Goal: Task Accomplishment & Management: Manage account settings

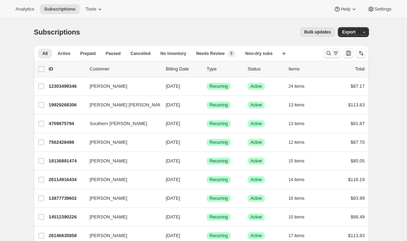
click at [332, 53] on icon "Search and filter results" at bounding box center [328, 53] width 7 height 7
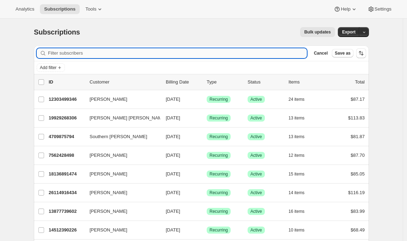
click at [99, 55] on input "Filter subscribers" at bounding box center [177, 53] width 259 height 10
paste input "jared.l.feldesman@gmail.com."
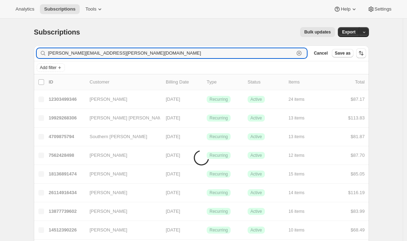
type input "jared.l.feldesman@gmail.com"
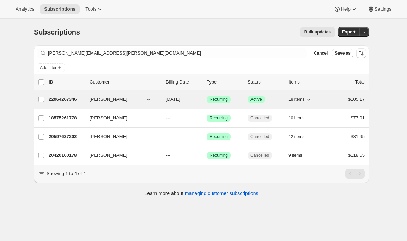
click at [59, 99] on p "22064267346" at bounding box center [66, 99] width 35 height 7
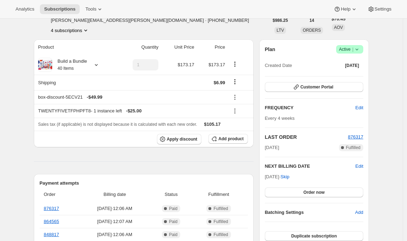
scroll to position [41, 0]
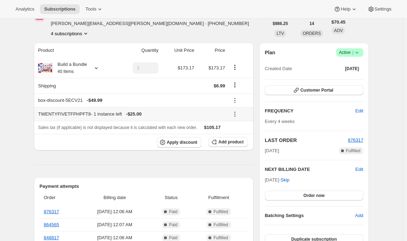
click at [69, 115] on div "TWENTYFIVETFPHPFT8 - 1 instance left - $25.00" at bounding box center [131, 114] width 187 height 7
copy div "TWENTYFIVETFPHPFT8"
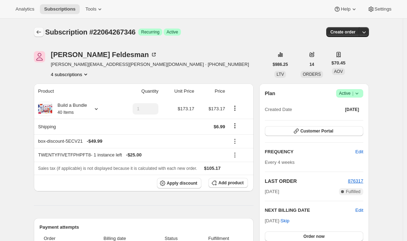
click at [41, 30] on icon "Subscriptions" at bounding box center [38, 32] width 7 height 7
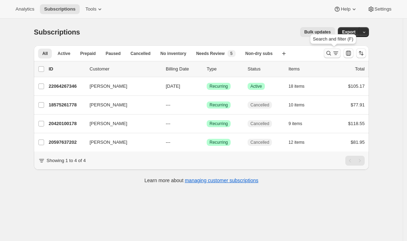
click at [332, 55] on icon "Search and filter results" at bounding box center [328, 53] width 7 height 7
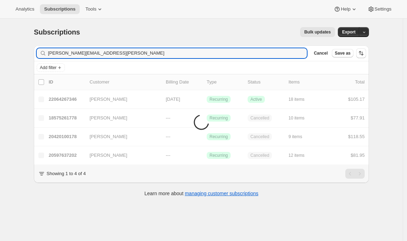
drag, startPoint x: 136, startPoint y: 52, endPoint x: -1, endPoint y: 51, distance: 136.9
click at [0, 51] on html "Analytics Subscriptions Tools Help Settings Skip to content Subscriptions. This…" at bounding box center [203, 120] width 407 height 241
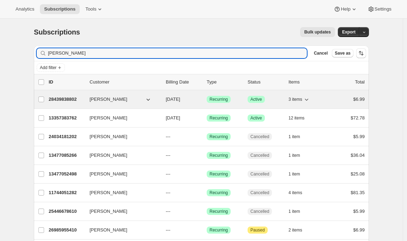
type input "ellen harris"
click at [63, 97] on p "28439838802" at bounding box center [66, 99] width 35 height 7
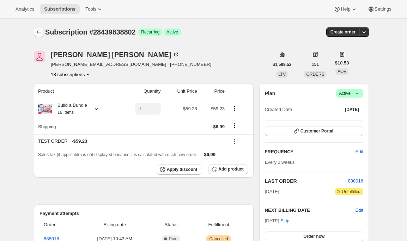
click at [40, 34] on icon "Subscriptions" at bounding box center [38, 32] width 7 height 7
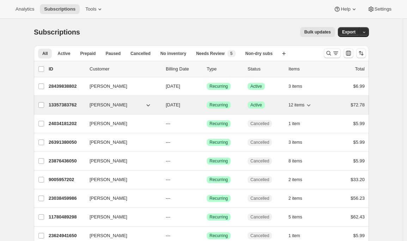
click at [65, 102] on p "13357383762" at bounding box center [66, 105] width 35 height 7
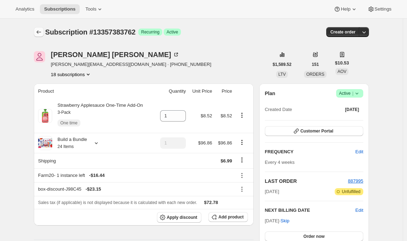
click at [37, 31] on icon "Subscriptions" at bounding box center [38, 32] width 7 height 7
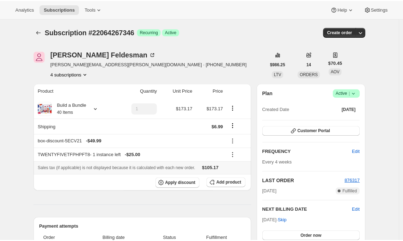
scroll to position [22, 0]
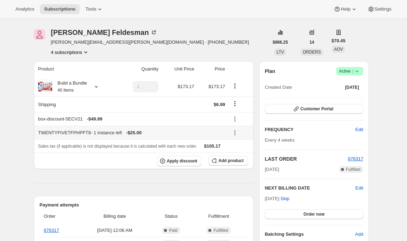
click at [68, 134] on div "TWENTYFIVETFPHPFT8 - 1 instance left - $25.00" at bounding box center [131, 133] width 187 height 7
copy div "TWENTYFIVETFPHPFT8"
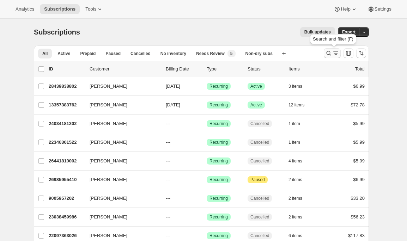
click at [332, 52] on icon "Search and filter results" at bounding box center [328, 53] width 7 height 7
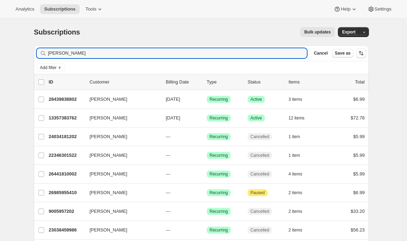
drag, startPoint x: 83, startPoint y: 53, endPoint x: -33, endPoint y: 51, distance: 116.5
click at [0, 51] on html "Analytics Subscriptions Tools Help Settings Skip to content Subscriptions. This…" at bounding box center [203, 120] width 407 height 241
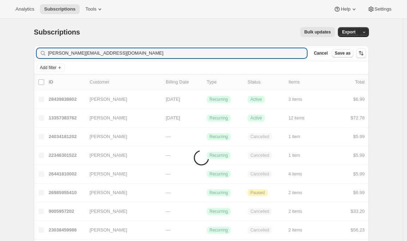
type input "[PERSON_NAME][EMAIL_ADDRESS][DOMAIN_NAME]"
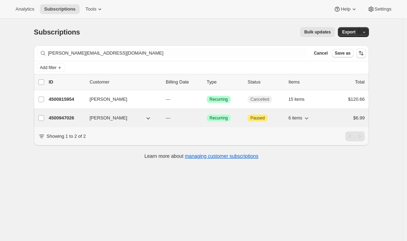
click at [56, 118] on p "4500947026" at bounding box center [66, 118] width 35 height 7
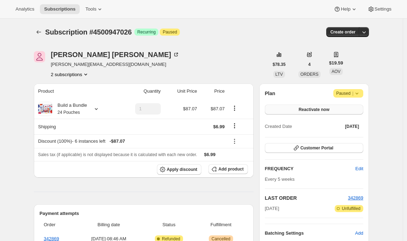
click at [291, 108] on button "Reactivate now" at bounding box center [314, 110] width 98 height 10
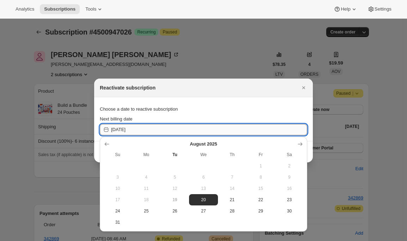
click at [174, 127] on input "2025-08-20" at bounding box center [209, 129] width 196 height 11
click at [305, 143] on button "Show next month, September 2025" at bounding box center [300, 144] width 10 height 10
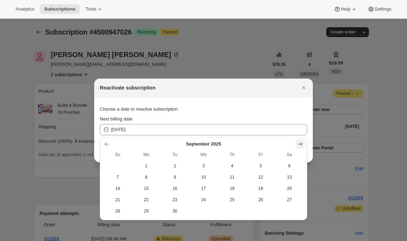
click at [305, 143] on button "Show next month, October 2025" at bounding box center [300, 144] width 10 height 10
click at [305, 143] on button "Show next month, November 2025" at bounding box center [300, 144] width 10 height 10
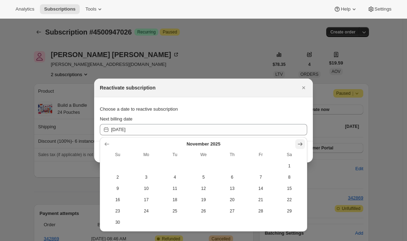
click at [305, 143] on button "Show next month, December 2025" at bounding box center [300, 144] width 10 height 10
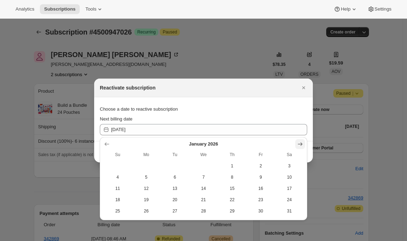
click at [305, 143] on button "Show next month, February 2026" at bounding box center [300, 144] width 10 height 10
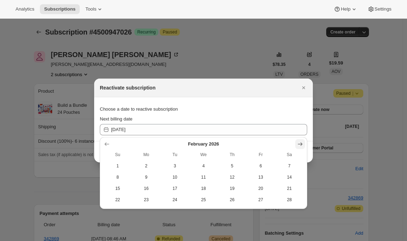
click at [305, 143] on button "Show next month, March 2026" at bounding box center [300, 144] width 10 height 10
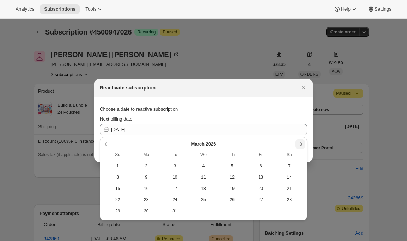
click at [305, 143] on button "Show next month, April 2026" at bounding box center [300, 144] width 10 height 10
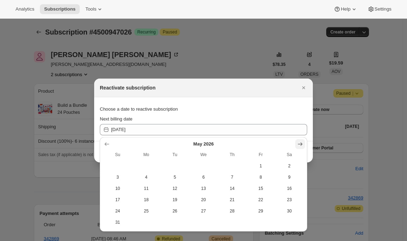
click at [305, 143] on button "Show next month, June 2026" at bounding box center [300, 144] width 10 height 10
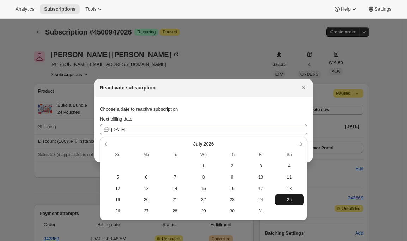
click at [289, 204] on button "25" at bounding box center [289, 199] width 29 height 11
type input "2026-07-25"
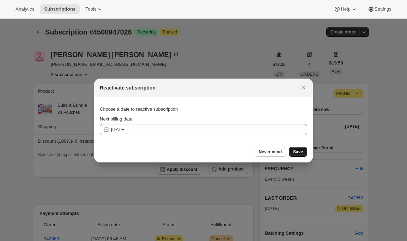
click at [304, 149] on button "Save" at bounding box center [298, 152] width 18 height 10
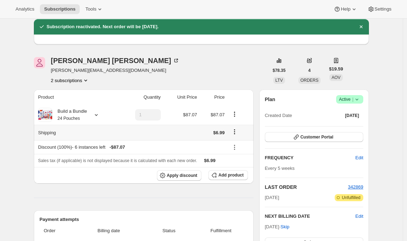
scroll to position [45, 0]
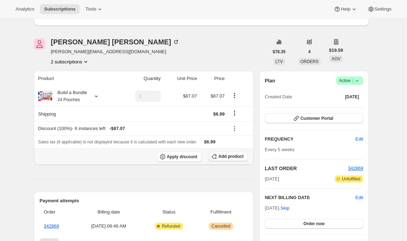
click at [217, 157] on icon "button" at bounding box center [214, 156] width 7 height 7
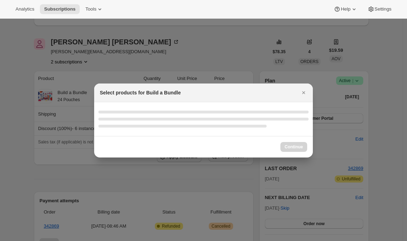
select select "gid://shopify/ProductVariant/42094505459794"
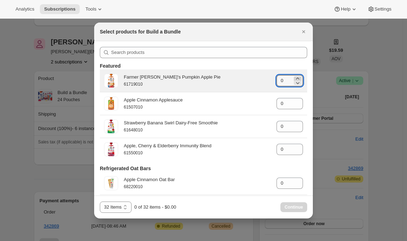
click at [294, 79] on icon ":rav:" at bounding box center [297, 78] width 7 height 7
type input "2"
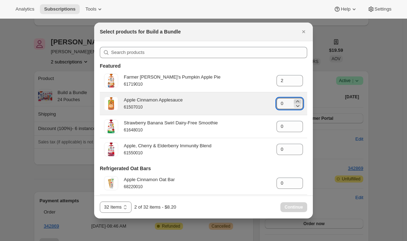
click at [294, 101] on icon ":rav:" at bounding box center [297, 101] width 7 height 7
type input "2"
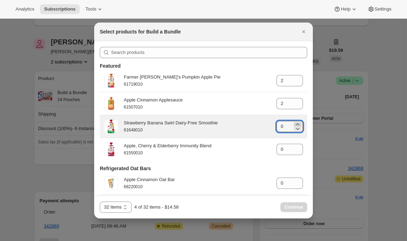
click at [294, 125] on icon ":rav:" at bounding box center [297, 124] width 7 height 7
type input "2"
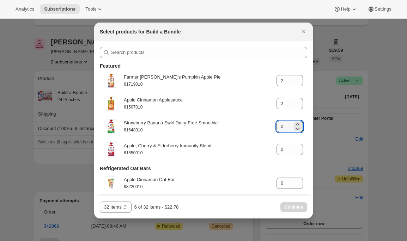
scroll to position [146, 0]
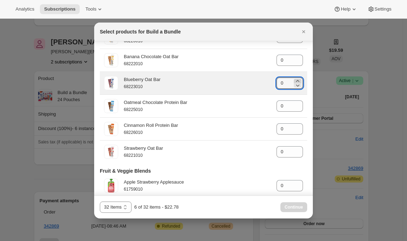
click at [296, 82] on icon ":rav:" at bounding box center [297, 81] width 3 height 2
type input "2"
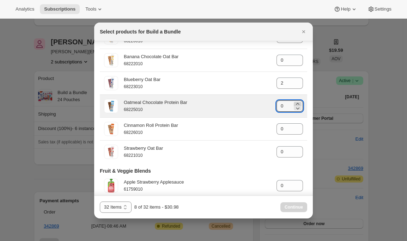
click at [296, 105] on icon ":rav:" at bounding box center [297, 104] width 3 height 2
type input "2"
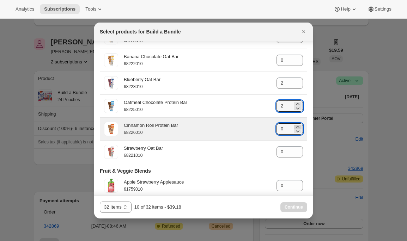
click at [294, 126] on icon ":rav:" at bounding box center [297, 127] width 7 height 7
type input "2"
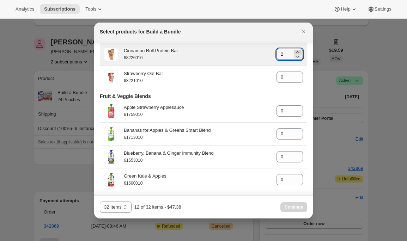
scroll to position [309, 0]
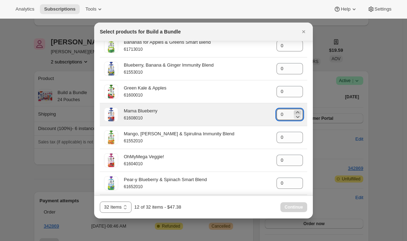
click at [296, 113] on icon ":rav:" at bounding box center [297, 113] width 3 height 2
type input "2"
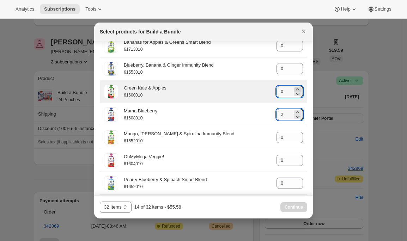
click at [295, 90] on icon ":rav:" at bounding box center [297, 89] width 7 height 7
type input "2"
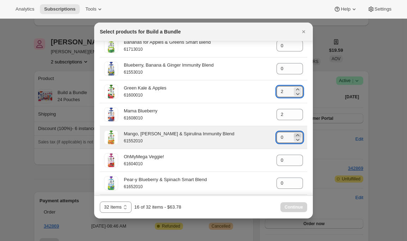
click at [295, 137] on icon ":rav:" at bounding box center [297, 135] width 7 height 7
type input "2"
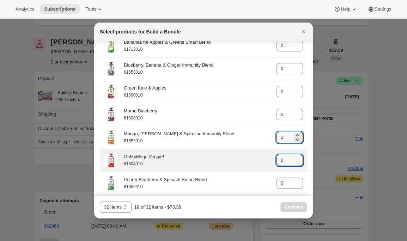
click at [293, 156] on div "OhMyMega Veggie! 61604010 gid://shopify/ProductVariant/41960957149266 0" at bounding box center [203, 161] width 199 height 14
click at [294, 159] on icon ":rav:" at bounding box center [297, 158] width 7 height 7
type input "2"
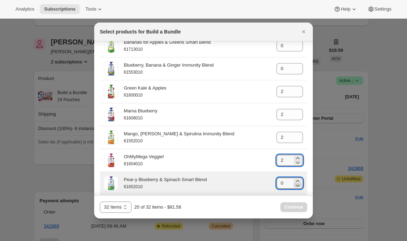
click at [294, 186] on icon ":rav:" at bounding box center [297, 185] width 7 height 7
click at [296, 182] on icon ":rav:" at bounding box center [297, 181] width 3 height 2
type input "2"
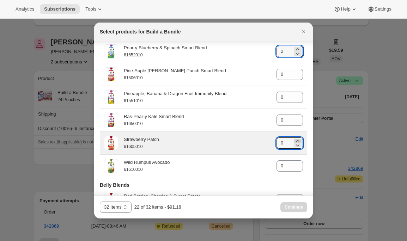
click at [294, 143] on icon ":rav:" at bounding box center [297, 141] width 7 height 7
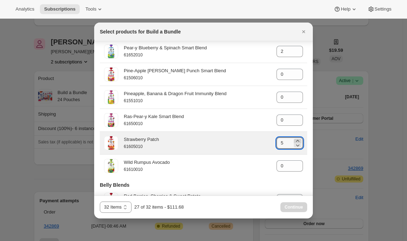
click at [294, 143] on icon ":rav:" at bounding box center [297, 141] width 7 height 7
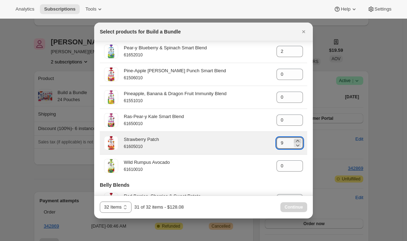
type input "10"
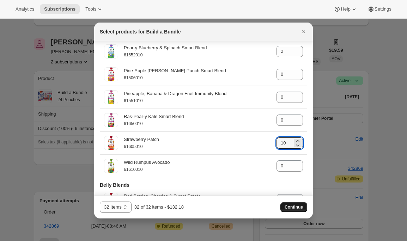
click at [292, 208] on span "Continue" at bounding box center [294, 208] width 18 height 6
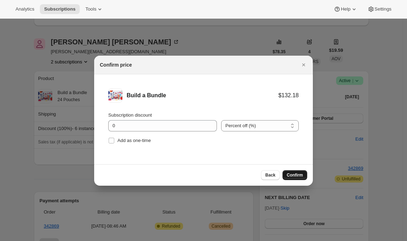
click at [296, 176] on span "Confirm" at bounding box center [295, 176] width 16 height 6
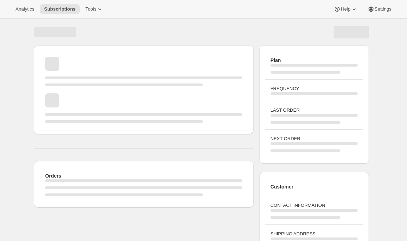
scroll to position [45, 0]
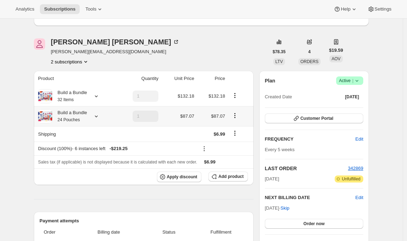
click at [236, 118] on icon "Product actions" at bounding box center [235, 117] width 1 height 1
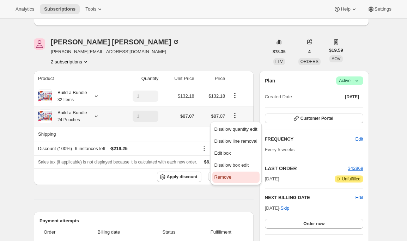
click at [226, 179] on span "Remove" at bounding box center [223, 177] width 17 height 5
type input "0"
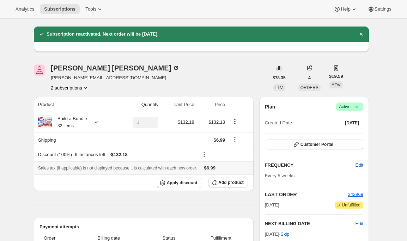
scroll to position [0, 0]
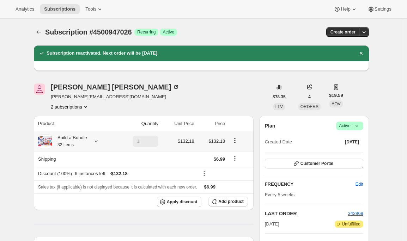
click at [98, 142] on icon at bounding box center [96, 141] width 7 height 7
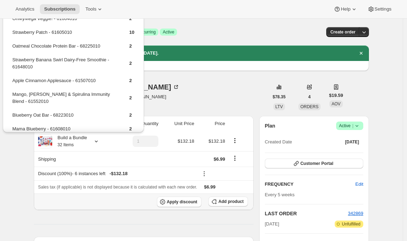
click at [49, 205] on div "Apply discount Add product" at bounding box center [143, 202] width 211 height 11
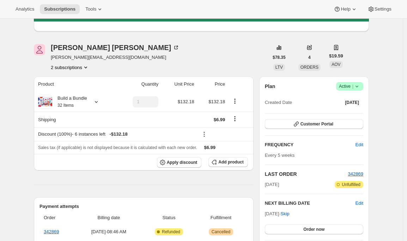
scroll to position [42, 0]
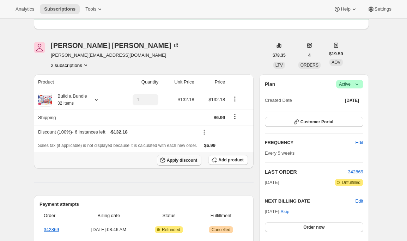
click at [180, 157] on button "Apply discount" at bounding box center [179, 160] width 45 height 11
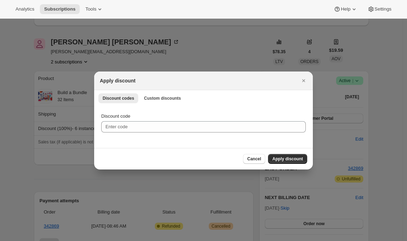
scroll to position [0, 0]
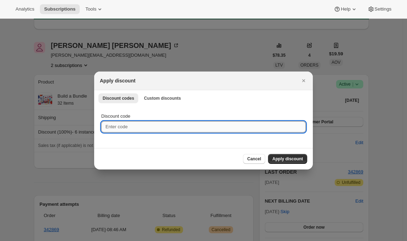
click at [174, 128] on input "Discount code" at bounding box center [203, 126] width 205 height 11
paste input "box-discount-JLQQG1"
type input "box-discount-JLQQG1"
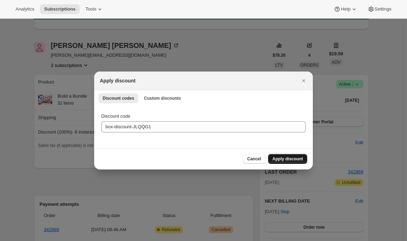
click at [277, 159] on span "Apply discount" at bounding box center [287, 159] width 31 height 6
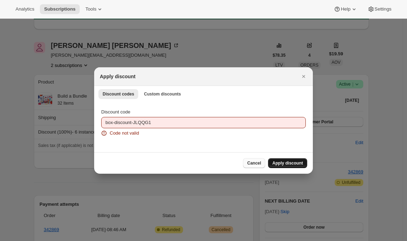
click at [254, 164] on span "Cancel" at bounding box center [254, 164] width 14 height 6
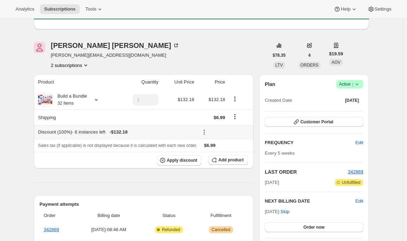
click at [206, 132] on icon at bounding box center [204, 132] width 7 height 7
click at [222, 158] on span "Remove" at bounding box center [226, 157] width 17 height 5
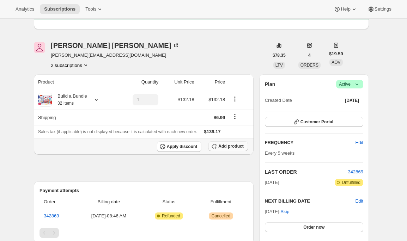
click at [228, 149] on span "Add product" at bounding box center [230, 147] width 25 height 6
click at [170, 144] on span "Apply discount" at bounding box center [182, 147] width 31 height 6
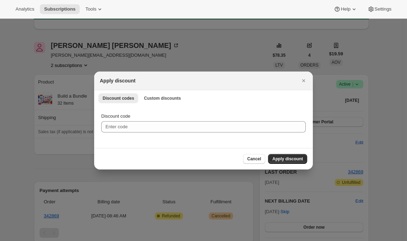
scroll to position [0, 0]
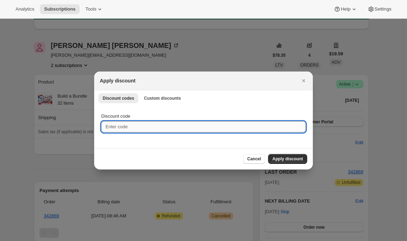
click at [159, 127] on input "Discount code" at bounding box center [203, 126] width 205 height 11
paste input "box-discount-JLQQG1"
type input "box-discount-JLQQG1"
click at [278, 163] on button "Apply discount" at bounding box center [287, 159] width 39 height 10
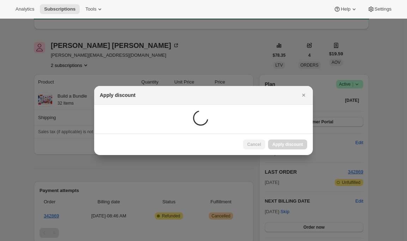
scroll to position [42, 0]
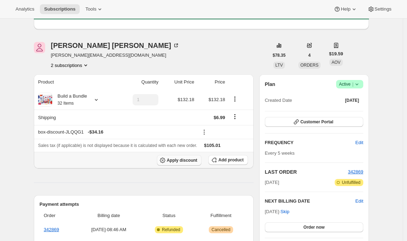
click at [186, 158] on span "Apply discount" at bounding box center [182, 161] width 31 height 6
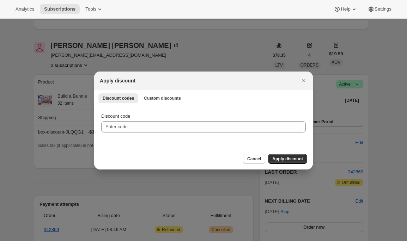
click at [191, 134] on div "Discount code" at bounding box center [203, 127] width 219 height 42
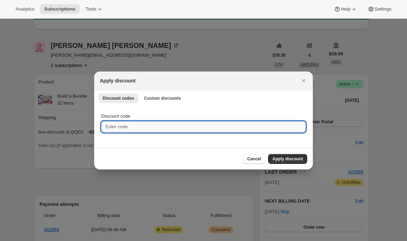
click at [196, 125] on input "Discount code" at bounding box center [203, 126] width 205 height 11
paste input "EMILYTWENTYFIVETFPHPFT8"
type input "EMILYTWENTYFIVETFPHPFT8"
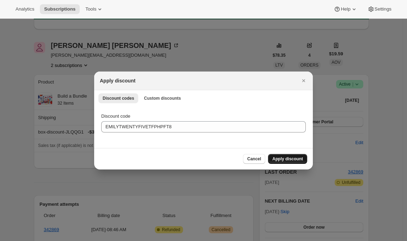
click at [279, 155] on button "Apply discount" at bounding box center [287, 159] width 39 height 10
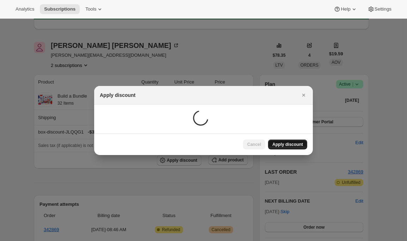
scroll to position [42, 0]
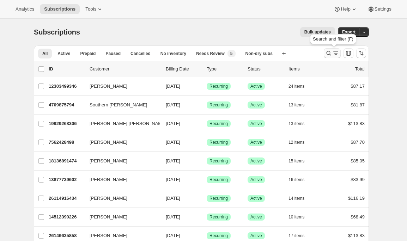
click at [332, 53] on icon "Search and filter results" at bounding box center [328, 53] width 7 height 7
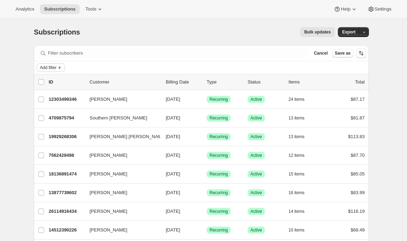
click at [56, 65] on span "Add filter" at bounding box center [48, 68] width 17 height 6
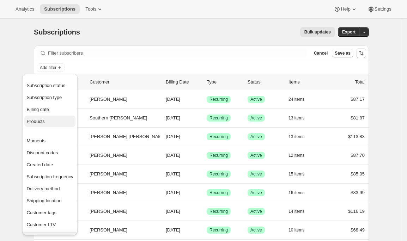
click at [49, 121] on span "Products" at bounding box center [49, 121] width 47 height 7
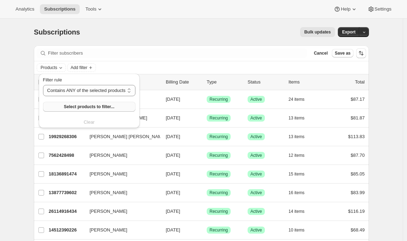
click at [76, 108] on span "Select products to filter..." at bounding box center [89, 107] width 50 height 6
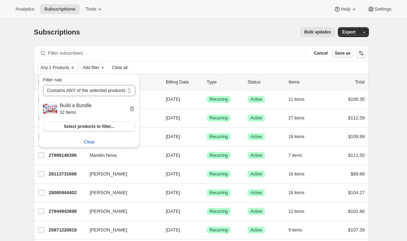
click at [130, 28] on div "Bulk updates" at bounding box center [212, 32] width 247 height 10
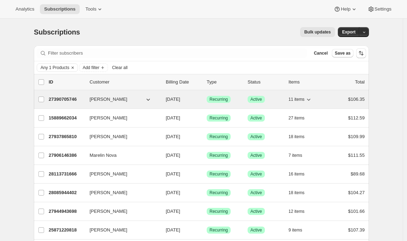
click at [70, 102] on p "27390705746" at bounding box center [66, 99] width 35 height 7
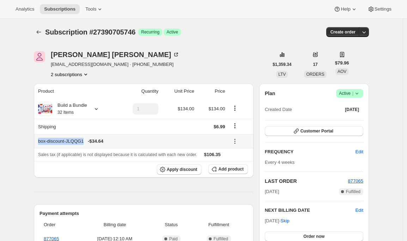
drag, startPoint x: 88, startPoint y: 142, endPoint x: 39, endPoint y: 142, distance: 49.1
click at [39, 142] on th "box-discount-JLQQG1 - $34.64" at bounding box center [130, 141] width 193 height 14
copy div "box-discount-JLQQG1"
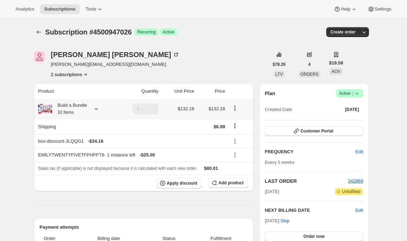
click at [97, 108] on icon at bounding box center [96, 109] width 7 height 7
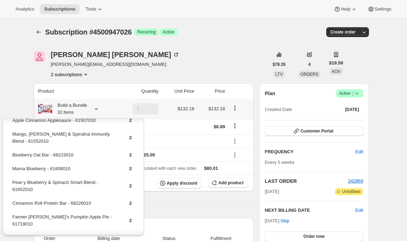
scroll to position [100, 0]
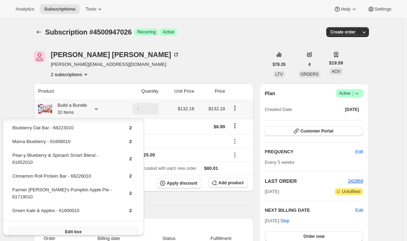
click at [58, 227] on button "Edit box" at bounding box center [73, 232] width 129 height 10
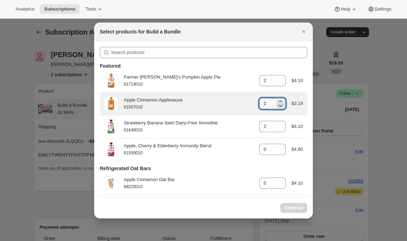
click at [278, 106] on icon ":r3j:" at bounding box center [280, 105] width 7 height 7
click at [278, 107] on icon ":r3j:" at bounding box center [280, 105] width 7 height 7
click at [278, 106] on icon ":r3j:" at bounding box center [280, 105] width 7 height 7
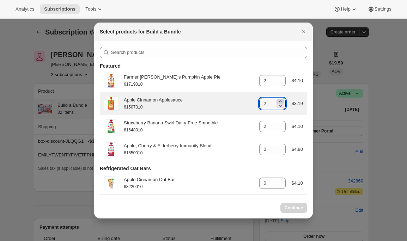
click at [277, 100] on icon ":r3j:" at bounding box center [280, 101] width 7 height 7
click at [277, 109] on icon ":r3j:" at bounding box center [280, 105] width 7 height 7
type input "2"
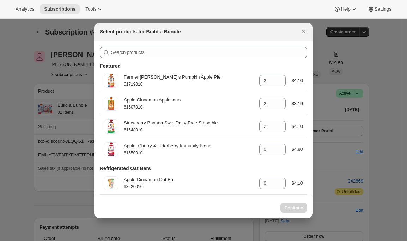
select select "gid://shopify/ProductVariant/42094505459794"
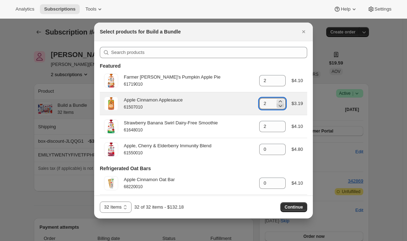
click at [277, 107] on icon ":r3j:" at bounding box center [280, 105] width 7 height 7
type input "0"
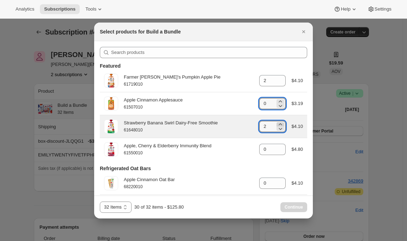
click at [277, 122] on icon ":r3j:" at bounding box center [280, 124] width 7 height 7
type input "4"
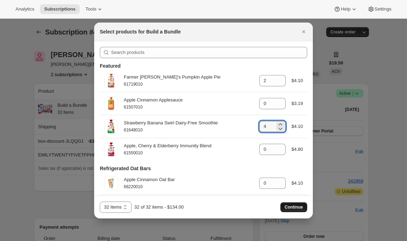
click at [290, 209] on span "Continue" at bounding box center [294, 208] width 18 height 6
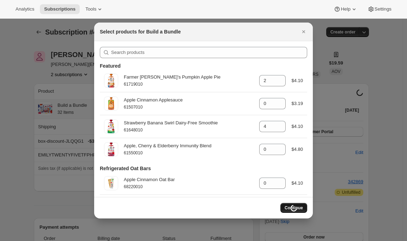
select select "gid://shopify/ProductVariant/42094505459794"
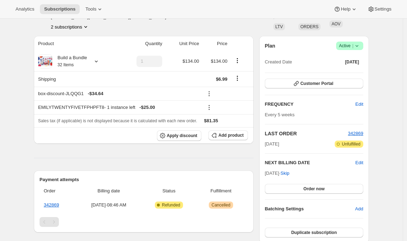
scroll to position [84, 0]
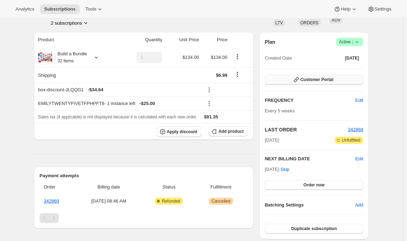
click at [316, 81] on span "Customer Portal" at bounding box center [317, 80] width 33 height 6
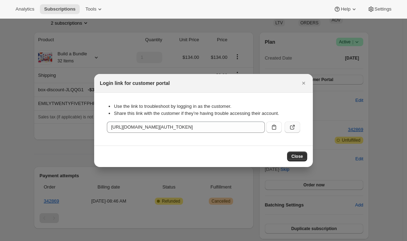
click at [291, 127] on icon ":ra4:" at bounding box center [292, 127] width 7 height 7
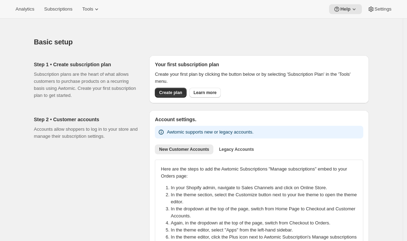
scroll to position [529, 0]
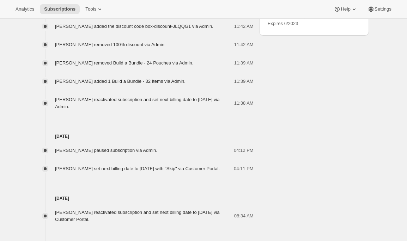
scroll to position [429, 0]
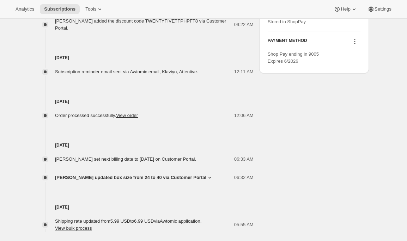
scroll to position [432, 0]
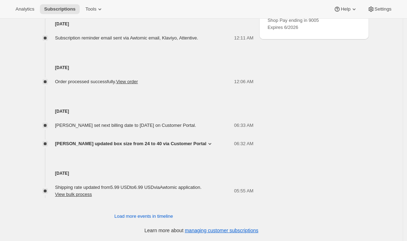
click at [214, 143] on icon at bounding box center [209, 143] width 7 height 7
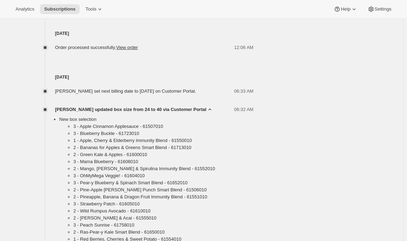
scroll to position [424, 0]
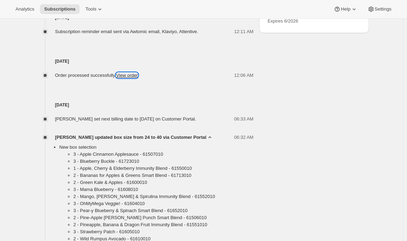
click at [133, 78] on link "View order" at bounding box center [127, 75] width 22 height 5
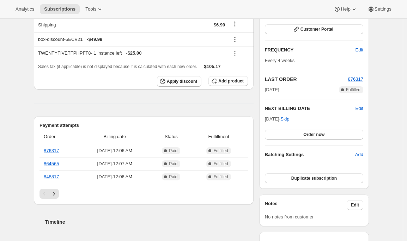
scroll to position [0, 0]
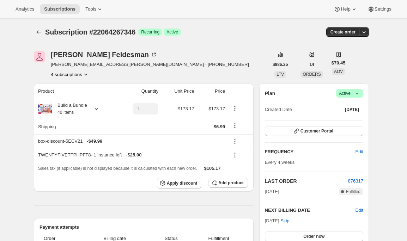
click at [123, 28] on span "Subscription #22064267346" at bounding box center [90, 32] width 90 height 8
click at [121, 31] on span "Subscription #22064267346" at bounding box center [90, 32] width 90 height 8
copy span "22064267346"
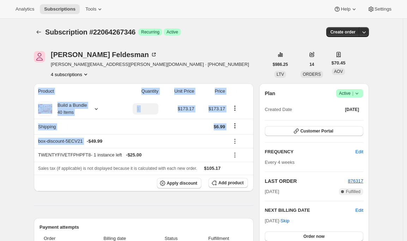
drag, startPoint x: 89, startPoint y: 142, endPoint x: 35, endPoint y: 142, distance: 54.0
click at [47, 140] on div "box-discount-5ECV21 - $49.99" at bounding box center [131, 141] width 187 height 7
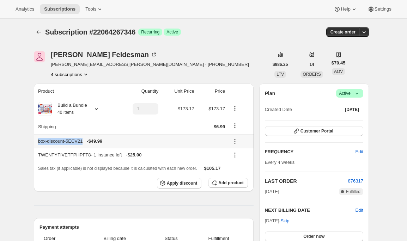
drag, startPoint x: 40, startPoint y: 141, endPoint x: 87, endPoint y: 142, distance: 46.9
click at [87, 142] on div "box-discount-5ECV21 - $49.99" at bounding box center [131, 141] width 187 height 7
copy div "box-discount-5ECV21"
click at [41, 35] on icon "Subscriptions" at bounding box center [38, 32] width 7 height 7
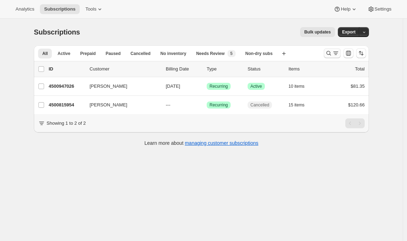
click at [330, 50] on icon "Search and filter results" at bounding box center [328, 53] width 7 height 7
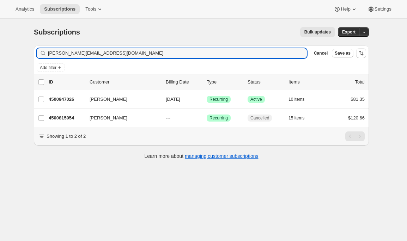
drag, startPoint x: 101, startPoint y: 55, endPoint x: 7, endPoint y: 52, distance: 93.9
click at [7, 52] on div "Subscriptions. This page is ready Subscriptions Bulk updates More actions Bulk …" at bounding box center [201, 139] width 403 height 241
type input "box-discount-5ECV21"
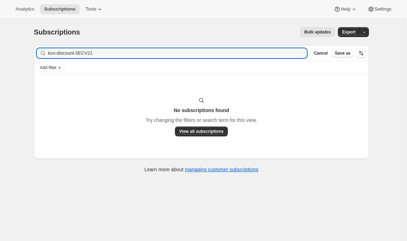
drag, startPoint x: 101, startPoint y: 53, endPoint x: 19, endPoint y: 49, distance: 82.3
click at [19, 49] on div "Subscriptions. This page is ready Subscriptions Bulk updates More actions Bulk …" at bounding box center [201, 139] width 403 height 241
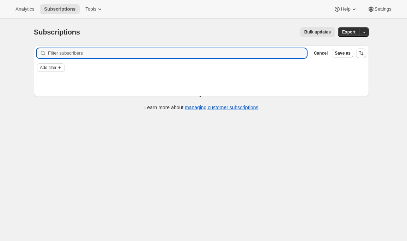
click at [48, 67] on span "Add filter" at bounding box center [48, 68] width 17 height 6
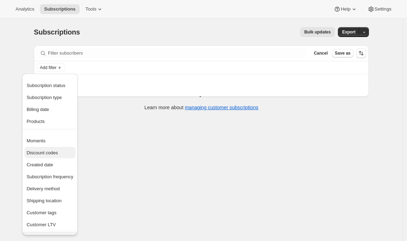
click at [56, 158] on button "Discount codes" at bounding box center [49, 152] width 51 height 11
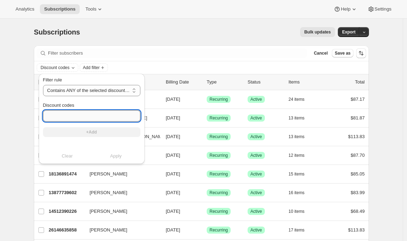
click at [55, 113] on input "Discount codes" at bounding box center [91, 115] width 97 height 11
paste input "box-discount-PGRR5H"
type input "box-discount-PGRR5H"
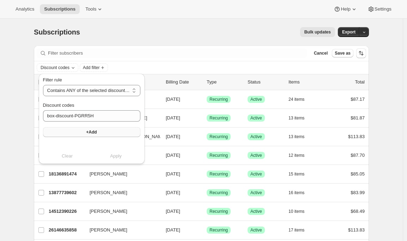
click at [56, 133] on button "+Add" at bounding box center [91, 132] width 97 height 10
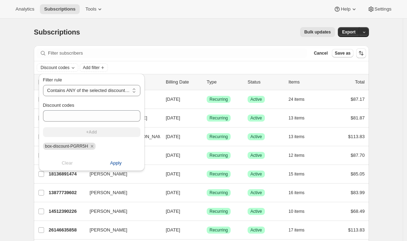
click at [117, 163] on span "Apply" at bounding box center [116, 163] width 12 height 7
click at [116, 164] on span "Apply" at bounding box center [116, 163] width 12 height 7
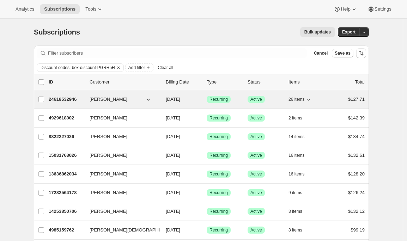
click at [104, 101] on span "Kendra Gonzalez" at bounding box center [109, 99] width 38 height 7
click at [58, 100] on p "24618532946" at bounding box center [66, 99] width 35 height 7
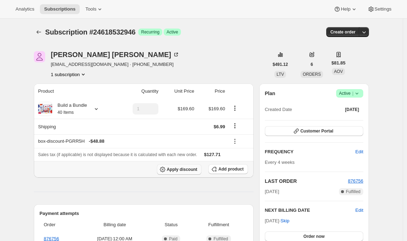
click at [190, 172] on span "Apply discount" at bounding box center [182, 170] width 31 height 6
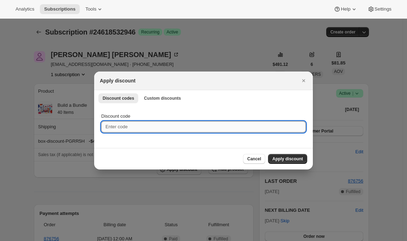
click at [193, 127] on input "Discount code" at bounding box center [203, 126] width 205 height 11
paste input "box-discount-5ECV21"
type input "box-discount-5ECV21"
click at [293, 158] on span "Apply discount" at bounding box center [287, 159] width 31 height 6
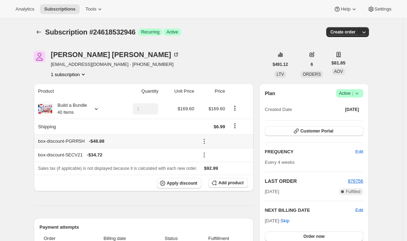
click at [205, 140] on icon at bounding box center [204, 141] width 7 height 7
click at [219, 165] on span "Remove" at bounding box center [225, 166] width 17 height 5
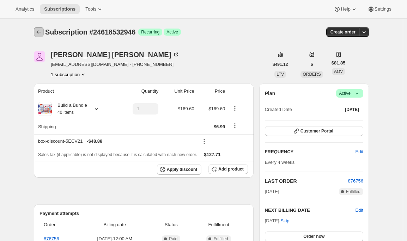
click at [39, 28] on button "Subscriptions" at bounding box center [39, 32] width 10 height 10
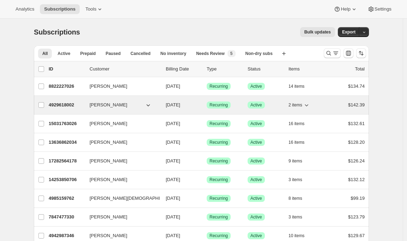
click at [73, 105] on p "4929618002" at bounding box center [66, 105] width 35 height 7
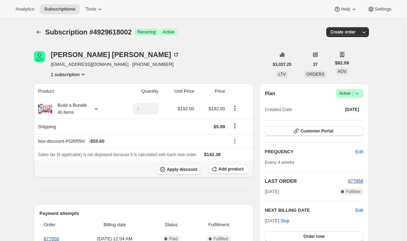
click at [197, 168] on span "Apply discount" at bounding box center [182, 170] width 31 height 6
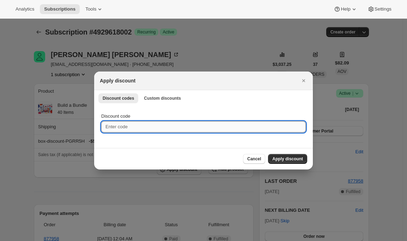
click at [190, 130] on input "Discount code" at bounding box center [203, 126] width 205 height 11
paste input "box-discount-5ECV21"
type input "box-discount-5ECV21"
click at [290, 158] on span "Apply discount" at bounding box center [287, 159] width 31 height 6
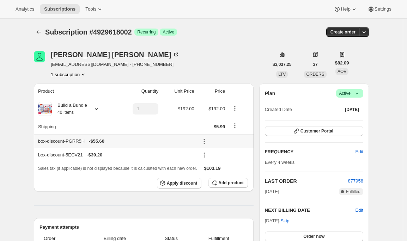
click at [207, 140] on icon at bounding box center [204, 141] width 7 height 7
click at [220, 164] on span "Remove" at bounding box center [225, 166] width 17 height 7
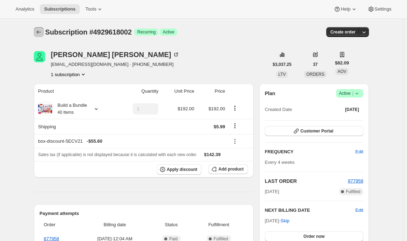
click at [40, 31] on icon "Subscriptions" at bounding box center [38, 32] width 7 height 7
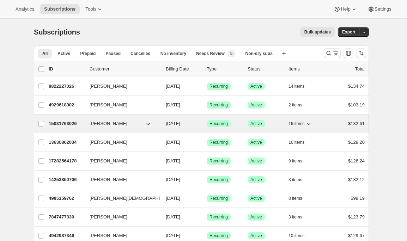
click at [73, 124] on p "15031763026" at bounding box center [66, 123] width 35 height 7
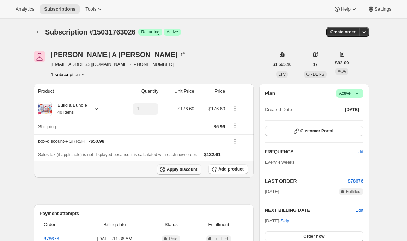
click at [186, 168] on span "Apply discount" at bounding box center [182, 170] width 31 height 6
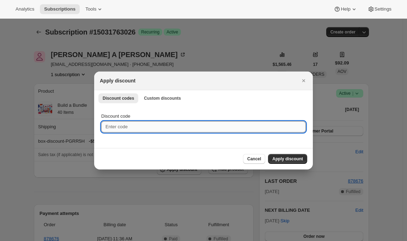
click at [169, 128] on input "Discount code" at bounding box center [203, 126] width 205 height 11
paste input "box-discount-5ECV21"
type input "box-discount-5ECV21"
click at [282, 159] on span "Apply discount" at bounding box center [287, 159] width 31 height 6
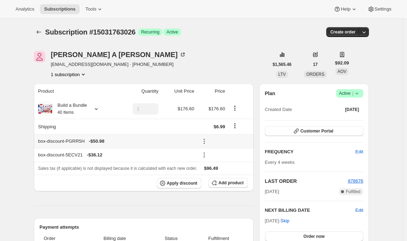
click at [203, 138] on icon at bounding box center [204, 141] width 7 height 7
click at [217, 166] on span "Remove" at bounding box center [225, 166] width 17 height 5
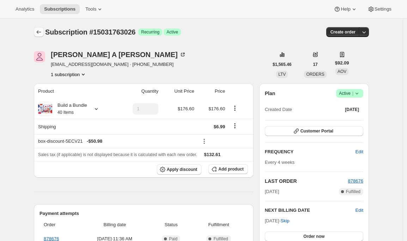
click at [39, 30] on icon "Subscriptions" at bounding box center [38, 32] width 7 height 7
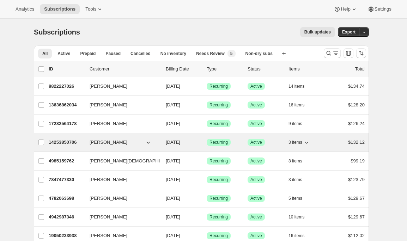
click at [101, 144] on span "Borbala Isaac" at bounding box center [109, 142] width 38 height 7
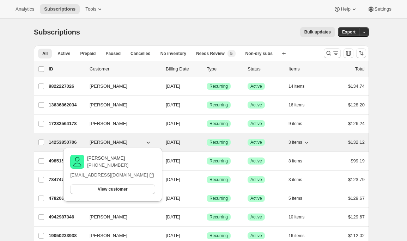
click at [60, 144] on p "14253850706" at bounding box center [66, 142] width 35 height 7
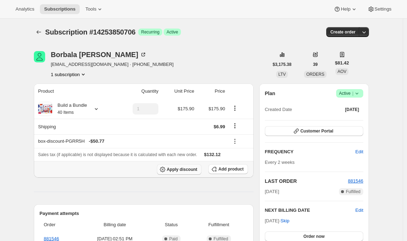
click at [191, 172] on span "Apply discount" at bounding box center [182, 170] width 31 height 6
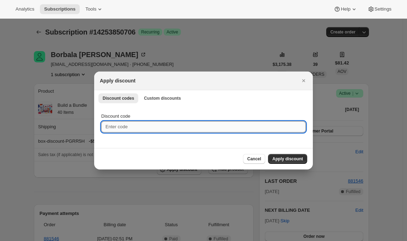
click at [145, 129] on input "Discount code" at bounding box center [203, 126] width 205 height 11
paste input "box-discount-5ECV21"
type input "box-discount-5ECV21"
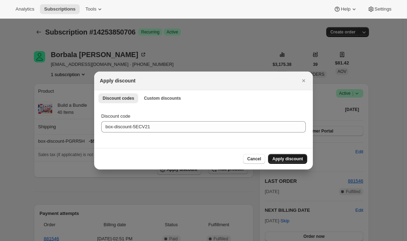
click at [275, 159] on span "Apply discount" at bounding box center [287, 159] width 31 height 6
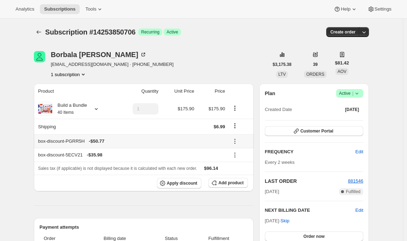
click at [237, 142] on icon at bounding box center [235, 141] width 7 height 7
click at [234, 166] on span "Remove" at bounding box center [241, 166] width 17 height 5
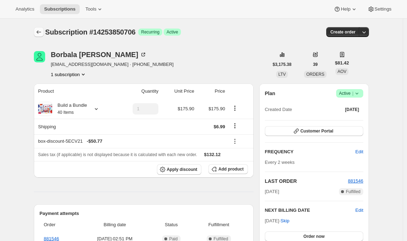
click at [40, 32] on icon "Subscriptions" at bounding box center [38, 32] width 7 height 7
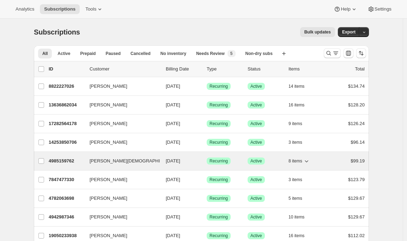
click at [60, 162] on p "4985159762" at bounding box center [66, 161] width 35 height 7
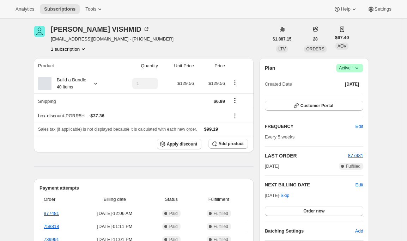
scroll to position [38, 0]
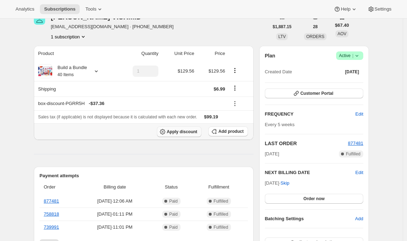
click at [191, 128] on button "Apply discount" at bounding box center [179, 132] width 45 height 11
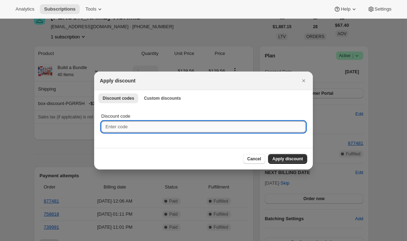
click at [155, 130] on input "Discount code" at bounding box center [203, 126] width 205 height 11
paste input "box-discount-5ECV21"
type input "box-discount-5ECV21"
click at [274, 158] on span "Apply discount" at bounding box center [287, 159] width 31 height 6
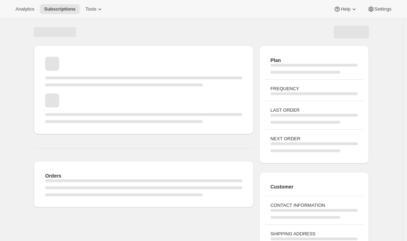
scroll to position [38, 0]
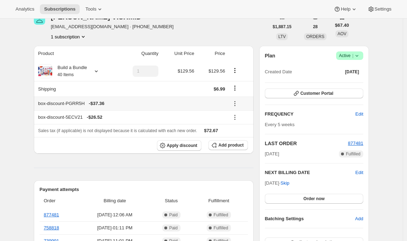
click at [236, 102] on icon at bounding box center [235, 103] width 7 height 7
click at [236, 126] on span "Remove" at bounding box center [241, 128] width 17 height 5
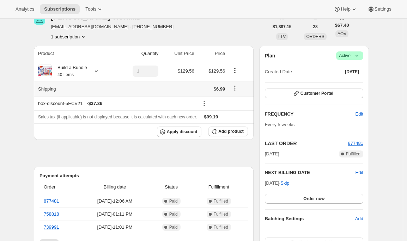
scroll to position [0, 0]
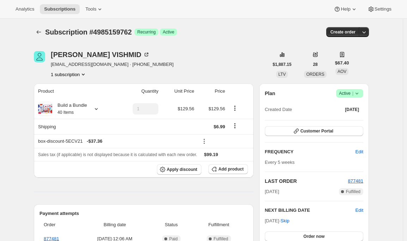
click at [42, 22] on div "Subscription #4985159762. This page is ready Subscription #4985159762 Success R…" at bounding box center [201, 32] width 335 height 27
click at [42, 25] on div "Subscription #4985159762. This page is ready Subscription #4985159762 Success R…" at bounding box center [201, 32] width 335 height 27
click at [40, 32] on icon "Subscriptions" at bounding box center [38, 32] width 7 height 7
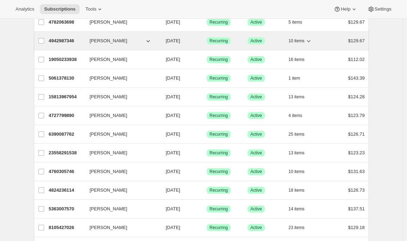
scroll to position [217, 0]
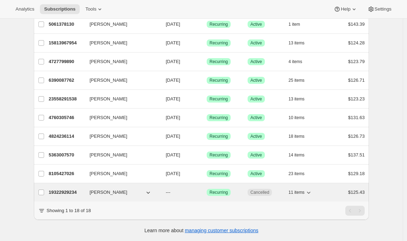
click at [57, 189] on p "19322929234" at bounding box center [66, 192] width 35 height 7
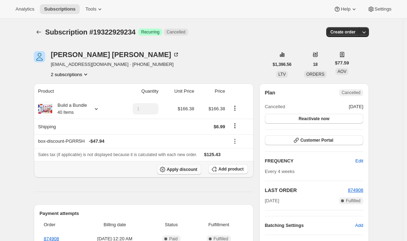
click at [188, 172] on span "Apply discount" at bounding box center [182, 170] width 31 height 6
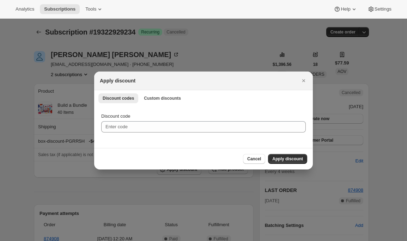
click at [191, 133] on div "Discount code" at bounding box center [203, 127] width 219 height 42
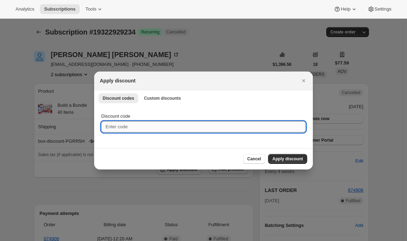
click at [197, 125] on input "Discount code" at bounding box center [203, 126] width 205 height 11
paste input "box-discount-5ECV21"
type input "box-discount-5ECV21"
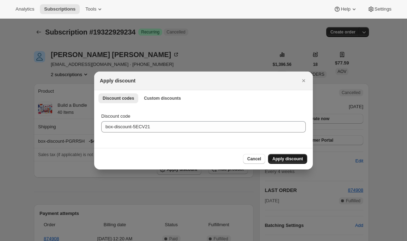
click at [286, 156] on button "Apply discount" at bounding box center [287, 159] width 39 height 10
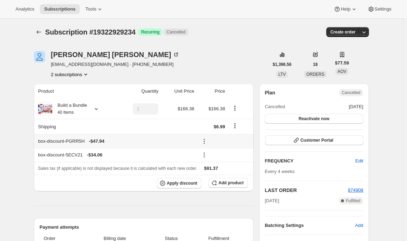
click at [203, 142] on icon at bounding box center [204, 141] width 7 height 7
click at [219, 167] on span "Remove" at bounding box center [225, 166] width 17 height 5
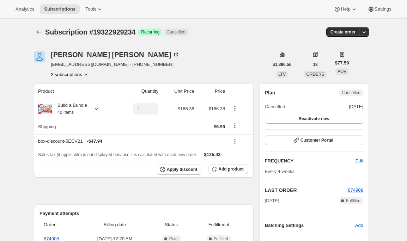
click at [39, 25] on div "Subscription #19322929234. This page is ready Subscription #19322929234 Success…" at bounding box center [201, 32] width 335 height 27
click at [41, 32] on icon "Subscriptions" at bounding box center [38, 32] width 7 height 7
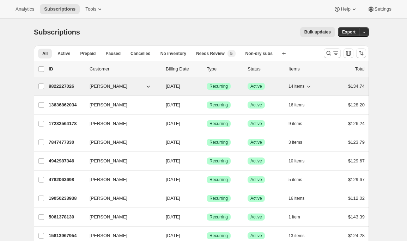
click at [58, 84] on p "8822227026" at bounding box center [66, 86] width 35 height 7
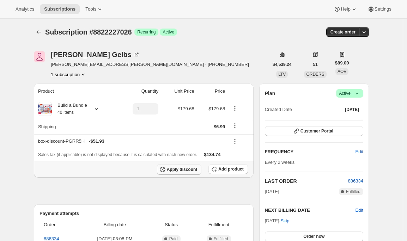
click at [187, 170] on span "Apply discount" at bounding box center [182, 170] width 31 height 6
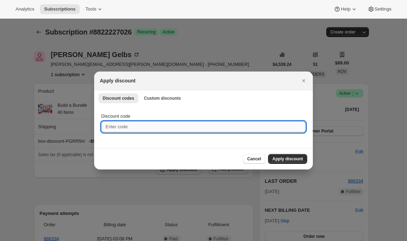
click at [182, 126] on input "Discount code" at bounding box center [203, 126] width 205 height 11
paste input "box-discount-5ECV21"
type input "box-discount-5ECV21"
click at [283, 158] on span "Apply discount" at bounding box center [287, 159] width 31 height 6
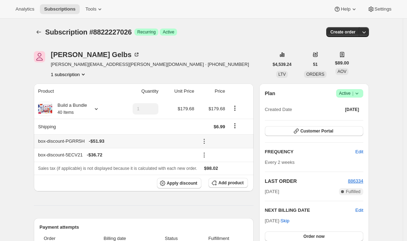
click at [205, 139] on icon at bounding box center [204, 141] width 7 height 7
click at [220, 166] on span "Remove" at bounding box center [225, 166] width 17 height 5
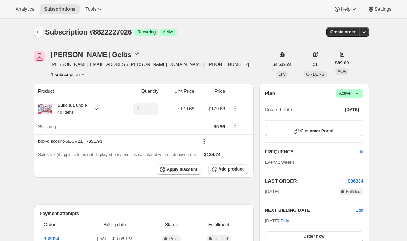
click at [41, 29] on icon "Subscriptions" at bounding box center [38, 32] width 7 height 7
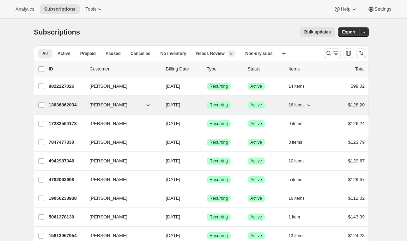
click at [58, 103] on p "13636862034" at bounding box center [66, 105] width 35 height 7
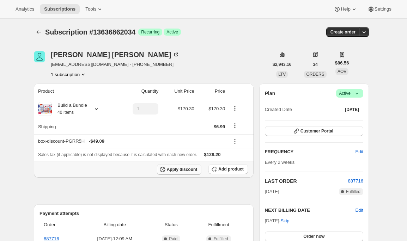
click at [185, 172] on span "Apply discount" at bounding box center [182, 170] width 31 height 6
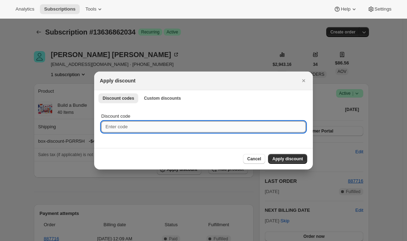
click at [149, 127] on input "Discount code" at bounding box center [203, 126] width 205 height 11
paste input "box-discount-5ECV21"
type input "box-discount-5ECV21"
click at [292, 155] on button "Apply discount" at bounding box center [287, 159] width 39 height 10
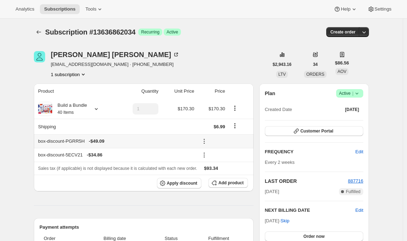
click at [208, 142] on icon at bounding box center [204, 141] width 7 height 7
click at [220, 169] on span "Remove" at bounding box center [225, 166] width 17 height 5
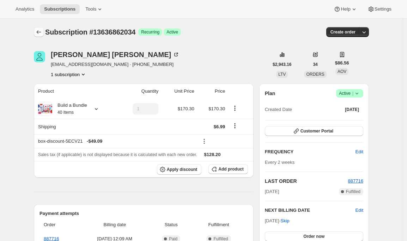
click at [42, 30] on icon "Subscriptions" at bounding box center [38, 32] width 7 height 7
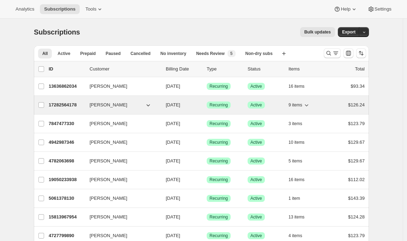
click at [54, 103] on p "17282564178" at bounding box center [66, 105] width 35 height 7
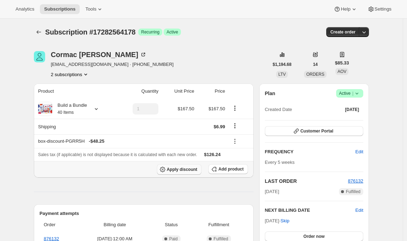
click at [178, 170] on span "Apply discount" at bounding box center [182, 170] width 31 height 6
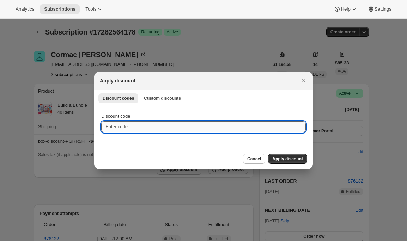
click at [183, 126] on input "Discount code" at bounding box center [203, 126] width 205 height 11
paste input "box-discount-5ECV21"
type input "box-discount-5ECV21"
click at [275, 160] on span "Apply discount" at bounding box center [287, 159] width 31 height 6
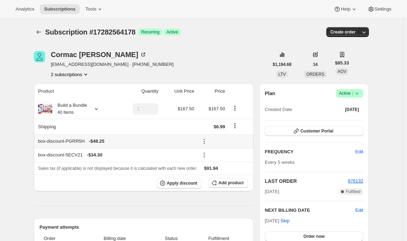
click at [206, 142] on icon at bounding box center [204, 141] width 7 height 7
click at [216, 167] on button "Remove" at bounding box center [225, 166] width 21 height 11
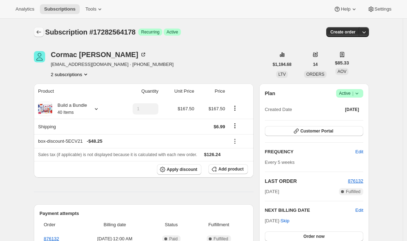
click at [39, 32] on icon "Subscriptions" at bounding box center [39, 32] width 5 height 4
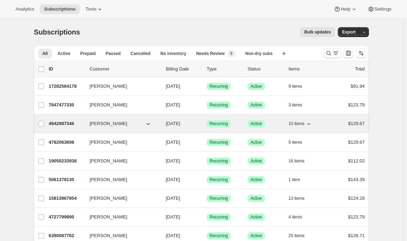
click at [61, 126] on p "4942987346" at bounding box center [66, 123] width 35 height 7
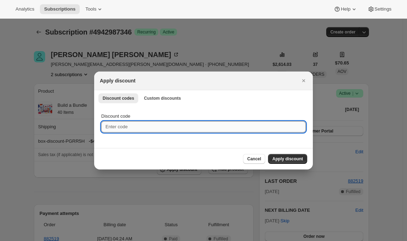
click at [168, 129] on input "Discount code" at bounding box center [203, 126] width 205 height 11
paste input "box-discount-5ECV21"
type input "box-discount-5ECV21"
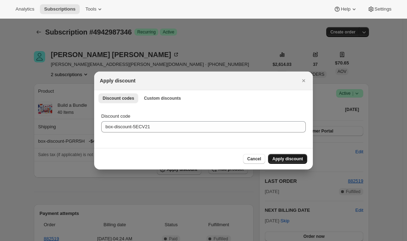
click at [282, 158] on span "Apply discount" at bounding box center [287, 159] width 31 height 6
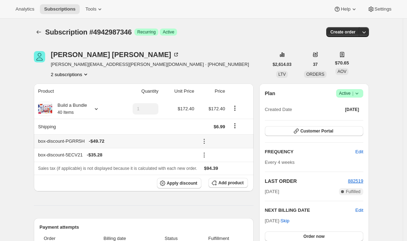
click at [206, 141] on icon at bounding box center [204, 141] width 7 height 7
click at [219, 169] on span "Remove" at bounding box center [225, 166] width 17 height 5
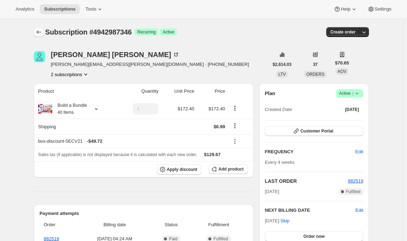
click at [38, 34] on icon "Subscriptions" at bounding box center [38, 32] width 7 height 7
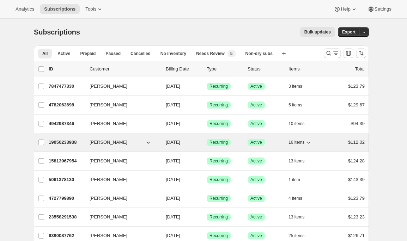
click at [56, 139] on p "19050233938" at bounding box center [66, 142] width 35 height 7
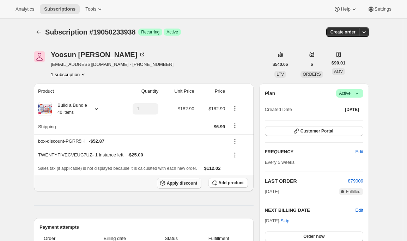
click at [186, 186] on span "Apply discount" at bounding box center [182, 184] width 31 height 6
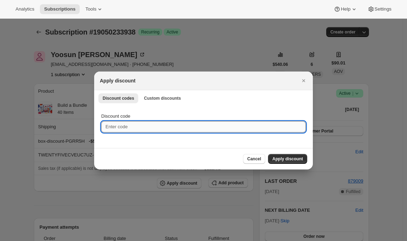
click at [175, 127] on input "Discount code" at bounding box center [203, 126] width 205 height 11
paste input "box-discount-5ECV21"
type input "box-discount-5ECV21"
click at [294, 159] on span "Apply discount" at bounding box center [287, 159] width 31 height 6
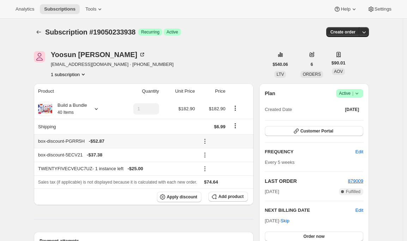
click at [206, 140] on icon at bounding box center [205, 141] width 7 height 7
click at [221, 169] on span "Remove" at bounding box center [226, 166] width 17 height 5
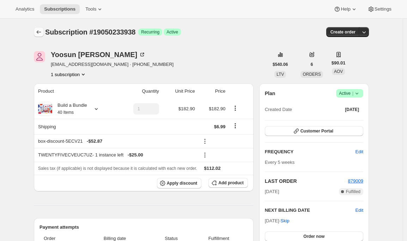
click at [40, 34] on icon "Subscriptions" at bounding box center [38, 32] width 7 height 7
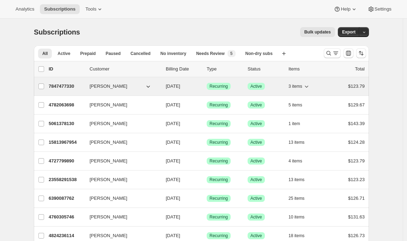
click at [61, 83] on p "7847477330" at bounding box center [66, 86] width 35 height 7
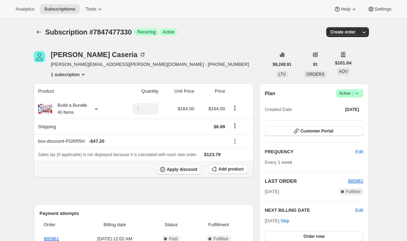
click at [169, 170] on span "Apply discount" at bounding box center [182, 170] width 31 height 6
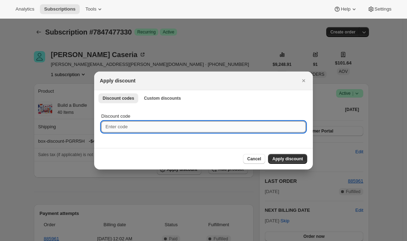
click at [157, 131] on input "Discount code" at bounding box center [203, 126] width 205 height 11
paste input "box-discount-5ECV21"
type input "box-discount-5ECV21"
click at [273, 157] on span "Apply discount" at bounding box center [287, 159] width 31 height 6
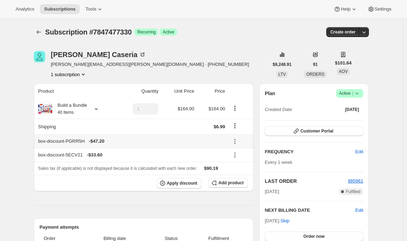
click at [238, 139] on icon at bounding box center [235, 141] width 7 height 7
click at [235, 166] on span "Remove" at bounding box center [241, 166] width 17 height 5
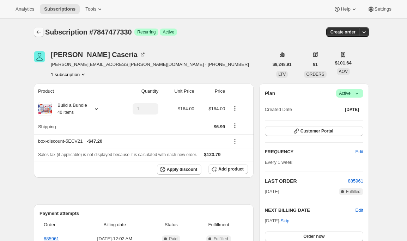
click at [41, 31] on icon "Subscriptions" at bounding box center [38, 32] width 7 height 7
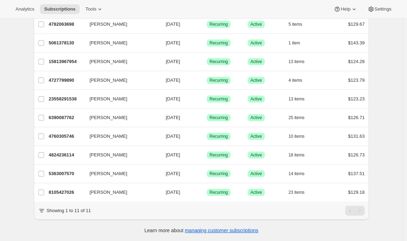
scroll to position [83, 0]
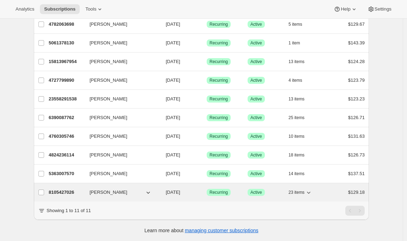
click at [52, 191] on p "8105427026" at bounding box center [66, 192] width 35 height 7
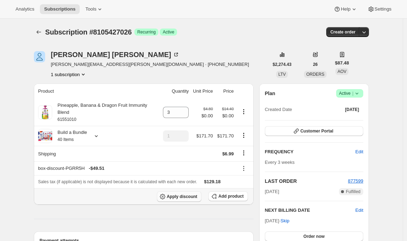
click at [169, 199] on span "Apply discount" at bounding box center [182, 197] width 31 height 6
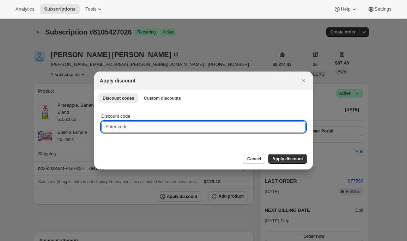
click at [161, 125] on input "Discount code" at bounding box center [203, 126] width 205 height 11
paste input "box-discount-5ECV21"
type input "box-discount-5ECV21"
click at [298, 162] on button "Apply discount" at bounding box center [287, 159] width 39 height 10
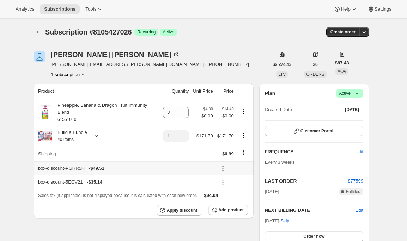
click at [225, 170] on icon at bounding box center [223, 168] width 7 height 7
click at [227, 192] on span "Remove" at bounding box center [235, 194] width 17 height 5
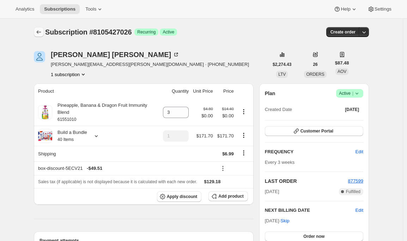
click at [38, 31] on icon "Subscriptions" at bounding box center [38, 32] width 7 height 7
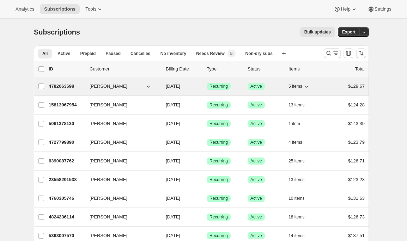
click at [68, 82] on div "4782063698 Hillary Osborn 08/30/2025 Success Recurring Success Active 5 items $…" at bounding box center [207, 87] width 316 height 10
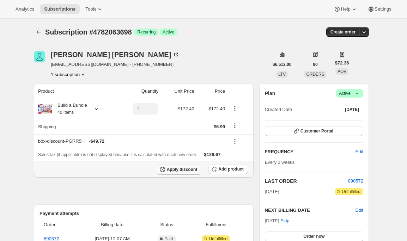
click at [190, 168] on span "Apply discount" at bounding box center [182, 170] width 31 height 6
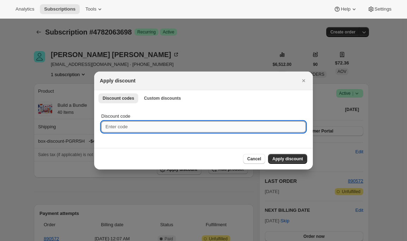
click at [175, 131] on input "Discount code" at bounding box center [203, 126] width 205 height 11
paste input "box-discount-5ECV21"
type input "box-discount-5ECV21"
click at [294, 161] on span "Apply discount" at bounding box center [287, 159] width 31 height 6
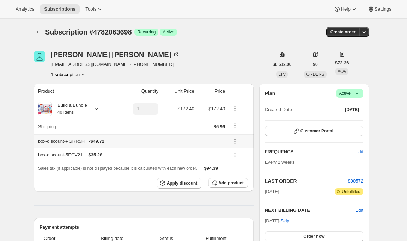
click at [236, 140] on icon at bounding box center [235, 141] width 7 height 7
click at [237, 166] on span "Remove" at bounding box center [241, 166] width 17 height 5
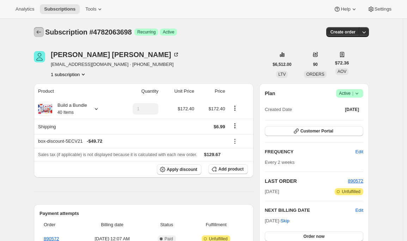
click at [40, 29] on icon "Subscriptions" at bounding box center [38, 32] width 7 height 7
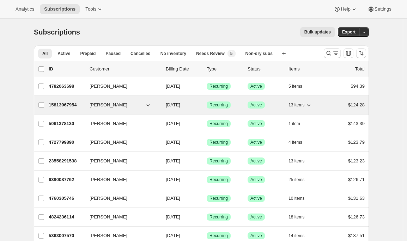
click at [54, 108] on p "15813967954" at bounding box center [66, 105] width 35 height 7
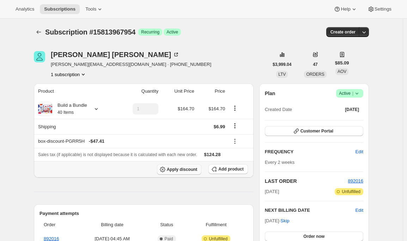
click at [179, 169] on span "Apply discount" at bounding box center [182, 170] width 31 height 6
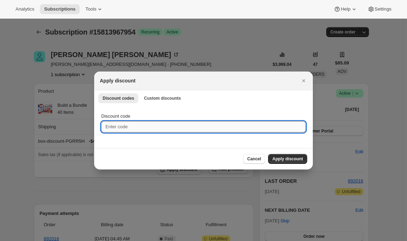
click at [178, 127] on input "Discount code" at bounding box center [203, 126] width 205 height 11
paste input "box-discount-5ECV21"
type input "box-discount-5ECV21"
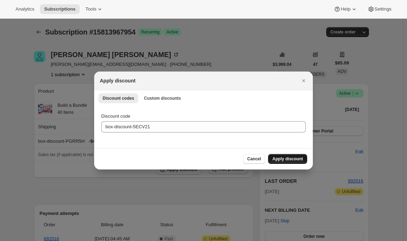
click at [285, 157] on span "Apply discount" at bounding box center [287, 159] width 31 height 6
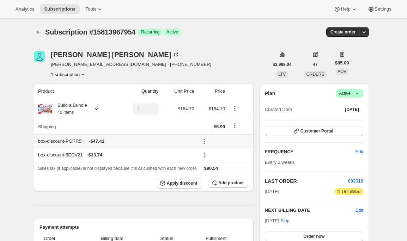
click at [205, 141] on icon at bounding box center [204, 141] width 1 height 1
click at [218, 165] on span "Remove" at bounding box center [225, 166] width 17 height 5
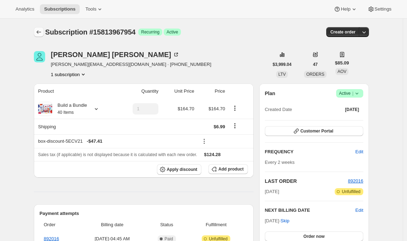
click at [37, 31] on button "Subscriptions" at bounding box center [39, 32] width 10 height 10
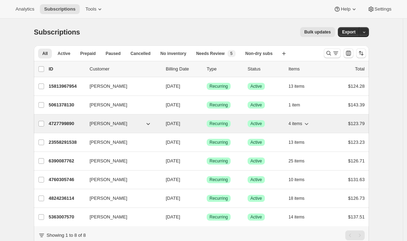
click at [65, 123] on p "4727799890" at bounding box center [66, 123] width 35 height 7
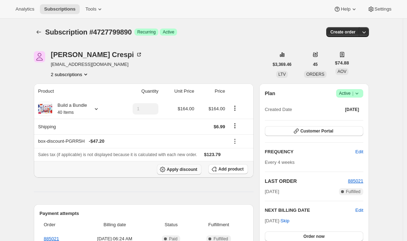
click at [188, 170] on span "Apply discount" at bounding box center [182, 170] width 31 height 6
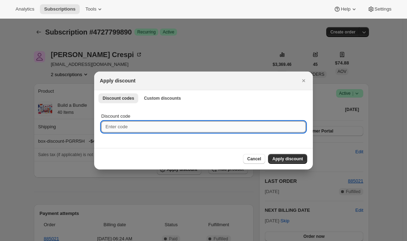
click at [165, 125] on input "Discount code" at bounding box center [203, 126] width 205 height 11
paste input "box-discount-5ECV21"
type input "box-discount-5ECV21"
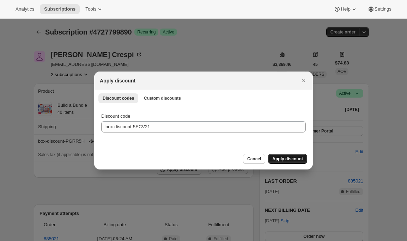
click at [277, 158] on span "Apply discount" at bounding box center [287, 159] width 31 height 6
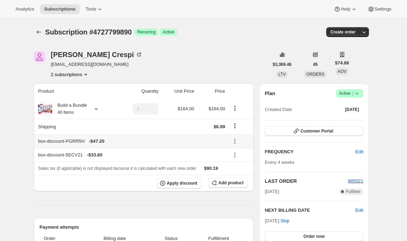
click at [236, 143] on icon at bounding box center [235, 141] width 7 height 7
click at [239, 166] on span "Remove" at bounding box center [241, 166] width 17 height 5
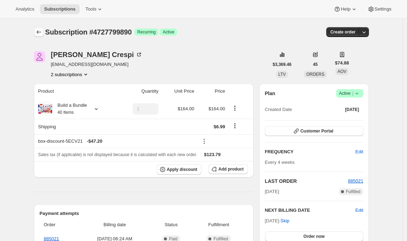
click at [39, 32] on icon "Subscriptions" at bounding box center [38, 32] width 7 height 7
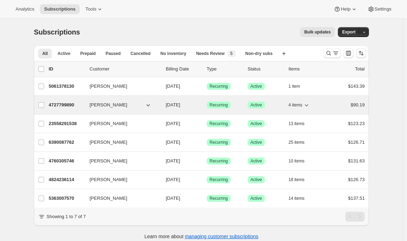
click at [55, 107] on p "4727799890" at bounding box center [66, 105] width 35 height 7
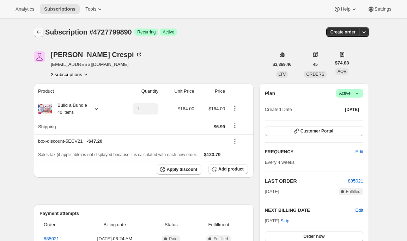
click at [43, 36] on button "Subscriptions" at bounding box center [39, 32] width 10 height 10
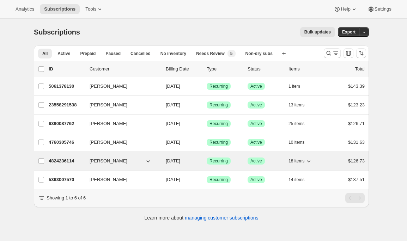
click at [69, 165] on div "4824236114 Hannah Daniel 09/09/2025 Success Recurring Success Active 18 items $…" at bounding box center [207, 161] width 316 height 10
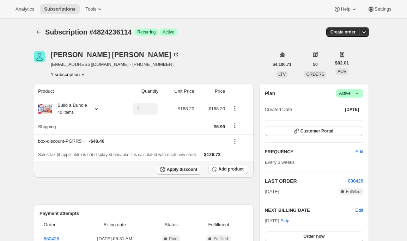
click at [173, 168] on span "Apply discount" at bounding box center [182, 170] width 31 height 6
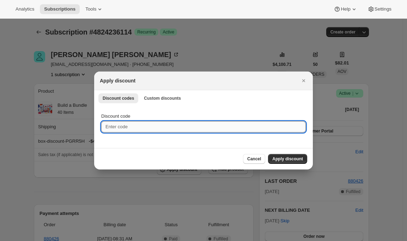
click at [179, 123] on input "Discount code" at bounding box center [203, 126] width 205 height 11
paste input "box-discount-5ECV21"
type input "box-discount-5ECV21"
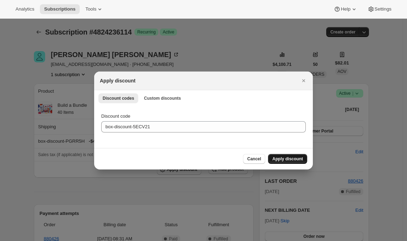
click at [284, 158] on span "Apply discount" at bounding box center [287, 159] width 31 height 6
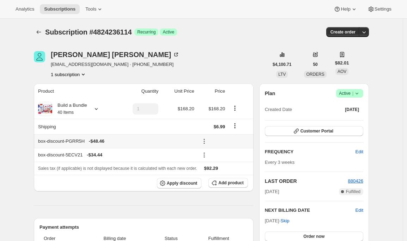
click at [203, 141] on icon at bounding box center [204, 141] width 7 height 7
click at [216, 169] on button "Remove" at bounding box center [225, 166] width 21 height 11
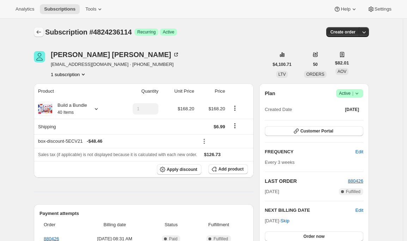
click at [41, 34] on icon "Subscriptions" at bounding box center [38, 32] width 7 height 7
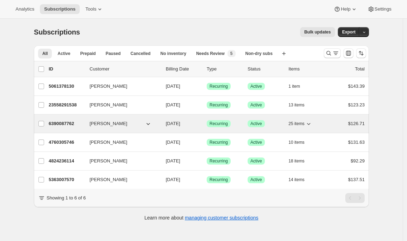
click at [53, 120] on div "6390087762 Brittany Megonigal 09/05/2025 Success Recurring Success Active 25 it…" at bounding box center [207, 124] width 316 height 10
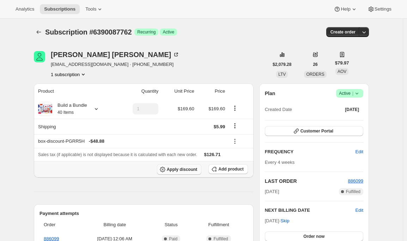
click at [174, 170] on span "Apply discount" at bounding box center [182, 170] width 31 height 6
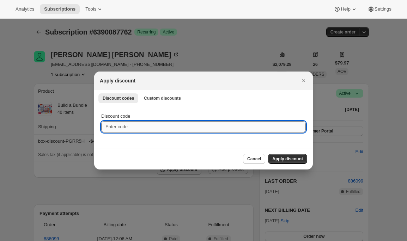
click at [152, 124] on input "Discount code" at bounding box center [203, 126] width 205 height 11
paste input "box-discount-5ECV21"
type input "box-discount-5ECV21"
click at [286, 149] on div "Cancel Apply discount" at bounding box center [203, 159] width 219 height 22
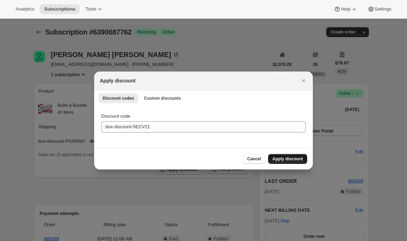
click at [286, 157] on span "Apply discount" at bounding box center [287, 159] width 31 height 6
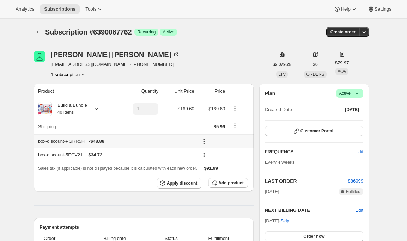
click at [206, 143] on icon at bounding box center [204, 141] width 7 height 7
click at [217, 164] on span "Remove" at bounding box center [225, 166] width 17 height 7
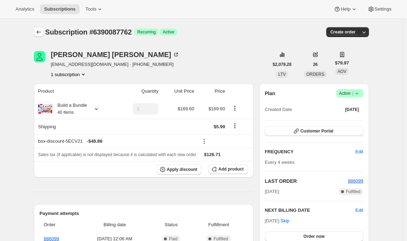
click at [41, 31] on icon "Subscriptions" at bounding box center [38, 32] width 7 height 7
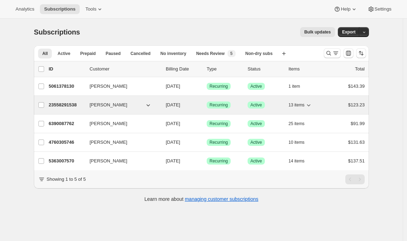
click at [60, 104] on p "23558291538" at bounding box center [66, 105] width 35 height 7
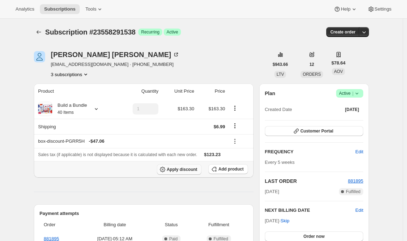
click at [185, 169] on span "Apply discount" at bounding box center [182, 170] width 31 height 6
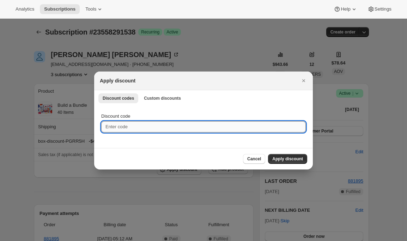
click at [181, 124] on input "Discount code" at bounding box center [203, 126] width 205 height 11
paste input "box-discount-5ECV21"
type input "box-discount-5ECV21"
click at [281, 157] on span "Apply discount" at bounding box center [287, 159] width 31 height 6
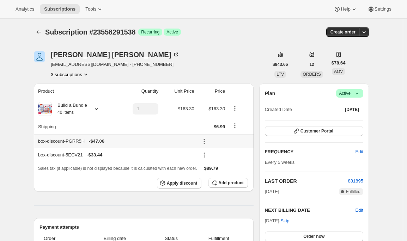
click at [207, 143] on icon at bounding box center [204, 141] width 7 height 7
click at [220, 164] on span "Remove" at bounding box center [225, 166] width 17 height 5
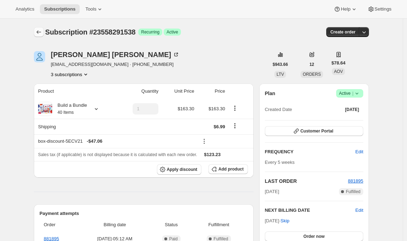
click at [41, 31] on icon "Subscriptions" at bounding box center [38, 32] width 7 height 7
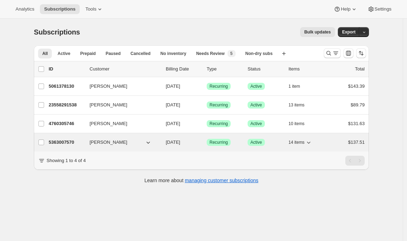
click at [66, 141] on p "5363007570" at bounding box center [66, 142] width 35 height 7
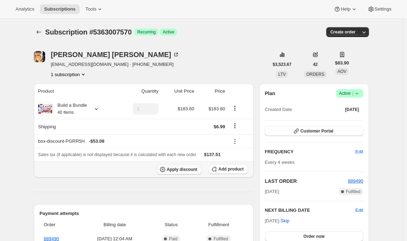
click at [185, 169] on span "Apply discount" at bounding box center [182, 170] width 31 height 6
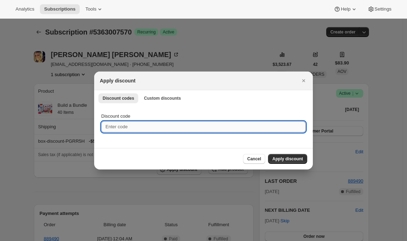
click at [168, 125] on input "Discount code" at bounding box center [203, 126] width 205 height 11
paste input "box-discount-5ECV21"
type input "box-discount-5ECV21"
click at [282, 152] on div "Cancel Apply discount" at bounding box center [203, 159] width 219 height 22
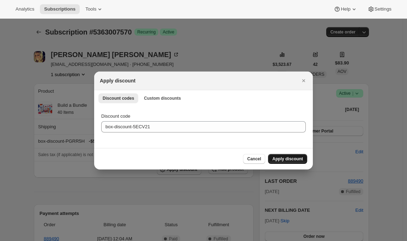
click at [280, 157] on span "Apply discount" at bounding box center [287, 159] width 31 height 6
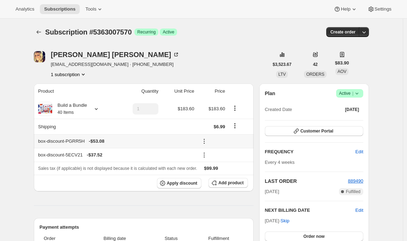
click at [207, 140] on icon at bounding box center [204, 141] width 7 height 7
click at [219, 167] on span "Remove" at bounding box center [225, 166] width 17 height 5
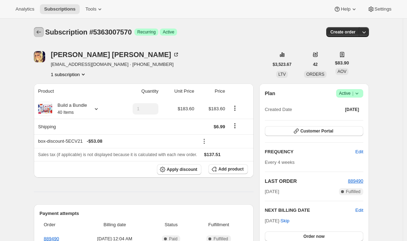
click at [40, 31] on icon "Subscriptions" at bounding box center [38, 32] width 7 height 7
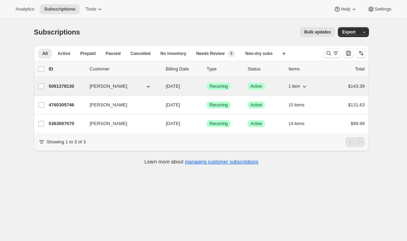
click at [58, 87] on p "5061378130" at bounding box center [66, 86] width 35 height 7
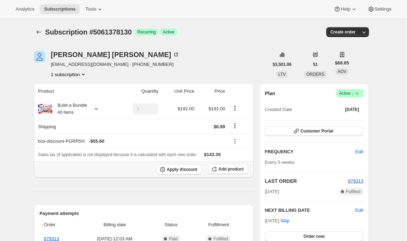
click at [179, 164] on th "Apply discount Add product" at bounding box center [144, 169] width 220 height 17
click at [178, 167] on span "Apply discount" at bounding box center [182, 170] width 31 height 6
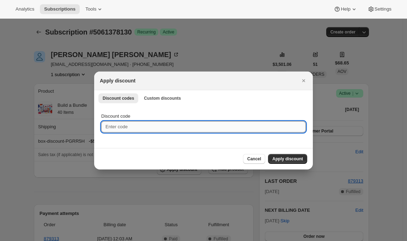
click at [136, 121] on input "Discount code" at bounding box center [203, 126] width 205 height 11
paste input "box-discount-5ECV21"
type input "box-discount-5ECV21"
click at [299, 157] on span "Apply discount" at bounding box center [287, 159] width 31 height 6
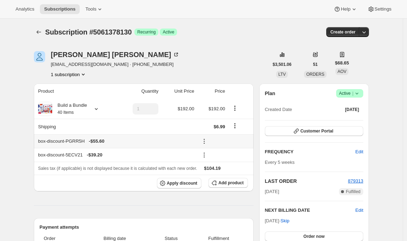
click at [205, 142] on icon at bounding box center [204, 141] width 7 height 7
click at [218, 168] on span "Remove" at bounding box center [225, 166] width 17 height 5
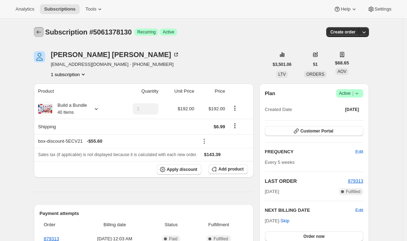
click at [38, 32] on icon "Subscriptions" at bounding box center [38, 32] width 7 height 7
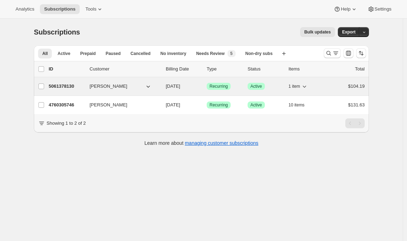
click at [59, 89] on p "5061378130" at bounding box center [66, 86] width 35 height 7
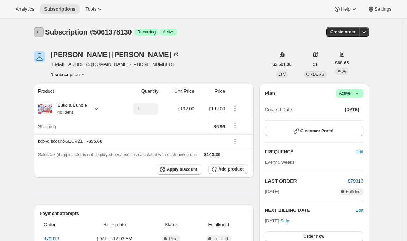
click at [36, 32] on button "Subscriptions" at bounding box center [39, 32] width 10 height 10
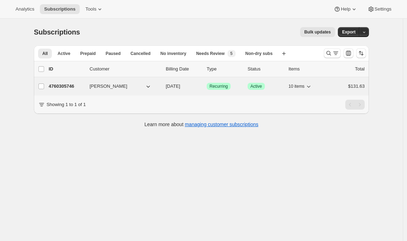
click at [71, 87] on p "4760305746" at bounding box center [66, 86] width 35 height 7
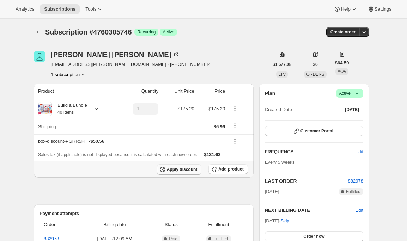
click at [186, 167] on span "Apply discount" at bounding box center [182, 170] width 31 height 6
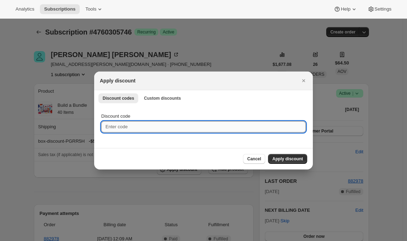
click at [158, 128] on input "Discount code" at bounding box center [203, 126] width 205 height 11
paste input "box-discount-5ECV21"
type input "box-discount-5ECV21"
click at [289, 161] on span "Apply discount" at bounding box center [287, 159] width 31 height 6
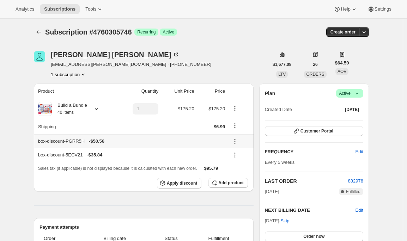
click at [235, 143] on icon at bounding box center [235, 141] width 7 height 7
click at [237, 168] on span "Remove" at bounding box center [241, 166] width 17 height 5
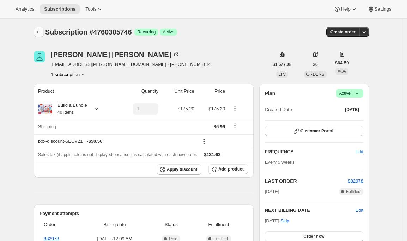
click at [40, 32] on icon "Subscriptions" at bounding box center [38, 32] width 7 height 7
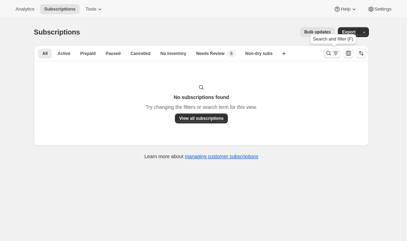
click at [330, 55] on icon "Search and filter results" at bounding box center [328, 53] width 7 height 7
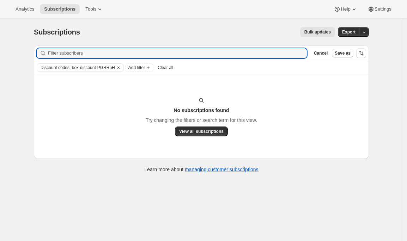
click at [121, 67] on icon "Clear" at bounding box center [119, 68] width 6 height 6
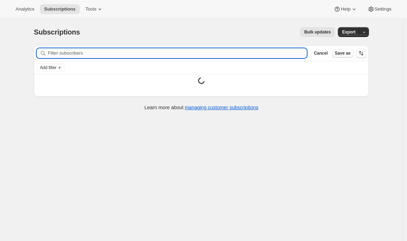
click at [100, 57] on input "Filter subscribers" at bounding box center [177, 53] width 259 height 10
paste input "https://admin.shopify.com/store/uponafarm-manufactur/apps/bundlepayments/subscr…"
click at [258, 54] on input "https://admin.shopify.com/store/uponafarm-manufactur/apps/bundlepayments/subscr…" at bounding box center [171, 53] width 246 height 10
click at [225, 50] on input "https://admin.shopify.com/store/uponafarm-manufactur/apps/bundlepayments/subscr…" at bounding box center [171, 53] width 246 height 10
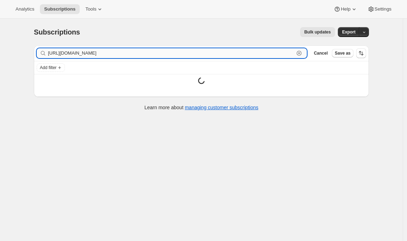
click at [225, 50] on input "https://admin.shopify.com/store/uponafarm-manufactur/apps/bundlepayments/subscr…" at bounding box center [171, 53] width 246 height 10
paste input "13357383762"
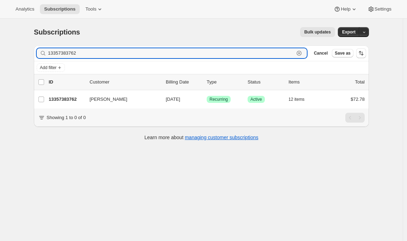
drag, startPoint x: 97, startPoint y: 54, endPoint x: 16, endPoint y: 50, distance: 81.6
click at [16, 50] on div "Subscriptions. This page is ready Subscriptions Bulk updates More actions Bulk …" at bounding box center [201, 139] width 403 height 241
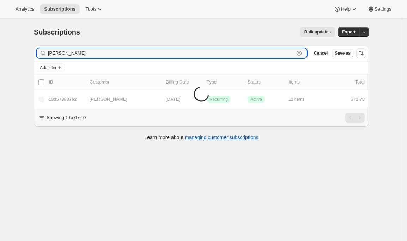
type input "meredith brisco"
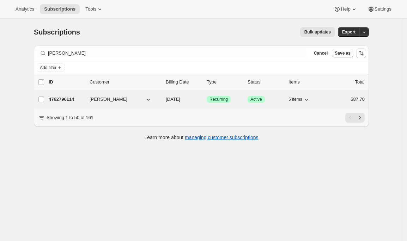
click at [68, 102] on p "4762796114" at bounding box center [66, 99] width 35 height 7
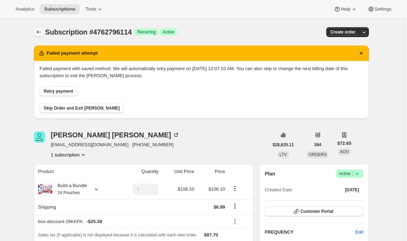
click at [42, 29] on icon "Subscriptions" at bounding box center [38, 32] width 7 height 7
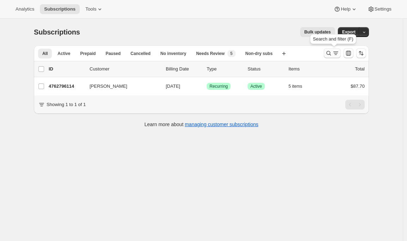
click at [332, 52] on icon "Search and filter results" at bounding box center [328, 53] width 7 height 7
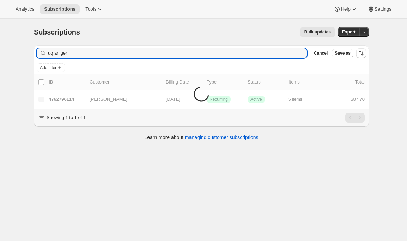
drag, startPoint x: 74, startPoint y: 55, endPoint x: 2, endPoint y: 48, distance: 72.7
click at [2, 48] on div "Subscriptions. This page is ready Subscriptions Bulk updates More actions Bulk …" at bounding box center [201, 139] width 403 height 241
type input "regina quinn"
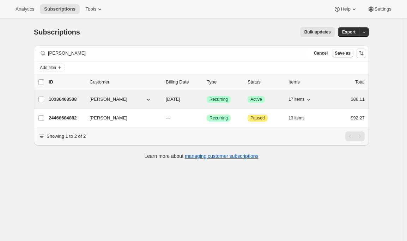
click at [56, 96] on p "10336403538" at bounding box center [66, 99] width 35 height 7
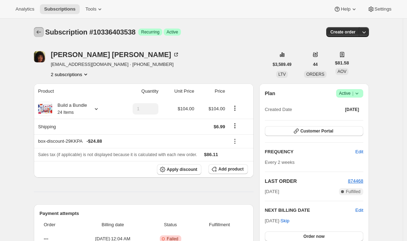
click at [41, 31] on icon "Subscriptions" at bounding box center [38, 32] width 7 height 7
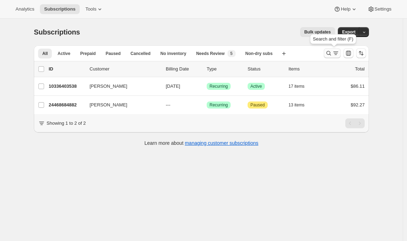
click at [330, 56] on icon "Search and filter results" at bounding box center [328, 53] width 7 height 7
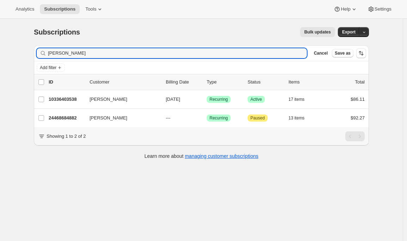
drag, startPoint x: 78, startPoint y: 53, endPoint x: -5, endPoint y: 46, distance: 83.6
click at [0, 46] on html "Analytics Subscriptions Tools Help Settings Skip to content Subscriptions. This…" at bounding box center [203, 120] width 407 height 241
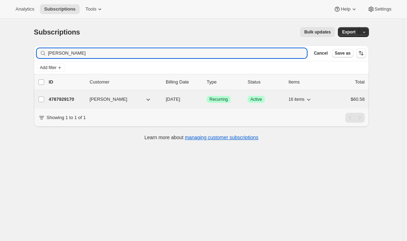
type input "barrett studdard"
click at [65, 99] on p "4787929170" at bounding box center [66, 99] width 35 height 7
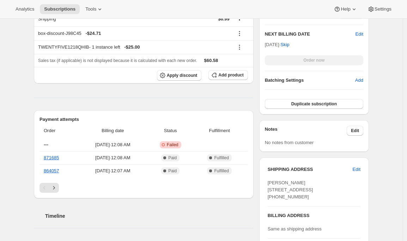
scroll to position [260, 0]
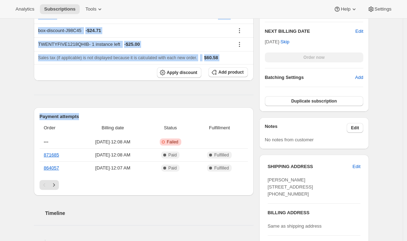
drag, startPoint x: 4, startPoint y: 86, endPoint x: 87, endPoint y: 113, distance: 87.9
click at [87, 113] on div "Subscription #4787929170. This page is ready Subscription #4787929170 Success R…" at bounding box center [201, 144] width 403 height 771
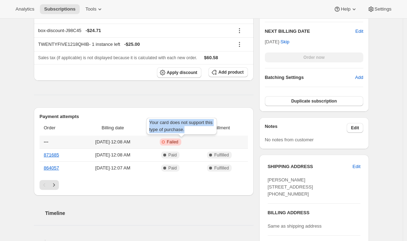
drag, startPoint x: 198, startPoint y: 129, endPoint x: 148, endPoint y: 124, distance: 50.4
click at [148, 124] on div "Your card does not support this type of purchase." at bounding box center [181, 127] width 73 height 23
copy span "Your card does not support this type of purchase."
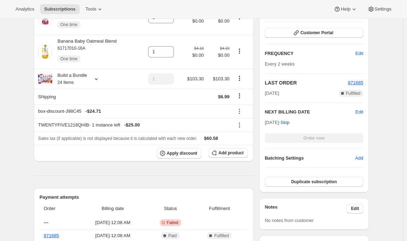
scroll to position [0, 0]
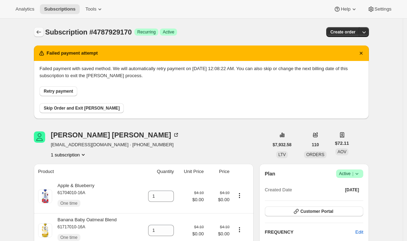
click at [38, 30] on icon "Subscriptions" at bounding box center [38, 32] width 7 height 7
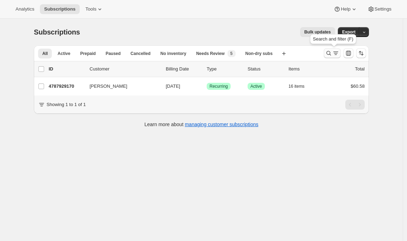
click at [332, 55] on icon "Search and filter results" at bounding box center [328, 53] width 7 height 7
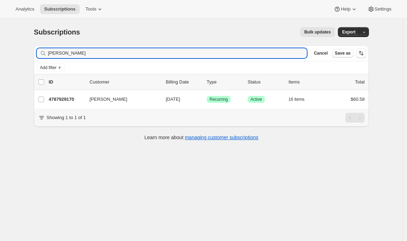
drag, startPoint x: 93, startPoint y: 55, endPoint x: 1, endPoint y: 48, distance: 92.0
click at [1, 48] on div "Subscriptions. This page is ready Subscriptions Bulk updates More actions Bulk …" at bounding box center [201, 139] width 403 height 241
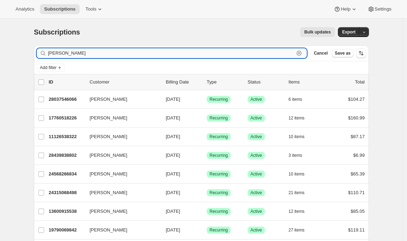
click at [70, 51] on input "ellen" at bounding box center [171, 53] width 246 height 10
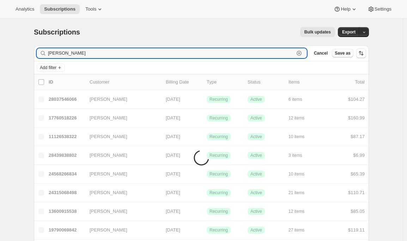
type input "ellen harris"
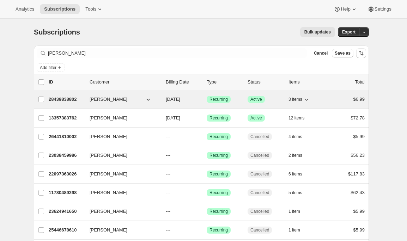
click at [70, 97] on p "28439838802" at bounding box center [66, 99] width 35 height 7
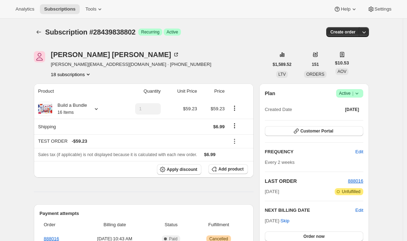
click at [40, 29] on icon "Subscriptions" at bounding box center [38, 32] width 7 height 7
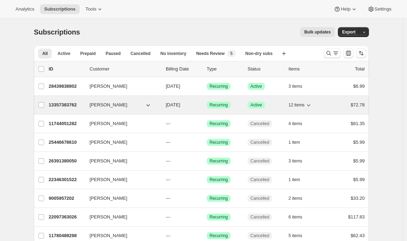
click at [68, 106] on p "13357383762" at bounding box center [66, 105] width 35 height 7
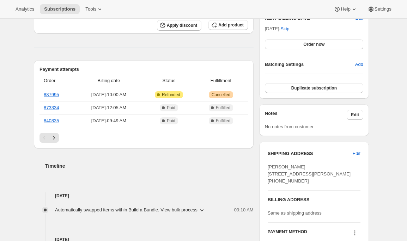
scroll to position [134, 0]
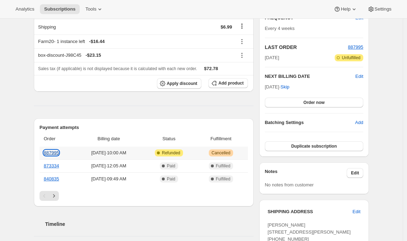
click at [55, 153] on link "887995" at bounding box center [51, 152] width 15 height 5
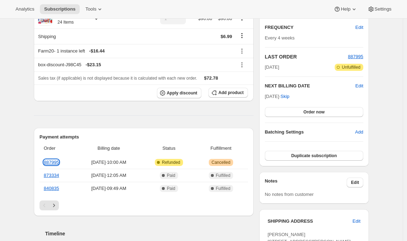
scroll to position [124, 0]
click at [49, 177] on link "873334" at bounding box center [51, 175] width 15 height 5
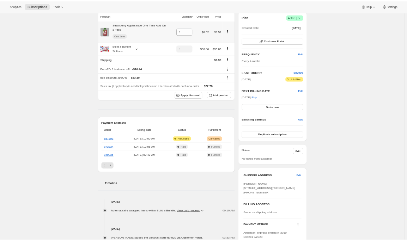
scroll to position [67, 0]
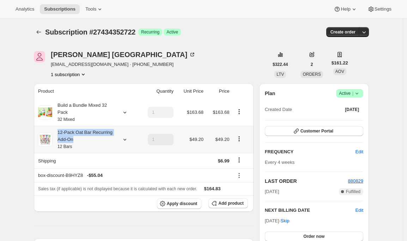
drag, startPoint x: 80, startPoint y: 139, endPoint x: 55, endPoint y: 133, distance: 25.8
click at [55, 133] on div "12-Pack Oat Bar Recurring Add-On 12 Bars" at bounding box center [84, 139] width 64 height 21
copy div "12-Pack Oat Bar Recurring Add-On"
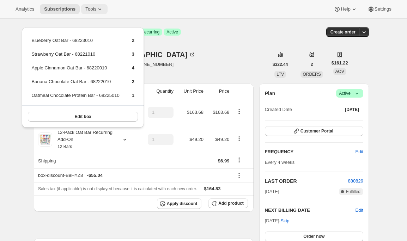
click at [95, 10] on span "Tools" at bounding box center [90, 9] width 11 height 6
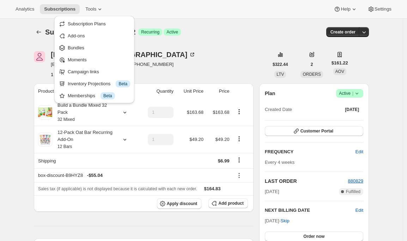
click at [194, 69] on div "[PERSON_NAME] [PERSON_NAME][EMAIL_ADDRESS][DOMAIN_NAME] · [PHONE_NUMBER] 1 subs…" at bounding box center [151, 64] width 235 height 27
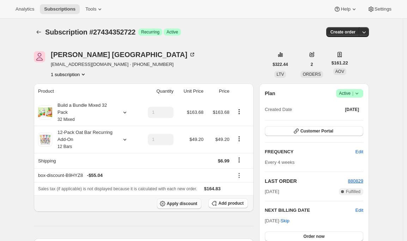
click at [184, 204] on span "Apply discount" at bounding box center [182, 204] width 31 height 6
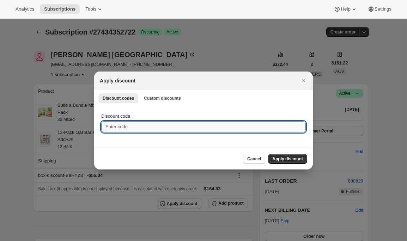
click at [186, 124] on input "Discount code" at bounding box center [203, 126] width 205 height 11
paste input "box-discount-AGW84O"
type input "box-discount-AGW84O"
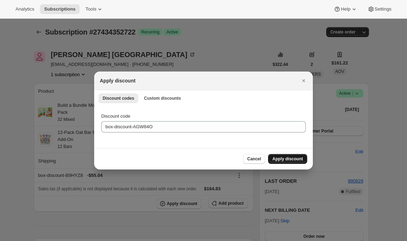
click at [281, 158] on span "Apply discount" at bounding box center [287, 159] width 31 height 6
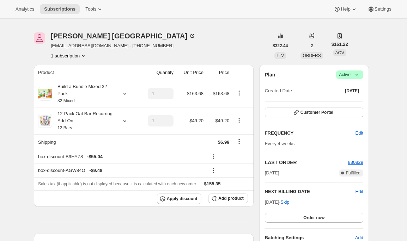
scroll to position [19, 0]
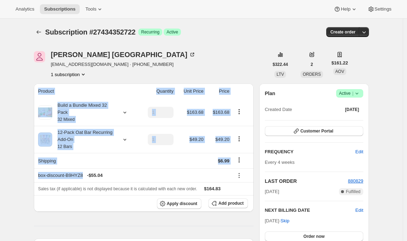
drag, startPoint x: 89, startPoint y: 176, endPoint x: 32, endPoint y: 173, distance: 56.2
click at [53, 174] on div "box-discount-B9HYZ8 - $55.04" at bounding box center [133, 175] width 191 height 7
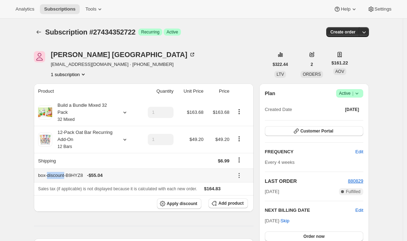
click at [53, 174] on div "box-discount-B9HYZ8 - $55.04" at bounding box center [133, 175] width 191 height 7
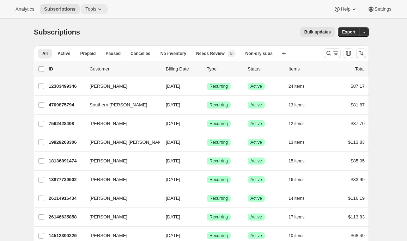
click at [99, 5] on button "Tools" at bounding box center [94, 9] width 26 height 10
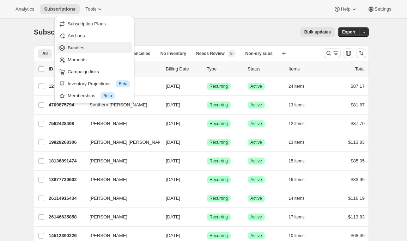
click at [88, 50] on span "Bundles" at bounding box center [99, 47] width 62 height 7
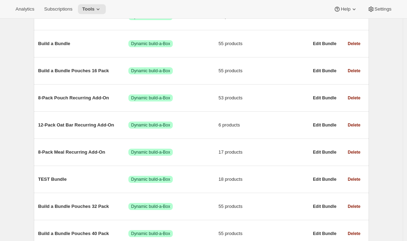
scroll to position [139, 0]
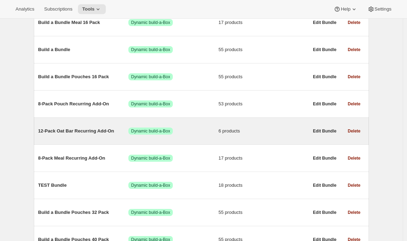
click at [89, 135] on span "12-Pack Oat Bar Recurring Add-On" at bounding box center [83, 131] width 90 height 7
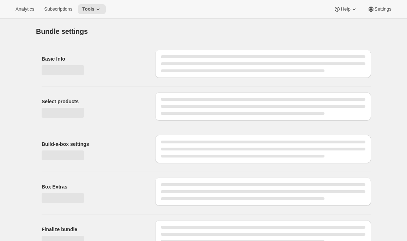
type input "12-Pack Oat Bar Recurring Add-On"
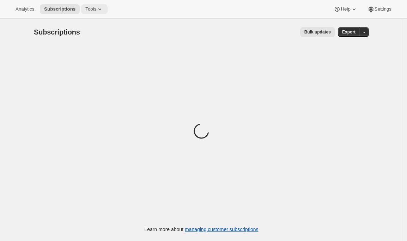
click at [95, 11] on span "Tools" at bounding box center [90, 9] width 11 height 6
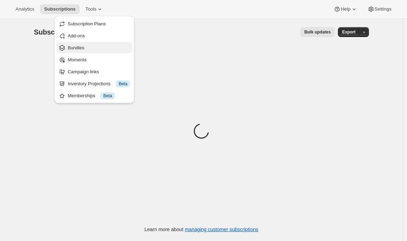
click at [88, 48] on span "Bundles" at bounding box center [99, 47] width 62 height 7
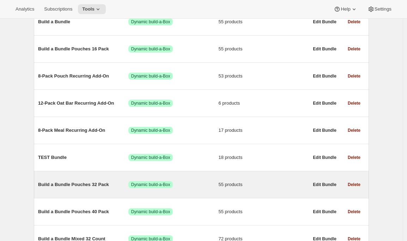
scroll to position [191, 0]
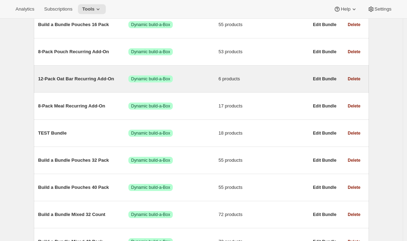
click at [81, 75] on div "12-Pack Oat Bar Recurring Add-On Success Dynamic build-a-Box 6 products" at bounding box center [173, 79] width 271 height 18
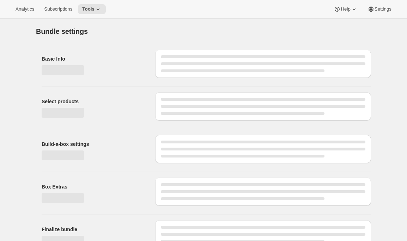
type input "12-Pack Oat Bar Recurring Add-On"
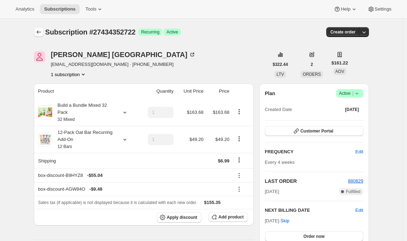
click at [41, 29] on icon "Subscriptions" at bounding box center [38, 32] width 7 height 7
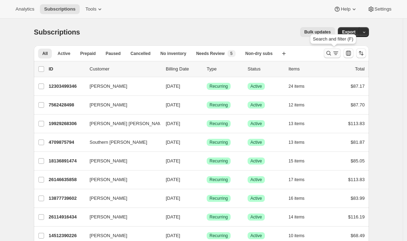
click at [331, 51] on icon "Search and filter results" at bounding box center [328, 53] width 7 height 7
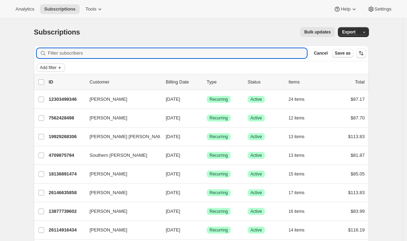
click at [52, 68] on span "Add filter" at bounding box center [48, 68] width 17 height 6
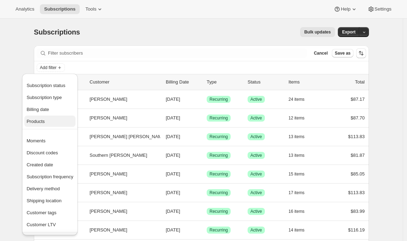
click at [44, 118] on span "Products" at bounding box center [49, 121] width 47 height 7
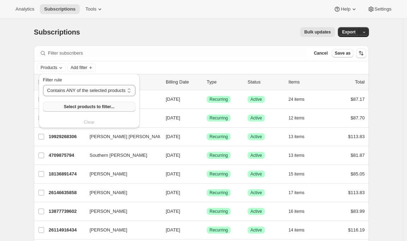
click at [113, 106] on span "Select products to filter..." at bounding box center [89, 107] width 50 height 6
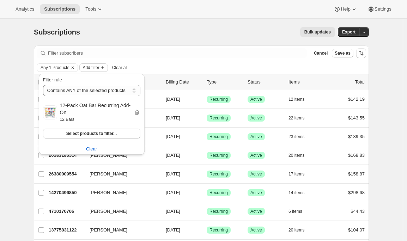
click at [99, 67] on span "Add filter" at bounding box center [91, 68] width 17 height 6
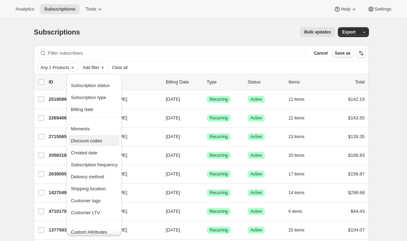
click at [95, 142] on span "Discount codes" at bounding box center [86, 140] width 31 height 5
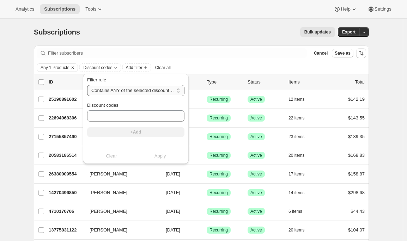
click at [132, 94] on select "Contains ANY of the selected discount codes Does NOT contain ANY of the selecte…" at bounding box center [135, 90] width 97 height 11
select select "not"
click at [87, 85] on select "Contains ANY of the selected discount codes Does NOT contain ANY of the selecte…" at bounding box center [135, 90] width 97 height 11
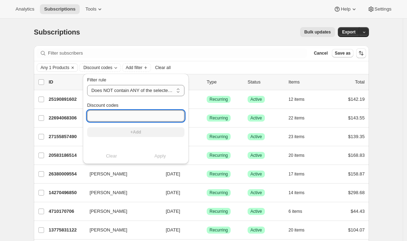
click at [125, 120] on input "Discount codes" at bounding box center [135, 115] width 97 height 11
paste input "box-discount-AGW84O"
type input "box-discount-AGW84O"
click at [126, 130] on button "+Add" at bounding box center [135, 132] width 97 height 10
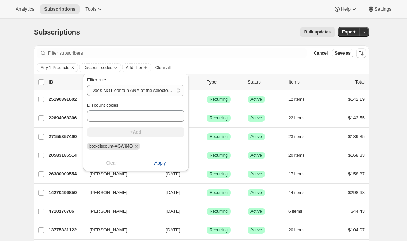
click at [162, 163] on span "Apply" at bounding box center [161, 163] width 12 height 7
click at [160, 162] on span "Apply" at bounding box center [161, 163] width 12 height 7
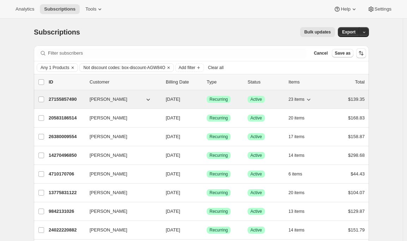
click at [60, 99] on p "27155857490" at bounding box center [66, 99] width 35 height 7
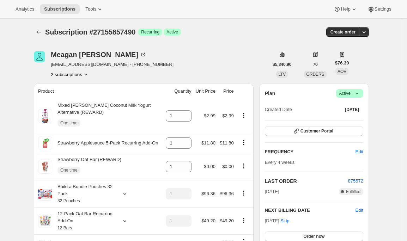
click at [118, 28] on span "Subscription #27155857490" at bounding box center [90, 32] width 90 height 8
copy span "27155857490"
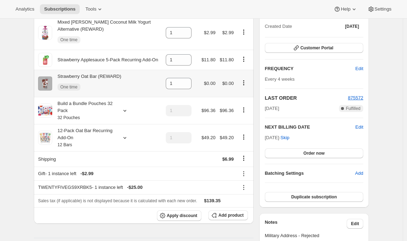
scroll to position [86, 0]
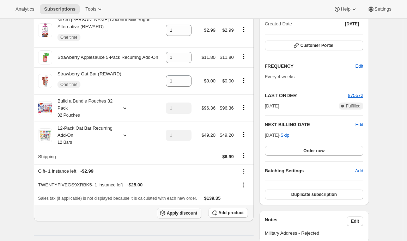
click at [190, 212] on span "Apply discount" at bounding box center [182, 214] width 31 height 6
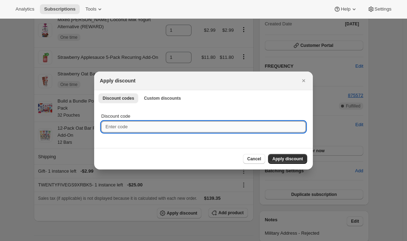
click at [161, 128] on input "Discount code" at bounding box center [203, 126] width 205 height 11
paste input "27155857490"
type input "27155857490"
click at [117, 126] on input "27155857490" at bounding box center [203, 126] width 205 height 11
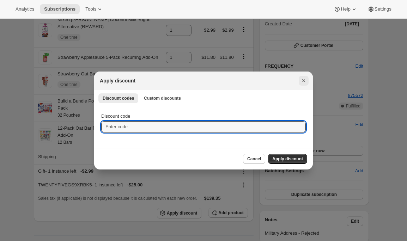
click at [302, 79] on icon "Close" at bounding box center [303, 80] width 7 height 7
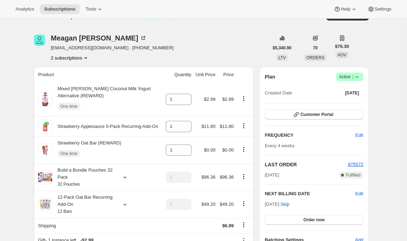
scroll to position [0, 0]
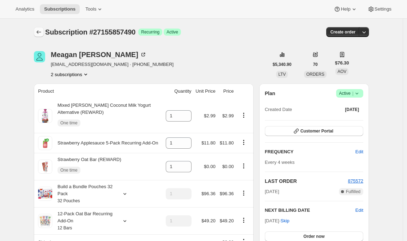
click at [39, 30] on icon "Subscriptions" at bounding box center [38, 32] width 7 height 7
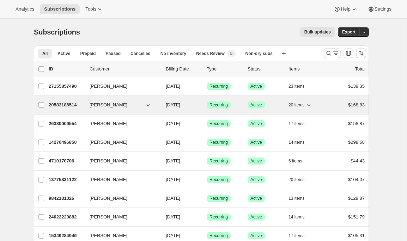
click at [55, 103] on p "20583186514" at bounding box center [66, 105] width 35 height 7
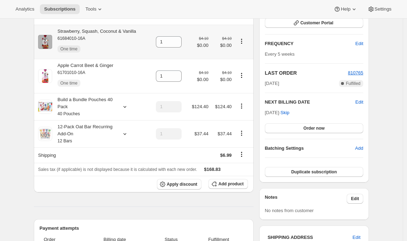
scroll to position [111, 0]
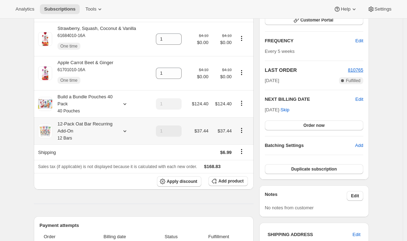
click at [127, 130] on icon at bounding box center [124, 131] width 7 height 7
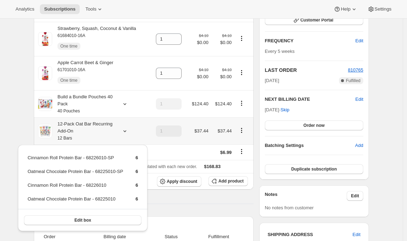
click at [127, 130] on icon at bounding box center [124, 131] width 7 height 7
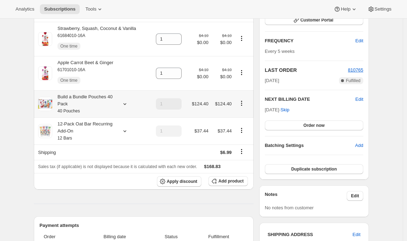
click at [124, 104] on icon at bounding box center [124, 104] width 7 height 7
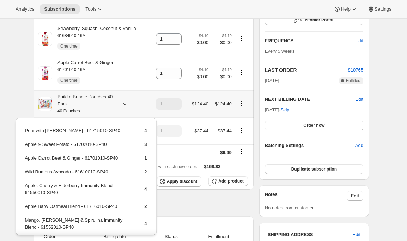
click at [124, 104] on icon at bounding box center [124, 104] width 7 height 7
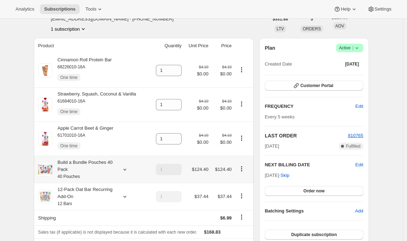
scroll to position [0, 0]
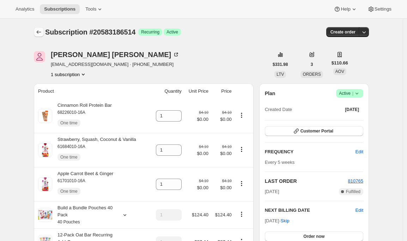
click at [40, 29] on icon "Subscriptions" at bounding box center [38, 32] width 7 height 7
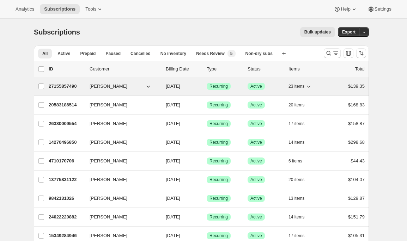
click at [66, 84] on p "27155857490" at bounding box center [66, 86] width 35 height 7
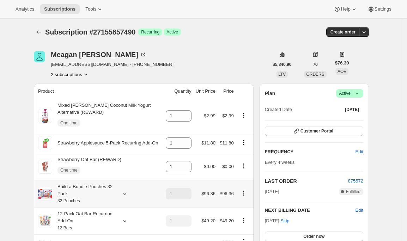
click at [126, 196] on icon at bounding box center [124, 194] width 7 height 7
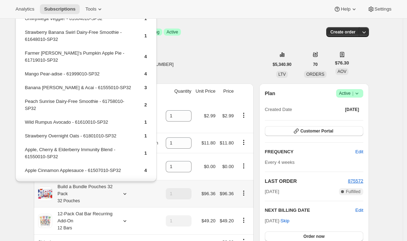
click at [127, 196] on icon at bounding box center [124, 194] width 7 height 7
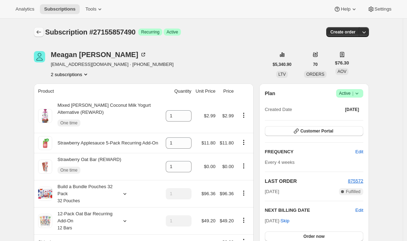
click at [42, 31] on icon "Subscriptions" at bounding box center [38, 32] width 7 height 7
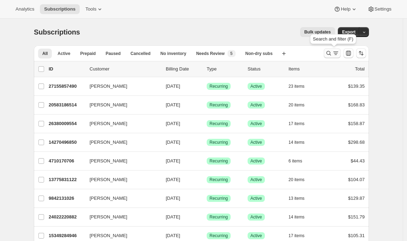
click at [332, 52] on icon "Search and filter results" at bounding box center [328, 53] width 7 height 7
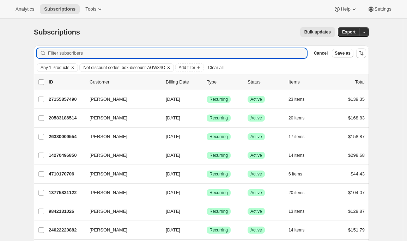
click at [159, 68] on span "Not discount codes: box-discount-AGW84O" at bounding box center [124, 68] width 82 height 6
select select "not"
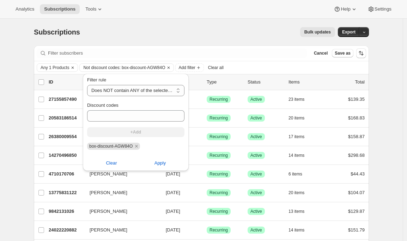
click at [130, 146] on span "box-discount-AGW84O" at bounding box center [110, 146] width 43 height 5
drag, startPoint x: 136, startPoint y: 145, endPoint x: 82, endPoint y: 146, distance: 53.6
click at [82, 146] on div "Filter rule Contains ANY of the selected discount codes Does NOT contain ANY of…" at bounding box center [136, 124] width 112 height 105
copy span "box-discount-AGW84O"
click at [140, 146] on icon "Remove box-discount-AGW84O" at bounding box center [136, 146] width 6 height 6
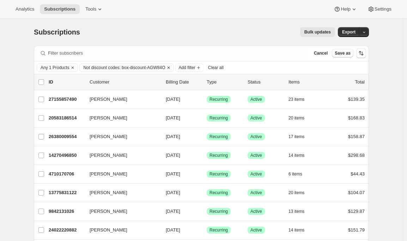
click at [172, 66] on icon "Clear" at bounding box center [169, 68] width 6 height 6
click at [99, 66] on span "Add filter" at bounding box center [91, 68] width 17 height 6
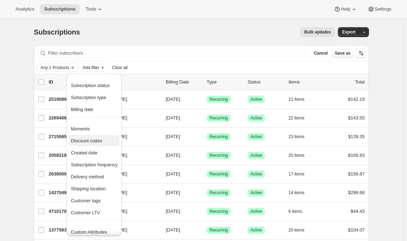
click at [90, 143] on span "Discount codes" at bounding box center [86, 140] width 31 height 5
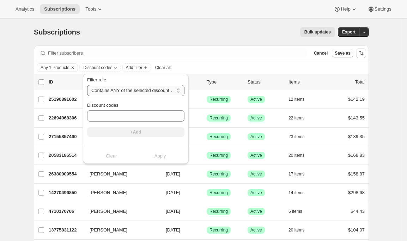
click at [150, 92] on select "Contains ANY of the selected discount codes Does NOT contain ANY of the selecte…" at bounding box center [135, 90] width 97 height 11
select select "not"
click at [87, 85] on select "Contains ANY of the selected discount codes Does NOT contain ANY of the selecte…" at bounding box center [135, 90] width 97 height 11
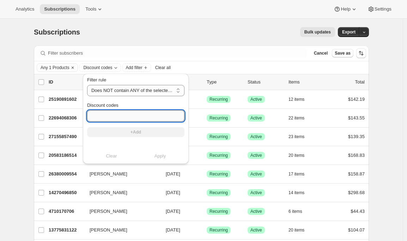
click at [129, 114] on input "Discount codes" at bounding box center [135, 115] width 97 height 11
paste input "box-discount-AGW84O"
type input "box-discount-AGW84O"
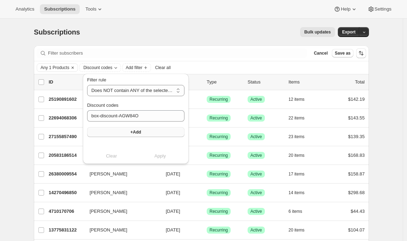
click at [126, 128] on button "+Add" at bounding box center [135, 132] width 97 height 10
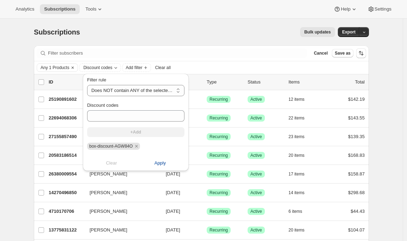
click at [161, 161] on span "Apply" at bounding box center [161, 163] width 12 height 7
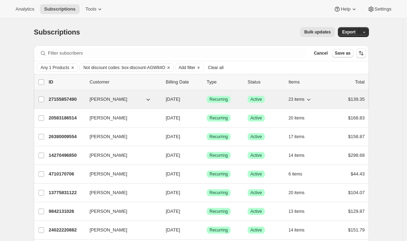
click at [64, 100] on p "27155857490" at bounding box center [66, 99] width 35 height 7
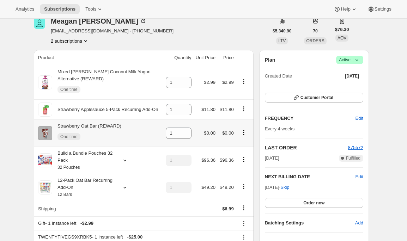
scroll to position [36, 0]
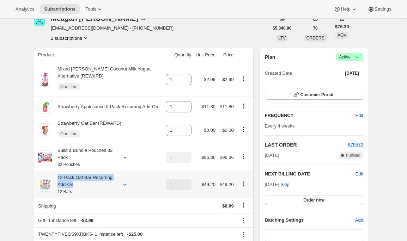
drag, startPoint x: 79, startPoint y: 187, endPoint x: 55, endPoint y: 180, distance: 25.5
click at [55, 180] on div "12-Pack Oat Bar Recurring Add-On 12 Bars" at bounding box center [84, 184] width 64 height 21
copy div "12-Pack Oat Bar Recurring Add-On"
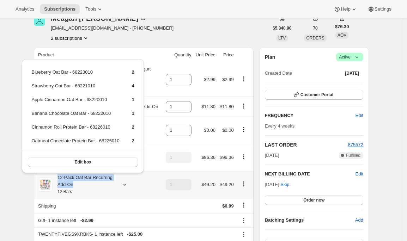
copy div "12-Pack Oat Bar Recurring Add-On"
drag, startPoint x: 77, startPoint y: 186, endPoint x: 58, endPoint y: 177, distance: 20.7
click at [58, 177] on div "12-Pack Oat Bar Recurring Add-On 12 Bars" at bounding box center [84, 184] width 64 height 21
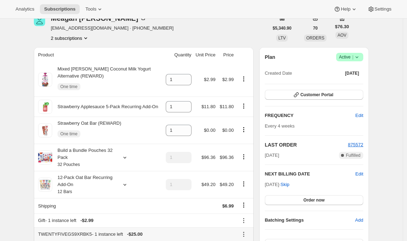
scroll to position [0, 0]
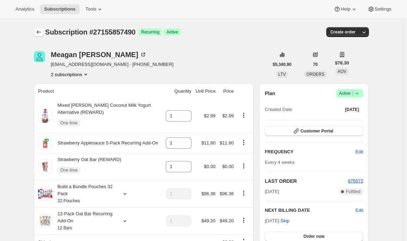
click at [38, 31] on icon "Subscriptions" at bounding box center [38, 32] width 7 height 7
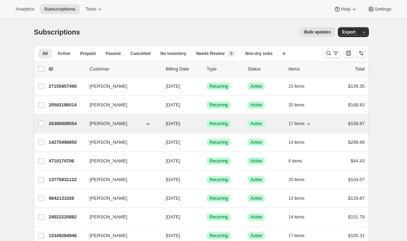
click at [62, 124] on p "26380009554" at bounding box center [66, 123] width 35 height 7
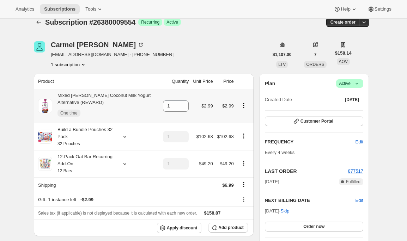
scroll to position [18, 0]
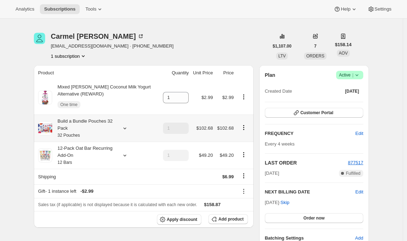
click at [126, 129] on icon at bounding box center [125, 129] width 3 height 2
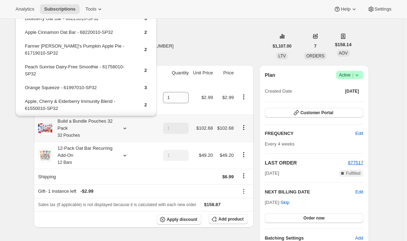
click at [126, 129] on icon at bounding box center [125, 129] width 3 height 2
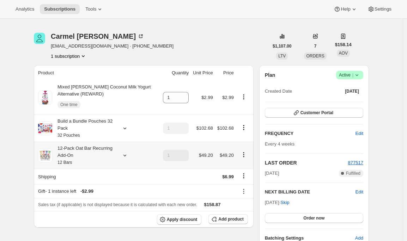
click at [127, 156] on icon at bounding box center [124, 155] width 7 height 7
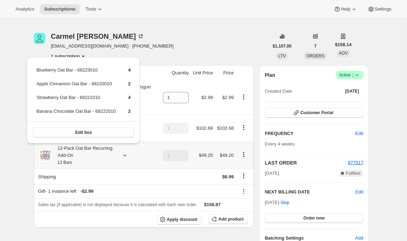
click at [127, 156] on icon at bounding box center [124, 155] width 7 height 7
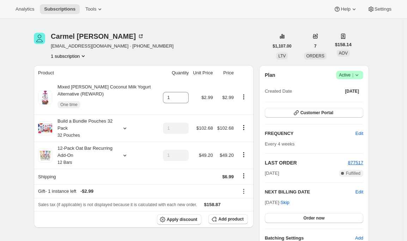
scroll to position [0, 0]
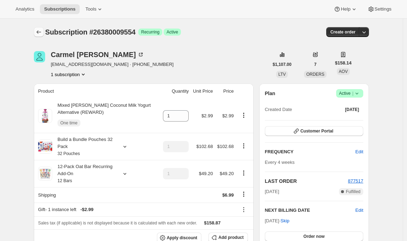
click at [42, 32] on icon "Subscriptions" at bounding box center [38, 32] width 7 height 7
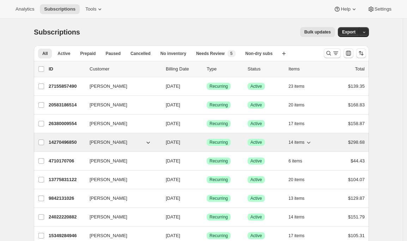
click at [58, 146] on div "14270496850 Max Dore 08/21/2025 Success Recurring Success Active 14 items $298.…" at bounding box center [207, 143] width 316 height 10
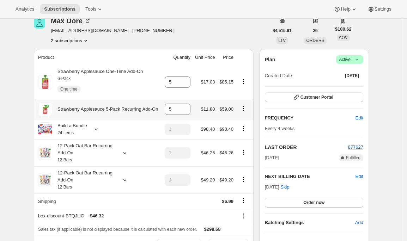
scroll to position [35, 0]
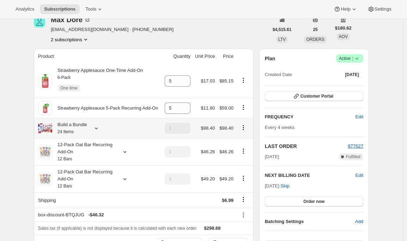
click at [100, 127] on icon at bounding box center [96, 128] width 7 height 7
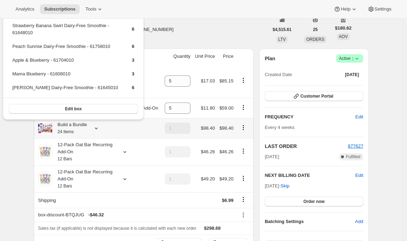
click at [100, 127] on icon at bounding box center [96, 128] width 7 height 7
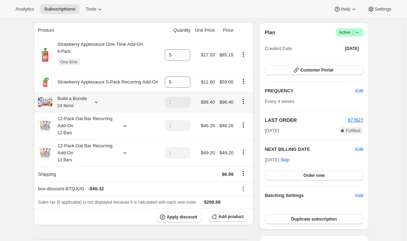
scroll to position [65, 0]
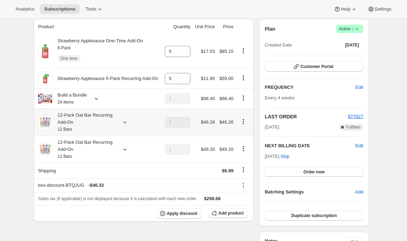
click at [127, 123] on icon at bounding box center [124, 122] width 7 height 7
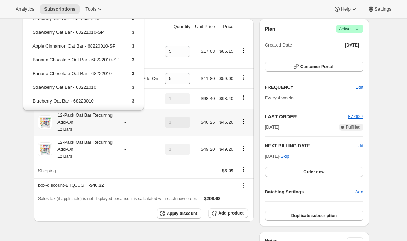
click at [127, 123] on icon at bounding box center [124, 122] width 7 height 7
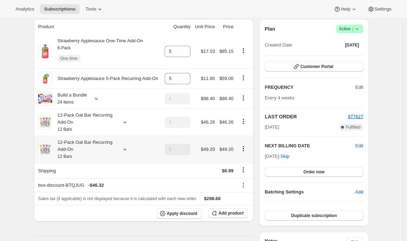
click at [125, 149] on icon at bounding box center [124, 149] width 7 height 7
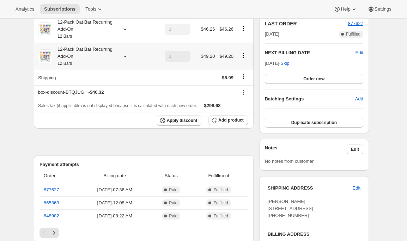
scroll to position [0, 0]
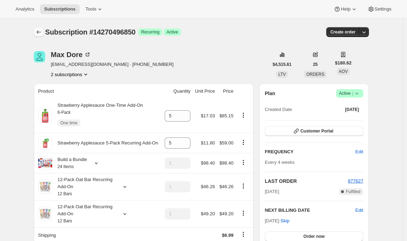
click at [41, 31] on icon "Subscriptions" at bounding box center [38, 32] width 7 height 7
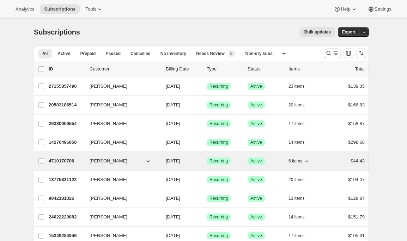
click at [56, 164] on p "4710170706" at bounding box center [66, 161] width 35 height 7
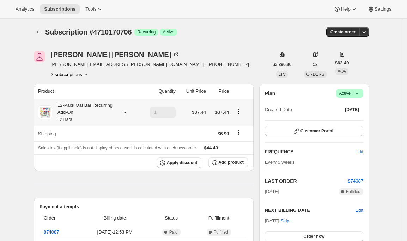
click at [128, 110] on icon at bounding box center [124, 112] width 7 height 7
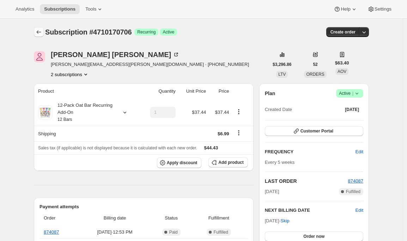
click at [41, 31] on icon "Subscriptions" at bounding box center [38, 32] width 7 height 7
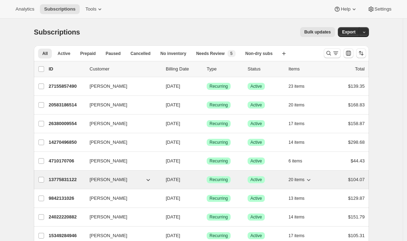
click at [64, 182] on p "13775831122" at bounding box center [66, 179] width 35 height 7
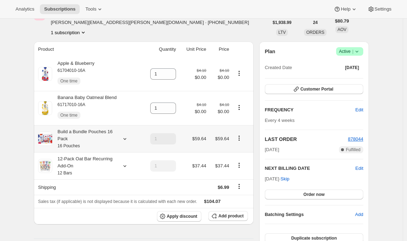
scroll to position [50, 0]
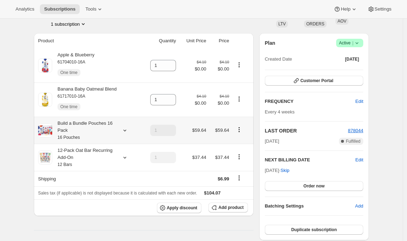
click at [127, 126] on div "Build a Bundle Pouches 16 Pack 16 Pouches" at bounding box center [88, 130] width 100 height 21
click at [127, 132] on icon at bounding box center [124, 130] width 7 height 7
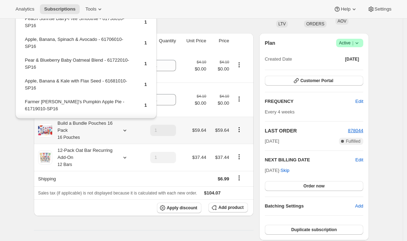
click at [126, 132] on icon at bounding box center [125, 131] width 3 height 2
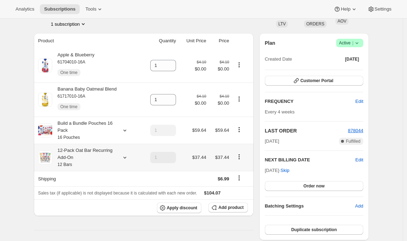
click at [126, 158] on icon at bounding box center [124, 157] width 7 height 7
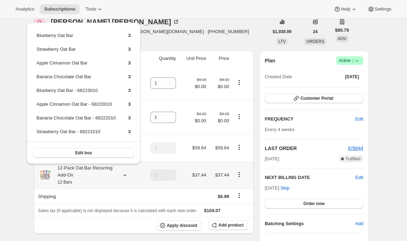
scroll to position [41, 0]
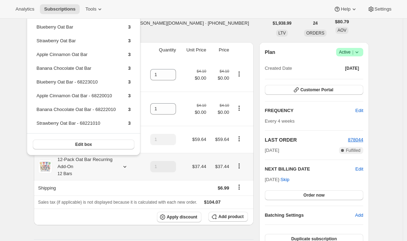
click at [126, 167] on icon at bounding box center [124, 166] width 7 height 7
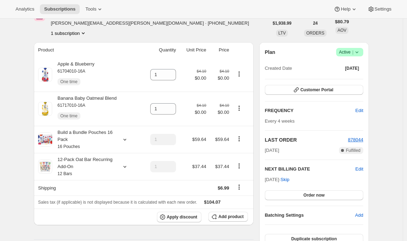
click at [125, 169] on icon at bounding box center [124, 166] width 7 height 7
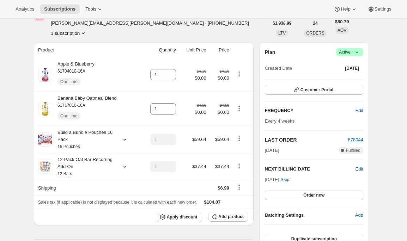
scroll to position [0, 0]
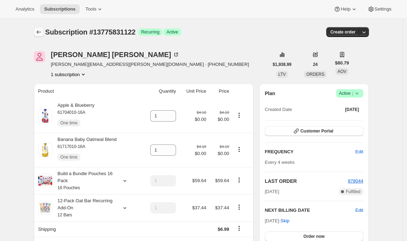
click at [40, 29] on button "Subscriptions" at bounding box center [39, 32] width 10 height 10
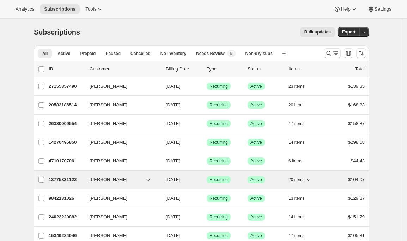
click at [58, 184] on div "13775831122 Jacqueline Hays 08/22/2025 Success Recurring Success Active 20 item…" at bounding box center [207, 180] width 316 height 10
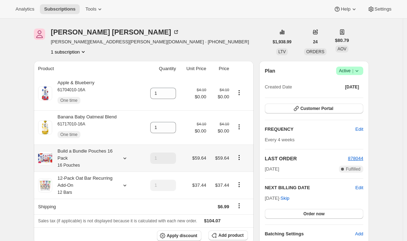
scroll to position [28, 0]
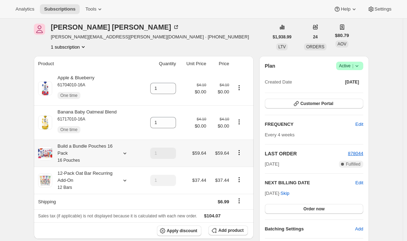
click at [128, 156] on icon at bounding box center [124, 153] width 7 height 7
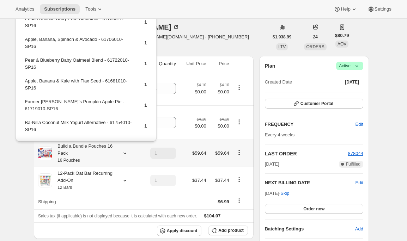
click at [126, 155] on icon at bounding box center [125, 154] width 3 height 2
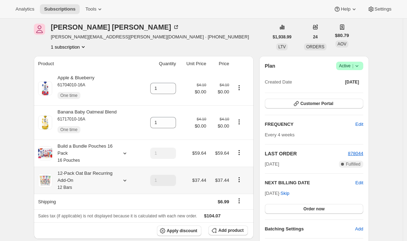
click at [127, 180] on icon at bounding box center [124, 180] width 7 height 7
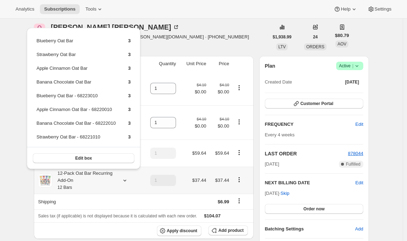
click at [127, 181] on icon at bounding box center [124, 180] width 7 height 7
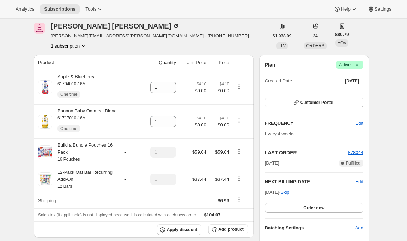
scroll to position [0, 0]
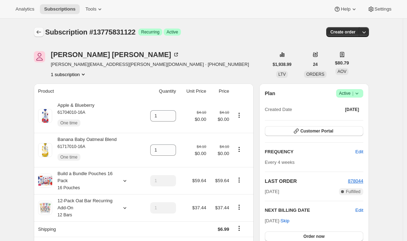
click at [42, 29] on icon "Subscriptions" at bounding box center [38, 32] width 7 height 7
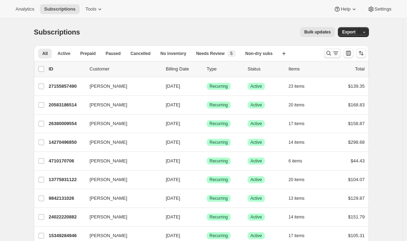
click at [335, 52] on icon "Search and filter results" at bounding box center [335, 53] width 7 height 7
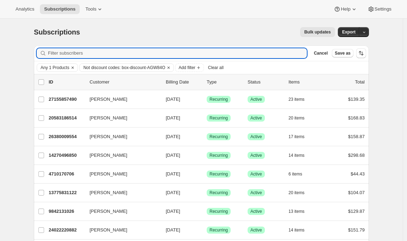
type input "box-discount-AGW84O"
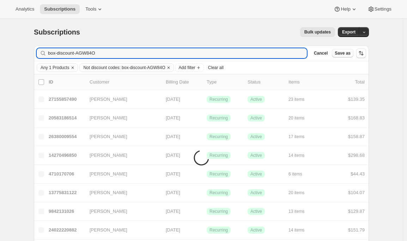
drag, startPoint x: 114, startPoint y: 52, endPoint x: -15, endPoint y: 45, distance: 129.3
click at [0, 45] on html "Analytics Subscriptions Tools Help Settings Skip to content Subscriptions. This…" at bounding box center [203, 120] width 407 height 241
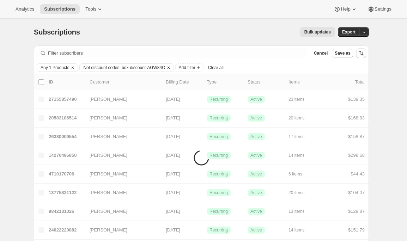
click at [172, 66] on icon "Clear" at bounding box center [169, 68] width 6 height 6
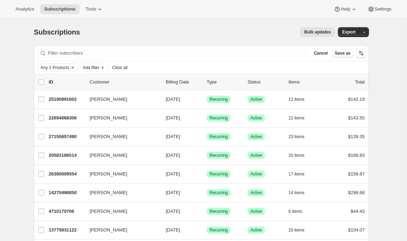
click at [52, 68] on span "Any 1 Products" at bounding box center [55, 68] width 29 height 6
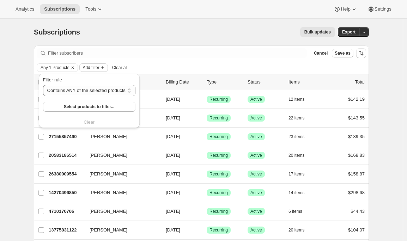
click at [99, 68] on span "Add filter" at bounding box center [91, 68] width 17 height 6
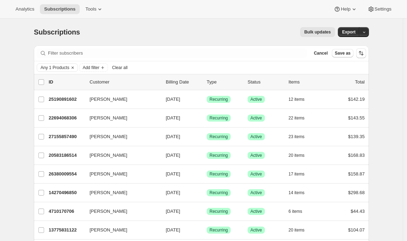
click at [97, 73] on div "Any 1 Products Add filter Clear all" at bounding box center [201, 67] width 335 height 13
click at [98, 70] on span "Add filter" at bounding box center [91, 68] width 17 height 6
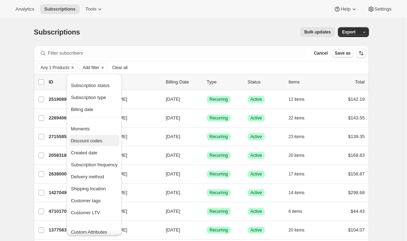
click at [88, 139] on span "Discount codes" at bounding box center [86, 140] width 31 height 5
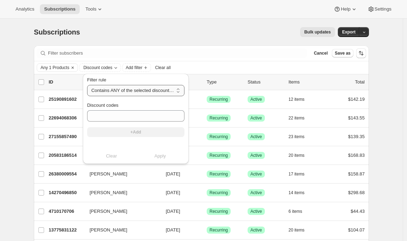
click at [110, 89] on select "Contains ANY of the selected discount codes Does NOT contain ANY of the selecte…" at bounding box center [135, 90] width 97 height 11
select select "not"
click at [87, 85] on select "Contains ANY of the selected discount codes Does NOT contain ANY of the selecte…" at bounding box center [135, 90] width 97 height 11
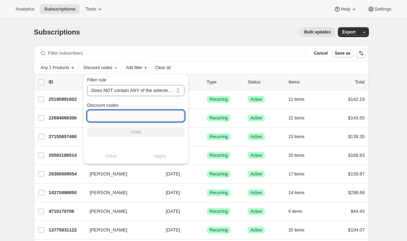
click at [106, 114] on input "Discount codes" at bounding box center [135, 115] width 97 height 11
paste input "box-discount-AGW84O"
type input "box-discount-AGW84O"
click at [127, 134] on button "+Add" at bounding box center [135, 132] width 97 height 10
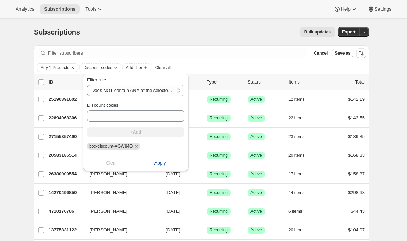
click at [159, 164] on span "Apply" at bounding box center [161, 163] width 12 height 7
click at [156, 163] on span "Apply" at bounding box center [161, 163] width 12 height 7
click at [160, 163] on span "Apply" at bounding box center [161, 163] width 12 height 7
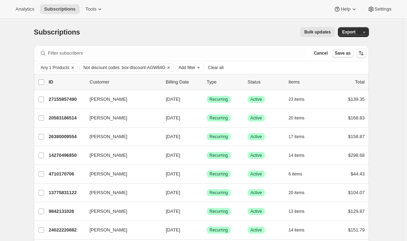
click at [319, 34] on span "Bulk updates" at bounding box center [318, 32] width 26 height 6
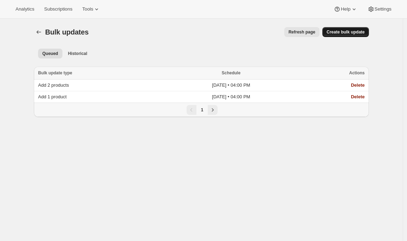
click at [350, 33] on span "Create bulk update" at bounding box center [346, 32] width 38 height 6
select select "17"
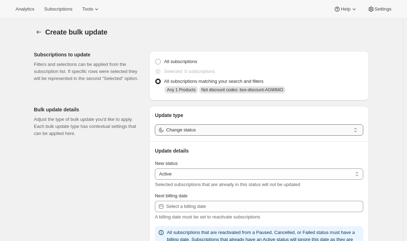
scroll to position [1, 0]
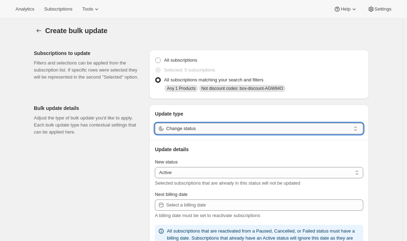
click at [191, 131] on input "Change status" at bounding box center [258, 128] width 185 height 11
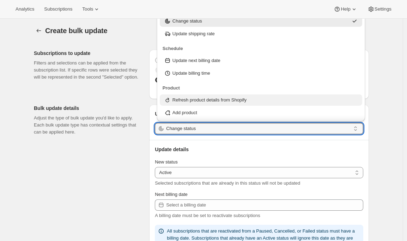
scroll to position [77, 0]
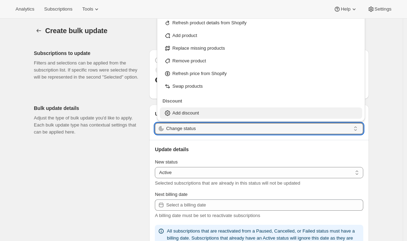
click at [187, 110] on p "Add discount" at bounding box center [186, 113] width 26 height 7
type input "Add discount"
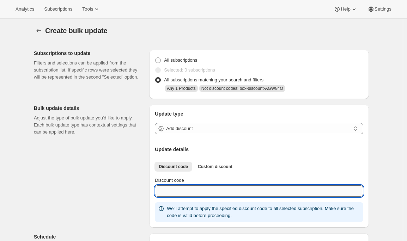
click at [174, 189] on input "Discount code" at bounding box center [259, 191] width 209 height 11
paste input "box-discount-AGW84O"
type input "box-discount-AGW84O"
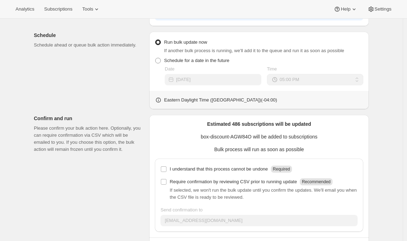
scroll to position [233, 0]
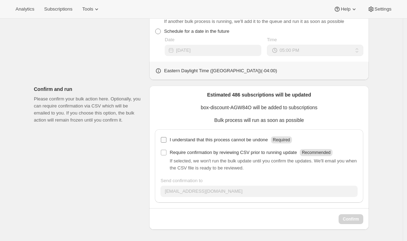
click at [196, 140] on p "I understand that this process cannot be undone" at bounding box center [219, 140] width 98 height 7
click at [167, 140] on input "I understand that this process cannot be undone Required" at bounding box center [164, 140] width 6 height 6
checkbox input "true"
click at [298, 225] on div "Estimated 486 subscriptions will be updated box-discount-AGW84O will be added t…" at bounding box center [259, 158] width 220 height 144
click at [347, 221] on span "Confirm" at bounding box center [351, 220] width 16 height 6
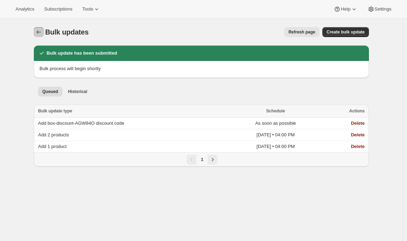
click at [42, 32] on icon "Bulk updates" at bounding box center [38, 32] width 7 height 7
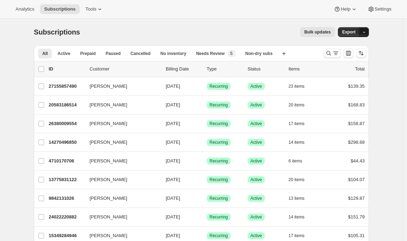
click at [369, 32] on button "button" at bounding box center [364, 32] width 10 height 10
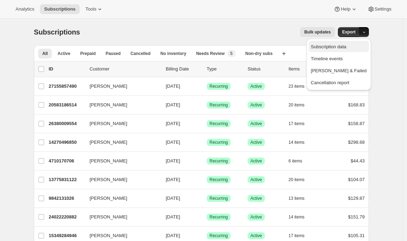
click at [346, 46] on span "Subscription data" at bounding box center [328, 46] width 35 height 5
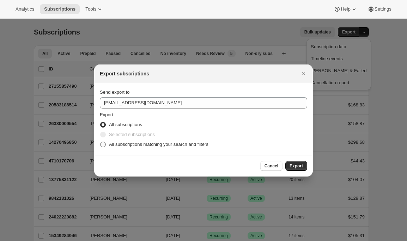
click at [155, 143] on span "All subscriptions matching your search and filters" at bounding box center [159, 144] width 100 height 5
click at [101, 142] on input "All subscriptions matching your search and filters" at bounding box center [100, 142] width 0 height 0
radio input "true"
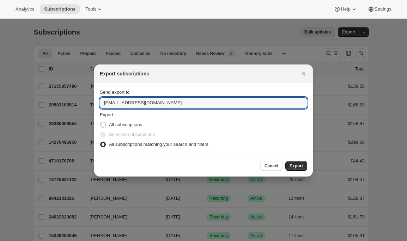
drag, startPoint x: 157, startPoint y: 104, endPoint x: 53, endPoint y: 100, distance: 104.6
type input "emily+bardiscount@awtomic.com"
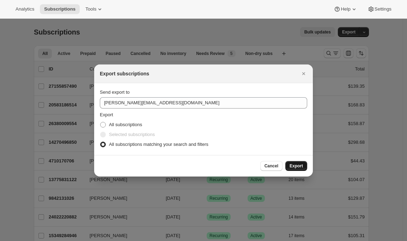
click at [297, 169] on button "Export" at bounding box center [296, 166] width 22 height 10
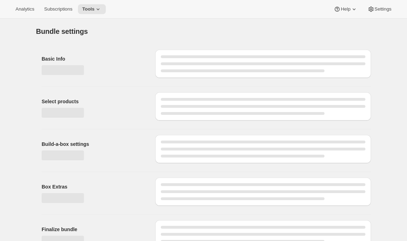
type input "12-Pack Oat Bar Recurring Add-On"
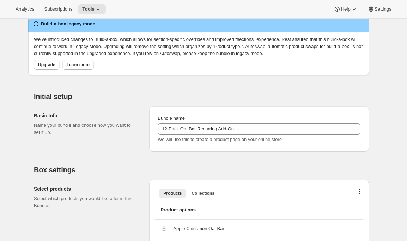
scroll to position [86, 0]
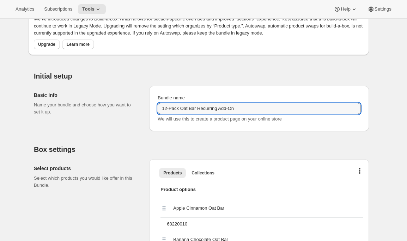
drag, startPoint x: 246, startPoint y: 108, endPoint x: 144, endPoint y: 106, distance: 102.0
click at [144, 106] on div "Basic Info Name your bundle and choose how you want to set it up. Bundle name 1…" at bounding box center [201, 105] width 335 height 51
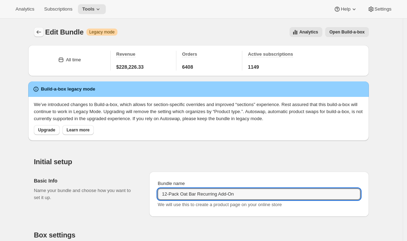
click at [39, 31] on icon "Bundles" at bounding box center [38, 32] width 7 height 7
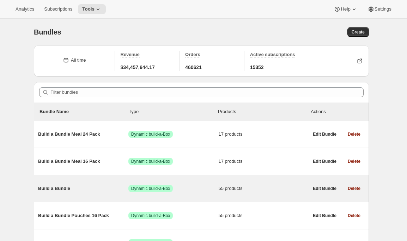
click at [62, 189] on span "Build a Bundle" at bounding box center [83, 188] width 90 height 7
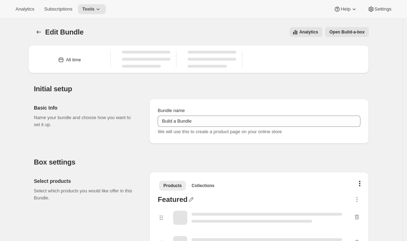
type input "Build a Bundle"
checkbox input "true"
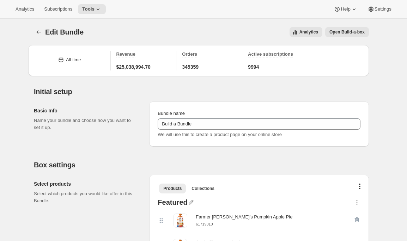
click at [38, 31] on icon "Bundles" at bounding box center [38, 32] width 7 height 7
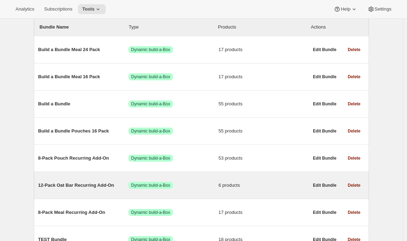
scroll to position [83, 0]
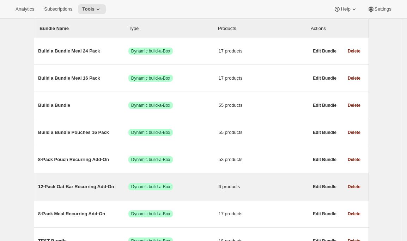
click at [74, 183] on div "12-Pack Oat Bar Recurring Add-On Success Dynamic build-a-Box 6 products" at bounding box center [173, 187] width 271 height 18
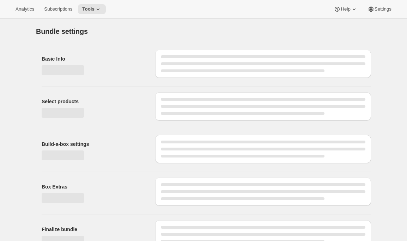
type input "12-Pack Oat Bar Recurring Add-On"
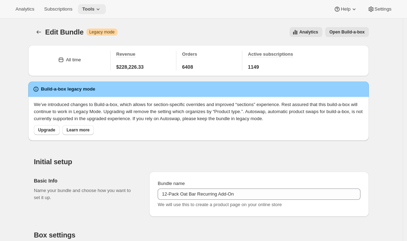
click at [99, 9] on icon at bounding box center [98, 9] width 7 height 7
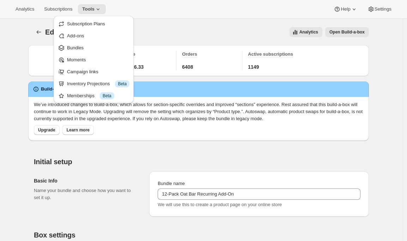
click at [163, 24] on div "Edit Bundle. This page is ready Edit Bundle Warning Legacy mode Analytics Open …" at bounding box center [201, 32] width 335 height 27
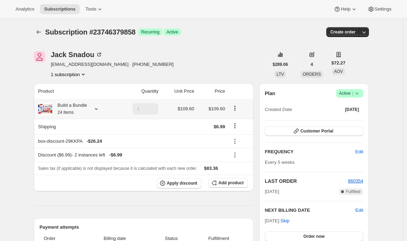
click at [100, 110] on icon at bounding box center [96, 109] width 7 height 7
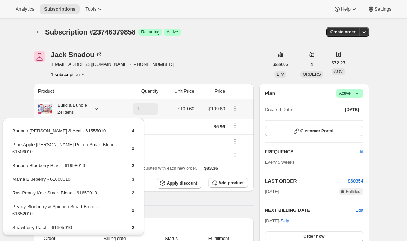
scroll to position [79, 0]
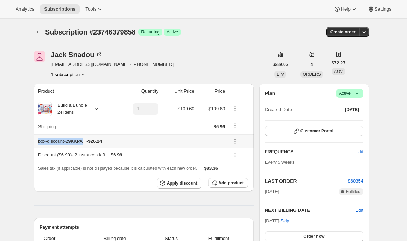
drag, startPoint x: 85, startPoint y: 140, endPoint x: 40, endPoint y: 140, distance: 45.9
click at [40, 140] on th "box-discount-29KKPA - $26.24" at bounding box center [130, 141] width 193 height 14
copy div "box-discount-29KKPA"
click at [180, 182] on span "Apply discount" at bounding box center [182, 184] width 31 height 6
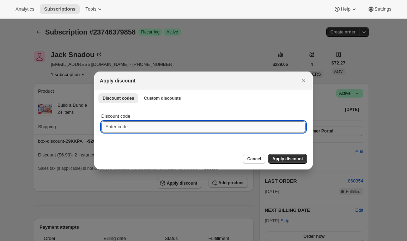
click at [167, 125] on input "Discount code" at bounding box center [203, 126] width 205 height 11
paste input "box-discount-J98C45"
type input "box-discount-J98C45"
click at [300, 160] on span "Apply discount" at bounding box center [287, 159] width 31 height 6
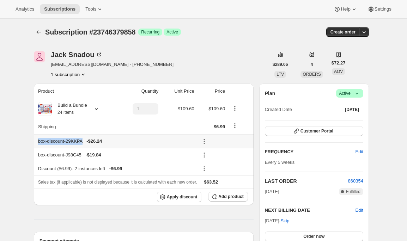
drag, startPoint x: 88, startPoint y: 140, endPoint x: 39, endPoint y: 141, distance: 49.1
click at [39, 141] on th "box-discount-29KKPA - $26.24" at bounding box center [115, 141] width 163 height 14
copy div "box-discount-29KKPA"
click at [205, 140] on icon at bounding box center [204, 141] width 7 height 7
click at [222, 168] on span "Remove" at bounding box center [225, 166] width 17 height 5
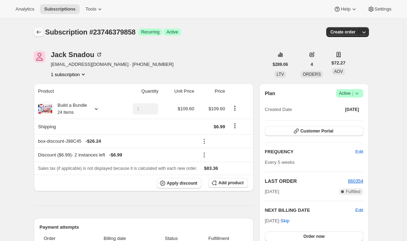
click at [41, 30] on icon "Subscriptions" at bounding box center [38, 32] width 7 height 7
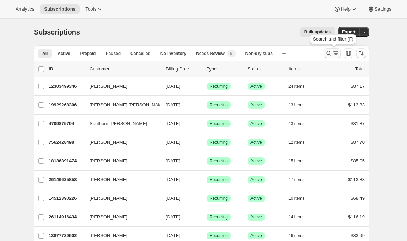
click at [332, 53] on icon "Search and filter results" at bounding box center [328, 53] width 7 height 7
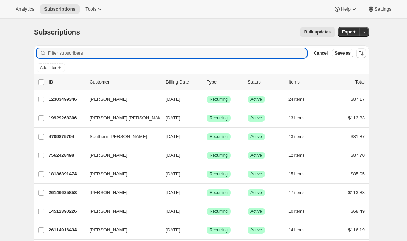
type input "box-discount-29KKPA"
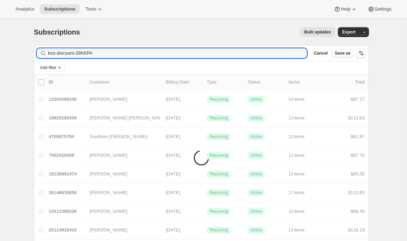
drag, startPoint x: 104, startPoint y: 54, endPoint x: 11, endPoint y: 53, distance: 93.2
click at [56, 66] on span "Add filter" at bounding box center [48, 68] width 17 height 6
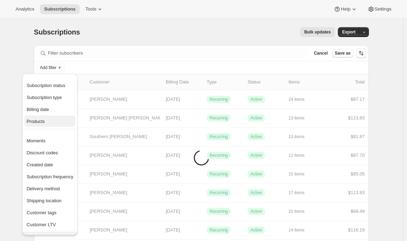
click at [54, 120] on span "Products" at bounding box center [49, 121] width 47 height 7
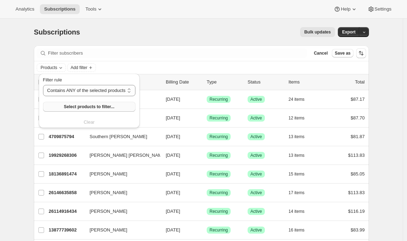
click at [87, 105] on span "Select products to filter..." at bounding box center [89, 107] width 50 height 6
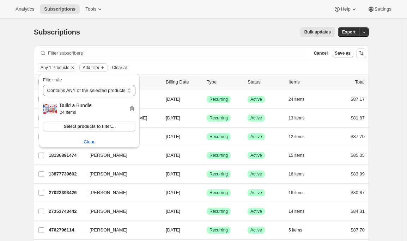
click at [99, 66] on span "Add filter" at bounding box center [91, 68] width 17 height 6
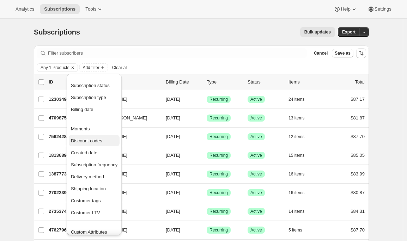
click at [97, 142] on span "Discount codes" at bounding box center [86, 140] width 31 height 5
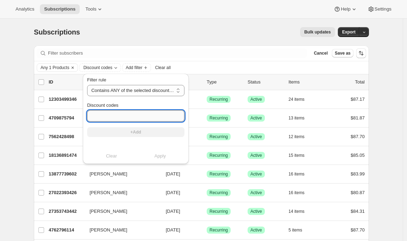
click at [131, 117] on input "Discount codes" at bounding box center [135, 115] width 97 height 11
paste input "box-discount-29KKPA"
type input "box-discount-29KKPA"
click at [128, 133] on button "+Add" at bounding box center [135, 132] width 97 height 10
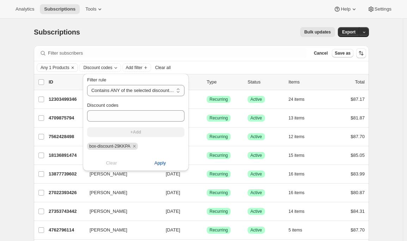
click at [160, 162] on span "Apply" at bounding box center [161, 163] width 12 height 7
click at [161, 162] on span "Apply" at bounding box center [161, 163] width 12 height 7
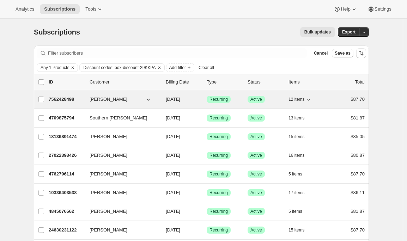
click at [60, 98] on p "7562428498" at bounding box center [66, 99] width 35 height 7
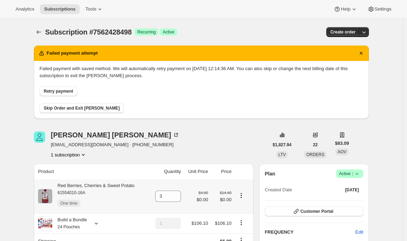
scroll to position [132, 0]
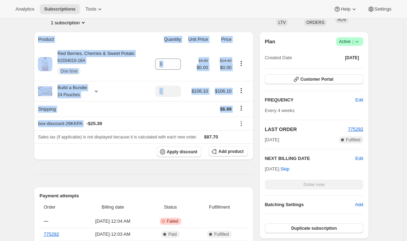
drag, startPoint x: 89, startPoint y: 123, endPoint x: 34, endPoint y: 124, distance: 55.4
click at [90, 118] on th "box-discount-29KKPA - $25.39" at bounding box center [134, 124] width 200 height 14
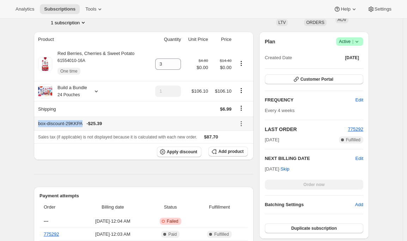
drag, startPoint x: 87, startPoint y: 123, endPoint x: 38, endPoint y: 125, distance: 48.7
click at [38, 125] on th "box-discount-29KKPA - $25.39" at bounding box center [134, 124] width 200 height 14
copy div "box-discount-29KKPA"
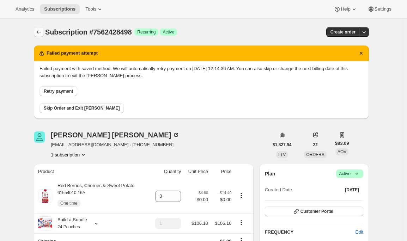
click at [38, 34] on icon "Subscriptions" at bounding box center [38, 32] width 7 height 7
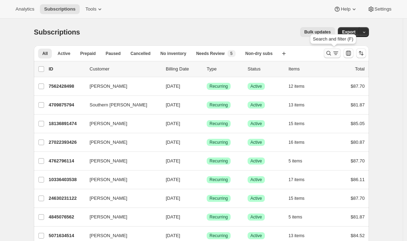
click at [331, 55] on icon "Search and filter results" at bounding box center [328, 53] width 7 height 7
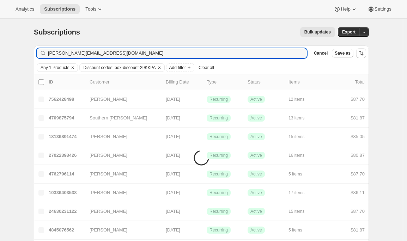
type input "[PERSON_NAME][EMAIL_ADDRESS][DOMAIN_NAME]"
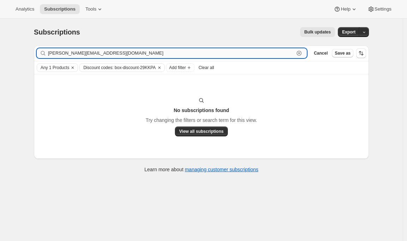
click at [109, 51] on input "[PERSON_NAME][EMAIL_ADDRESS][DOMAIN_NAME]" at bounding box center [171, 53] width 246 height 10
drag, startPoint x: 109, startPoint y: 51, endPoint x: 37, endPoint y: 52, distance: 72.3
click at [37, 52] on div "Filter subscribers emily@awtomic.com Clear Cancel Save as" at bounding box center [201, 54] width 335 height 16
click at [75, 66] on icon "Clear" at bounding box center [73, 68] width 6 height 6
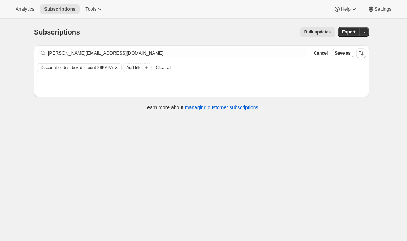
click at [119, 66] on icon "Clear" at bounding box center [117, 68] width 6 height 6
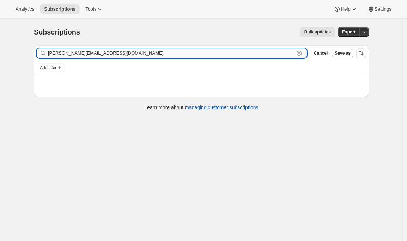
click at [122, 55] on input "[PERSON_NAME][EMAIL_ADDRESS][DOMAIN_NAME]" at bounding box center [171, 53] width 246 height 10
click at [265, 55] on input "[PERSON_NAME][EMAIL_ADDRESS][DOMAIN_NAME]" at bounding box center [171, 53] width 246 height 10
click at [325, 54] on span "Cancel" at bounding box center [321, 53] width 14 height 6
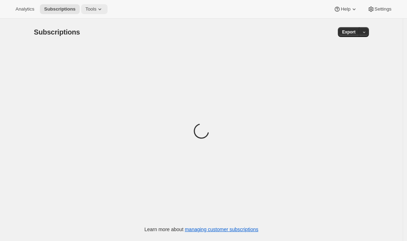
click at [96, 7] on span "Tools" at bounding box center [90, 9] width 11 height 6
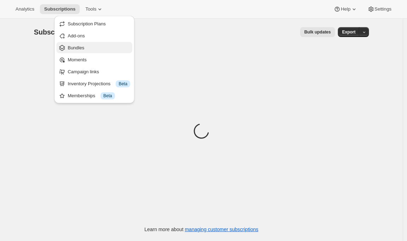
click at [93, 48] on span "Bundles" at bounding box center [99, 47] width 62 height 7
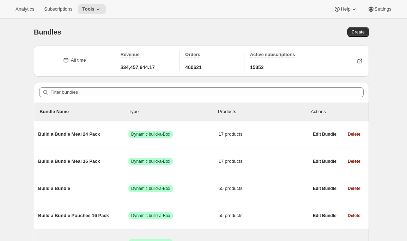
scroll to position [6, 0]
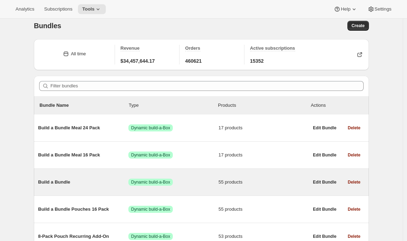
click at [55, 177] on div "Build a Bundle Success Dynamic build-a-Box 55 products" at bounding box center [173, 182] width 271 height 18
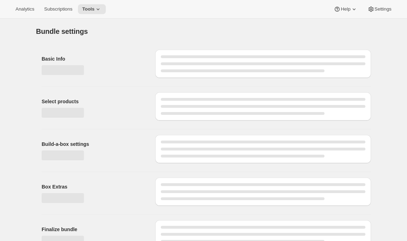
type input "Build a Bundle"
checkbox input "true"
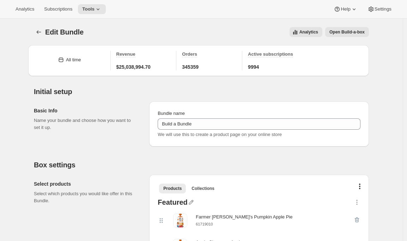
click at [145, 32] on div "Analytics Open Build-a-box" at bounding box center [230, 32] width 277 height 10
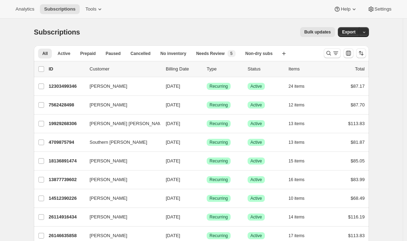
click at [334, 48] on div at bounding box center [345, 53] width 48 height 14
click at [336, 51] on icon "Search and filter results" at bounding box center [335, 53] width 7 height 7
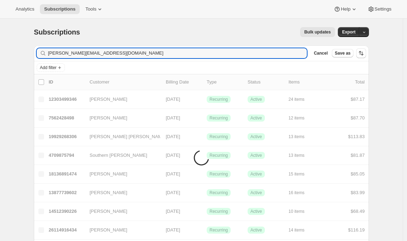
type input "emily@awtomic.com"
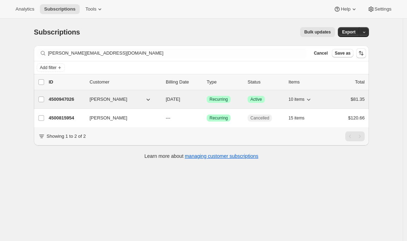
click at [65, 96] on p "4500947026" at bounding box center [66, 99] width 35 height 7
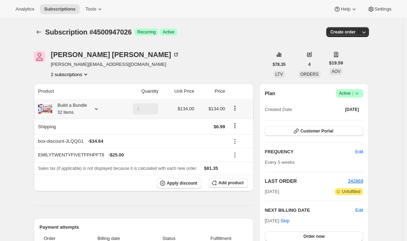
click at [100, 109] on icon at bounding box center [96, 109] width 7 height 7
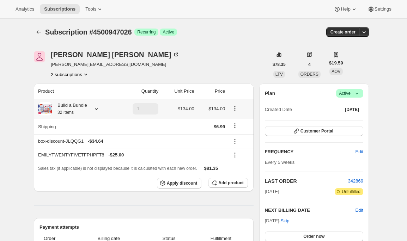
click at [239, 107] on icon "Product actions" at bounding box center [235, 108] width 7 height 7
click at [182, 132] on td at bounding box center [179, 127] width 36 height 16
click at [64, 109] on div "Build a Bundle 32 Items" at bounding box center [69, 109] width 35 height 14
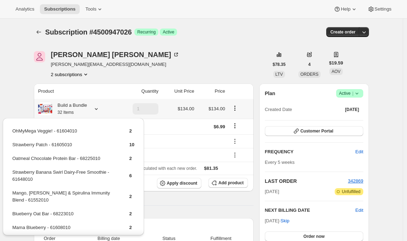
click at [64, 108] on div "Build a Bundle 32 Items" at bounding box center [69, 109] width 35 height 14
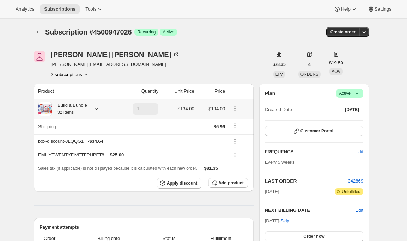
click at [235, 109] on icon "Product actions" at bounding box center [235, 108] width 7 height 7
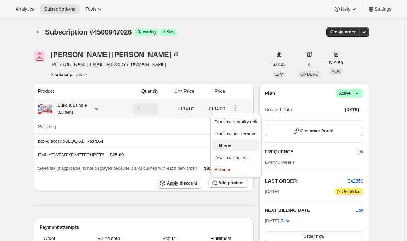
click at [223, 146] on span "Edit box" at bounding box center [223, 145] width 17 height 5
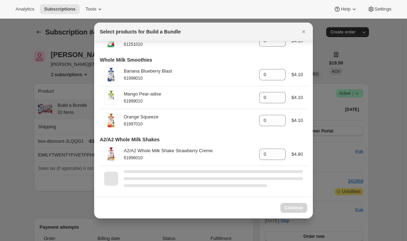
scroll to position [1260, 0]
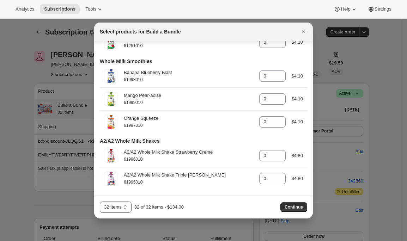
click at [120, 205] on select "16 Items 24 Items 32 Items 40 Items" at bounding box center [116, 207] width 32 height 11
select select "gid://shopify/ProductVariant/42094505427026"
click at [100, 202] on select "16 Items 24 Items 32 Items 40 Items" at bounding box center [116, 207] width 32 height 11
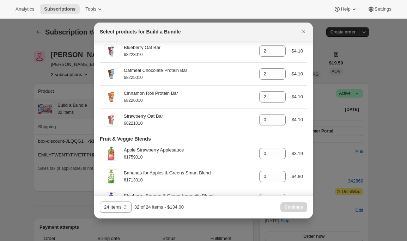
scroll to position [111, 0]
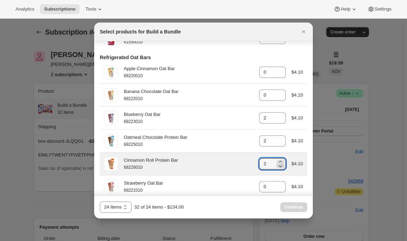
click at [277, 167] on icon ":rep:" at bounding box center [280, 166] width 7 height 7
type input "0"
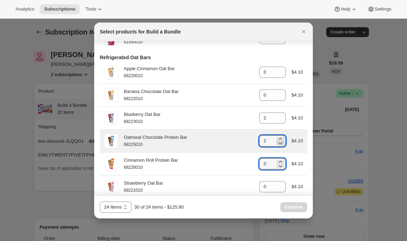
click at [277, 146] on icon ":rep:" at bounding box center [280, 143] width 7 height 7
type input "0"
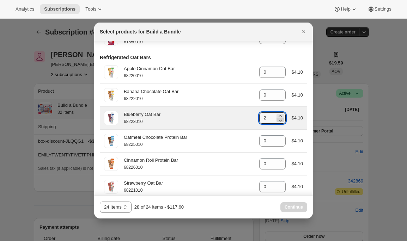
click at [279, 122] on icon ":rep:" at bounding box center [281, 121] width 4 height 2
type input "0"
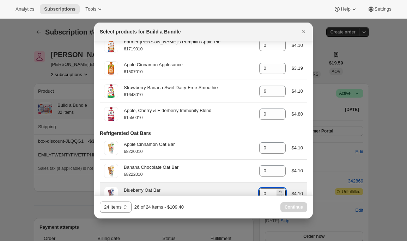
scroll to position [0, 0]
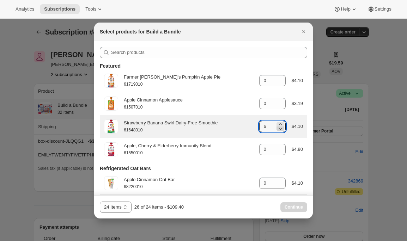
click at [277, 129] on icon ":rep:" at bounding box center [280, 128] width 7 height 7
type input "4"
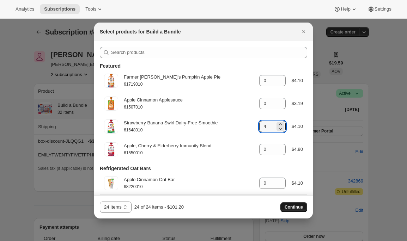
click at [300, 204] on button "Continue" at bounding box center [294, 208] width 27 height 10
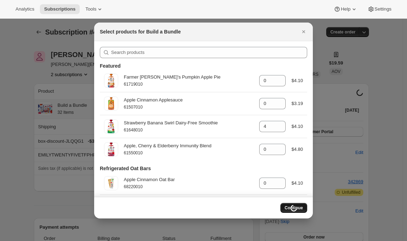
select select "gid://shopify/ProductVariant/42094505427026"
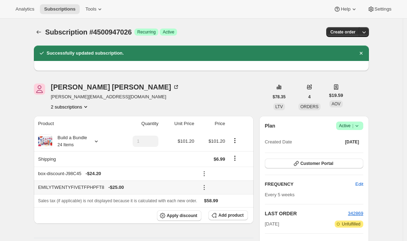
click at [205, 188] on icon at bounding box center [204, 187] width 7 height 7
click at [223, 212] on span "Remove" at bounding box center [226, 212] width 17 height 5
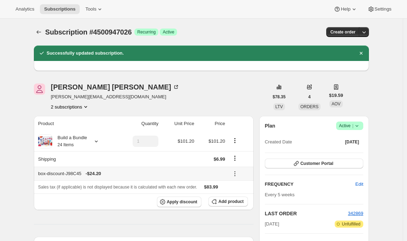
click at [236, 173] on icon at bounding box center [235, 173] width 7 height 7
click at [233, 199] on span "Remove" at bounding box center [241, 199] width 17 height 5
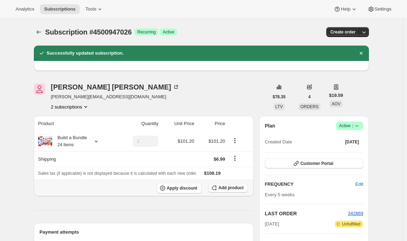
click at [223, 187] on span "Add product" at bounding box center [230, 188] width 25 height 6
click at [190, 190] on span "Apply discount" at bounding box center [182, 189] width 31 height 6
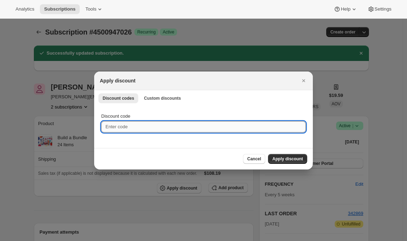
click at [216, 125] on input "Discount code" at bounding box center [203, 126] width 205 height 11
paste input "box-discount-29KKPA"
type input "box-discount-29KKPA"
click at [296, 161] on span "Apply discount" at bounding box center [287, 159] width 31 height 6
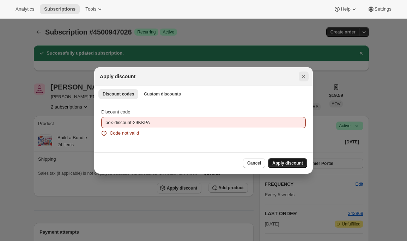
click at [303, 74] on icon "Close" at bounding box center [303, 76] width 7 height 7
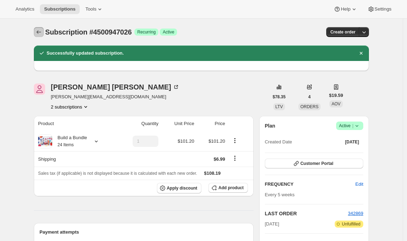
click at [40, 35] on icon "Subscriptions" at bounding box center [38, 32] width 7 height 7
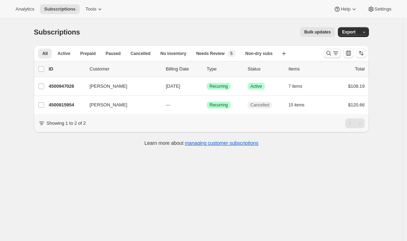
click at [334, 53] on icon "Search and filter results" at bounding box center [335, 53] width 7 height 7
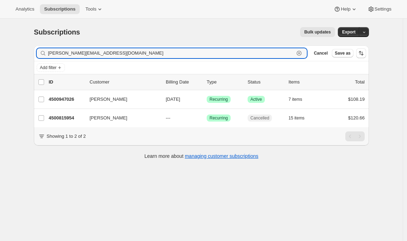
click at [301, 52] on icon "button" at bounding box center [299, 53] width 2 height 2
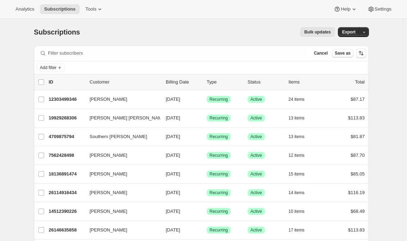
click at [205, 19] on div "Subscriptions. This page is ready Subscriptions Bulk updates More actions Bulk …" at bounding box center [201, 32] width 335 height 27
click at [52, 67] on span "Add filter" at bounding box center [48, 68] width 17 height 6
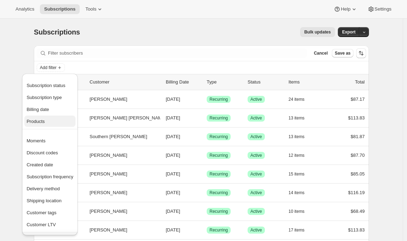
click at [53, 122] on span "Products" at bounding box center [49, 121] width 47 height 7
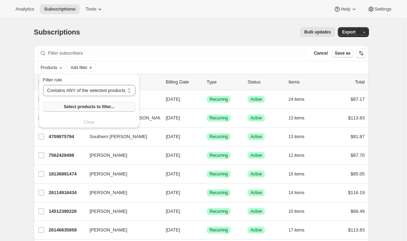
click at [80, 108] on span "Select products to filter..." at bounding box center [89, 107] width 50 height 6
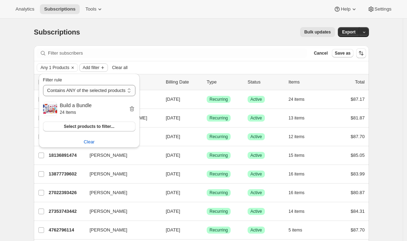
click at [99, 69] on span "Add filter" at bounding box center [91, 68] width 17 height 6
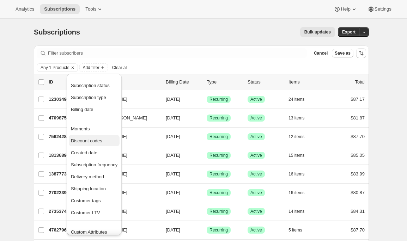
click at [108, 139] on span "Discount codes" at bounding box center [94, 141] width 47 height 7
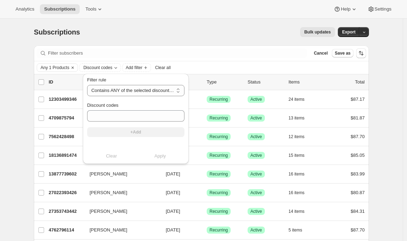
click at [124, 110] on div "Discount codes" at bounding box center [135, 112] width 97 height 20
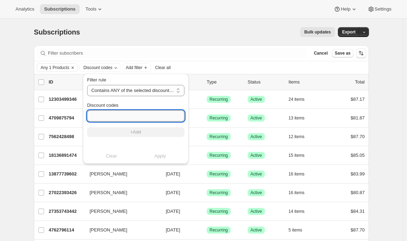
click at [124, 113] on input "Discount codes" at bounding box center [135, 115] width 97 height 11
paste input "box-discount-29KKPA"
type input "box-discount-29KKPA"
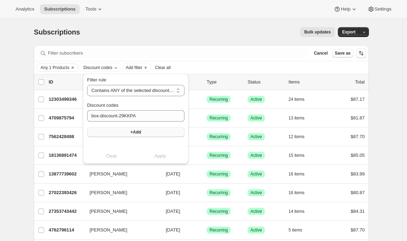
click at [123, 134] on button "+Add" at bounding box center [135, 132] width 97 height 10
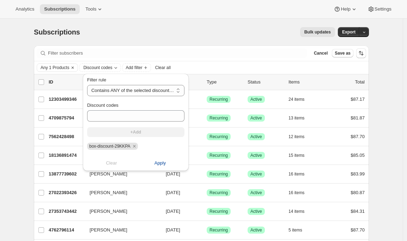
click at [158, 164] on span "Apply" at bounding box center [161, 163] width 12 height 7
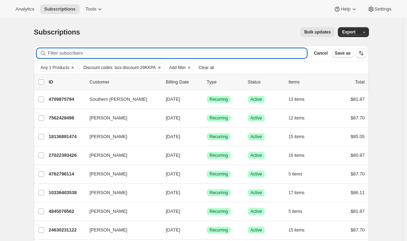
click at [124, 54] on input "Filter subscribers" at bounding box center [177, 53] width 259 height 10
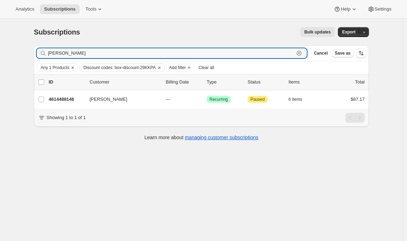
type input "emily yuhas"
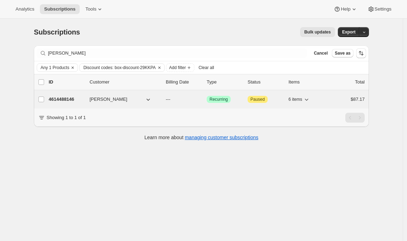
click at [65, 98] on p "4614488146" at bounding box center [66, 99] width 35 height 7
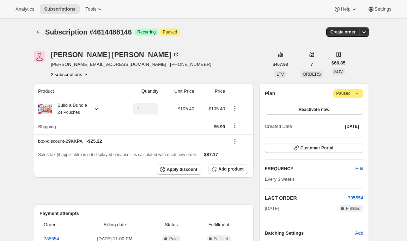
click at [361, 92] on icon at bounding box center [357, 93] width 7 height 7
click at [330, 109] on span "Reactivate now" at bounding box center [314, 110] width 31 height 6
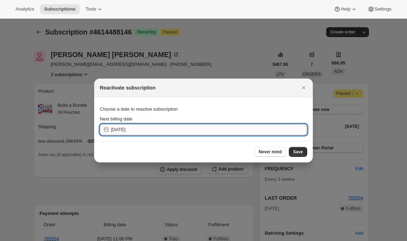
click at [225, 130] on input "2025-08-20" at bounding box center [209, 129] width 196 height 11
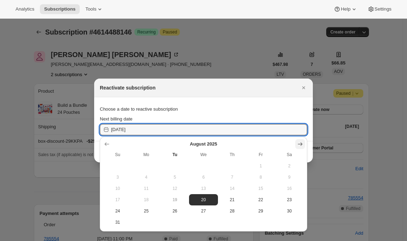
click at [301, 142] on icon "Show next month, September 2025" at bounding box center [300, 144] width 7 height 7
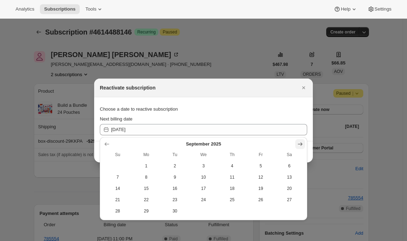
click at [301, 142] on icon "Show next month, October 2025" at bounding box center [300, 144] width 7 height 7
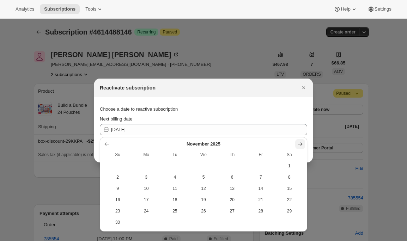
click at [301, 142] on icon "Show next month, December 2025" at bounding box center [300, 144] width 7 height 7
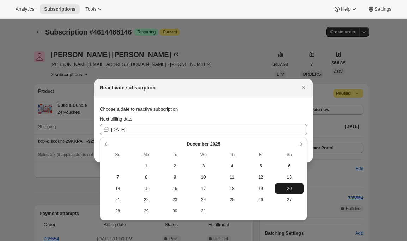
click at [289, 186] on span "20" at bounding box center [289, 189] width 23 height 6
type input "2025-12-20"
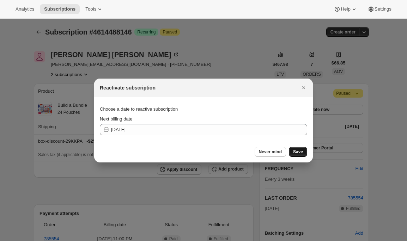
click at [300, 150] on span "Save" at bounding box center [298, 152] width 10 height 6
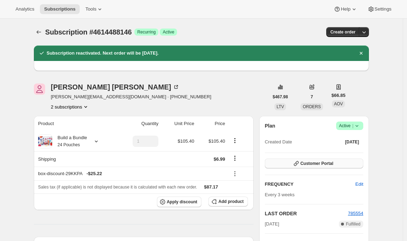
click at [297, 163] on icon "button" at bounding box center [296, 163] width 5 height 5
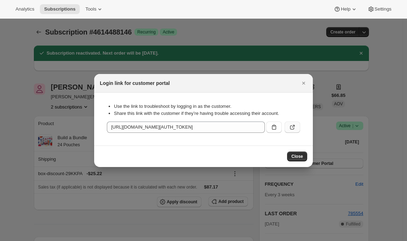
click at [298, 122] on button ":r1c7:" at bounding box center [293, 127] width 16 height 11
click at [303, 81] on icon "Close" at bounding box center [303, 83] width 7 height 7
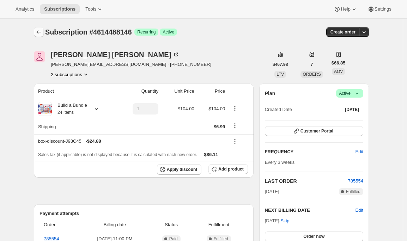
click at [41, 32] on icon "Subscriptions" at bounding box center [39, 32] width 5 height 4
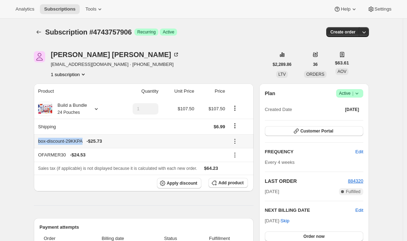
drag, startPoint x: 88, startPoint y: 141, endPoint x: 38, endPoint y: 140, distance: 49.1
click at [38, 140] on th "box-discount-29KKPA - $25.73" at bounding box center [130, 141] width 193 height 14
copy div "box-discount-29KKPA"
click at [74, 137] on th "box-discount-29KKPA - $25.73" at bounding box center [130, 141] width 193 height 14
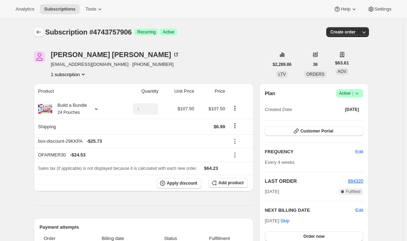
click at [41, 33] on icon "Subscriptions" at bounding box center [38, 32] width 7 height 7
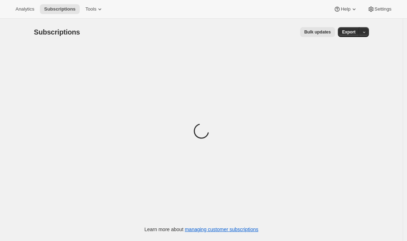
click at [314, 33] on span "Bulk updates" at bounding box center [318, 32] width 26 height 6
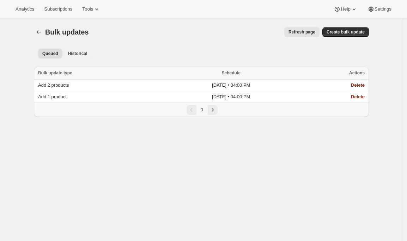
click at [78, 59] on div "Queued Historical More views Queued Historical More views" at bounding box center [201, 54] width 335 height 16
click at [80, 55] on span "Historical" at bounding box center [77, 54] width 19 height 6
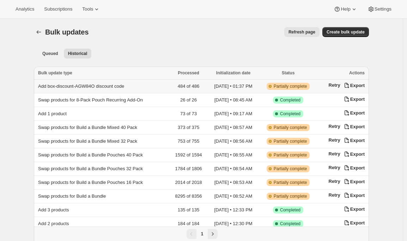
click at [74, 86] on span "Add box-discount-AGW84O discount code" at bounding box center [81, 86] width 86 height 5
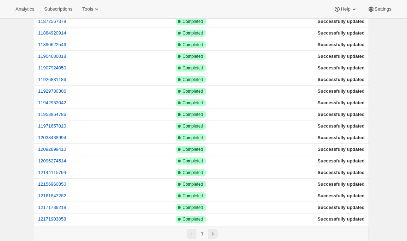
scroll to position [1011, 0]
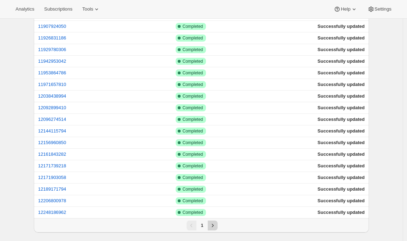
click at [218, 228] on button "Next" at bounding box center [213, 226] width 10 height 10
click at [218, 227] on button "Next" at bounding box center [213, 226] width 10 height 10
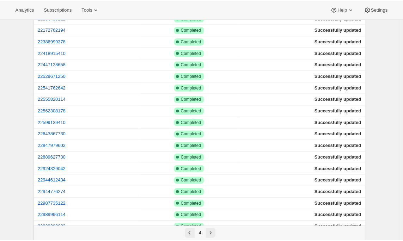
scroll to position [0, 0]
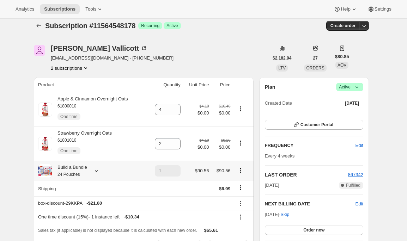
scroll to position [5, 0]
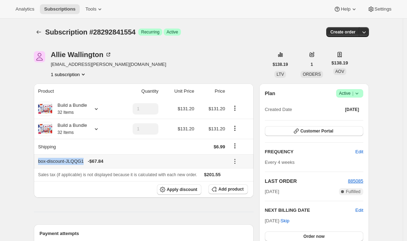
drag, startPoint x: 39, startPoint y: 160, endPoint x: 88, endPoint y: 160, distance: 49.4
click at [88, 160] on th "box-discount-JLQQG1 - $67.84" at bounding box center [130, 162] width 193 height 14
copy div "box-discount-JLQQG1"
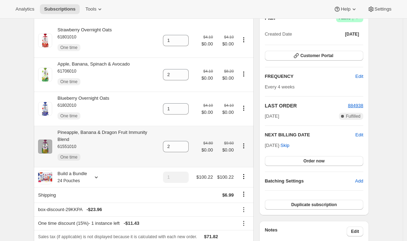
scroll to position [77, 0]
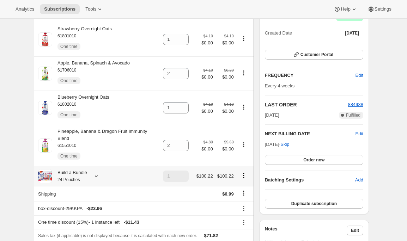
click at [98, 175] on icon at bounding box center [96, 176] width 7 height 7
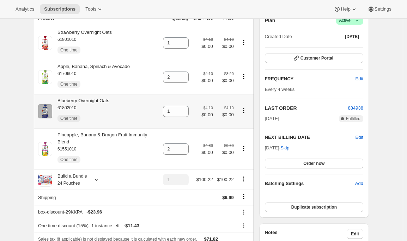
scroll to position [0, 0]
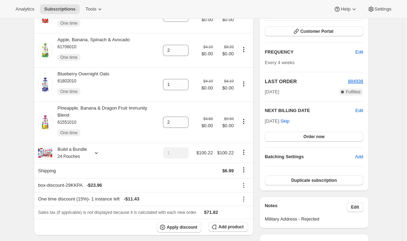
scroll to position [116, 0]
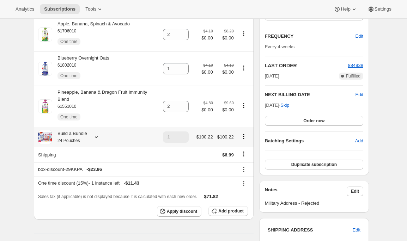
click at [98, 138] on icon at bounding box center [96, 138] width 3 height 2
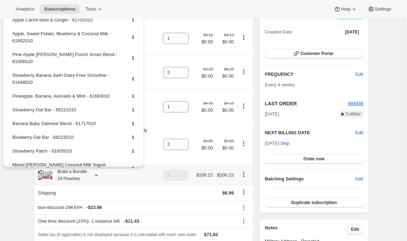
scroll to position [76, 0]
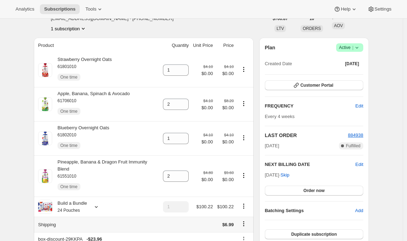
scroll to position [44, 0]
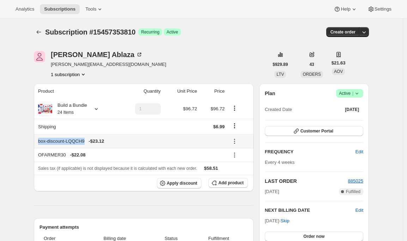
drag, startPoint x: 89, startPoint y: 141, endPoint x: 39, endPoint y: 141, distance: 50.1
click at [39, 141] on th "box-discount-LQQCH9 - $23.12" at bounding box center [130, 141] width 193 height 14
copy div "box-discount-LQQCH9"
drag, startPoint x: 91, startPoint y: 142, endPoint x: 41, endPoint y: 142, distance: 49.8
click at [41, 142] on div "box-discount-LQQCH9 - $23.12" at bounding box center [131, 141] width 187 height 7
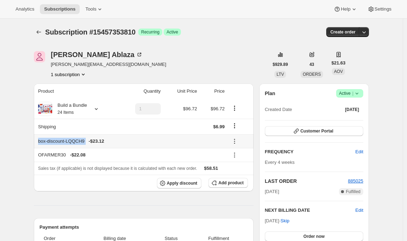
copy div "box-discount-LQQCH9"
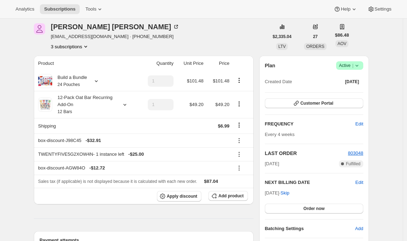
scroll to position [27, 0]
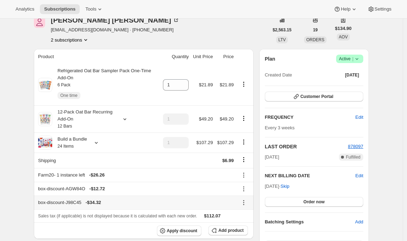
scroll to position [36, 0]
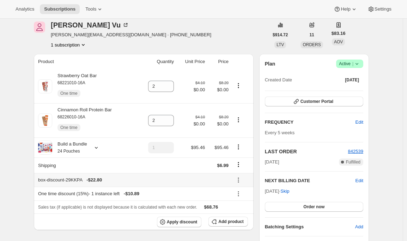
scroll to position [30, 0]
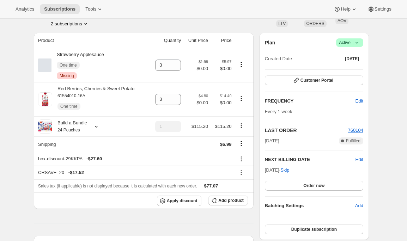
scroll to position [53, 0]
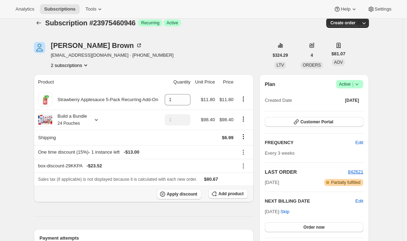
scroll to position [10, 0]
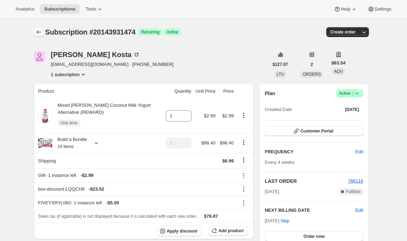
click at [42, 33] on icon "Subscriptions" at bounding box center [38, 32] width 7 height 7
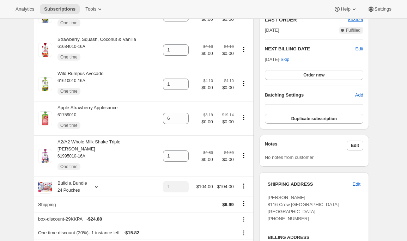
scroll to position [197, 0]
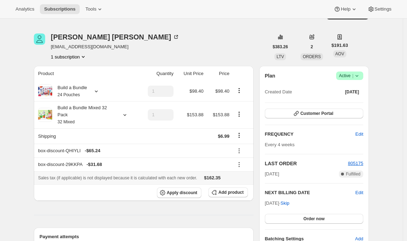
scroll to position [19, 0]
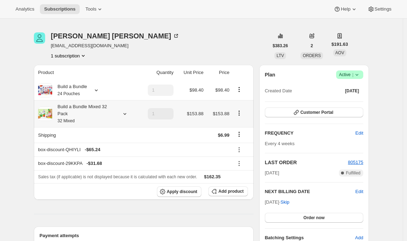
click at [125, 115] on icon at bounding box center [124, 113] width 7 height 7
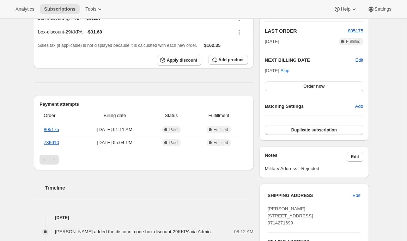
scroll to position [0, 0]
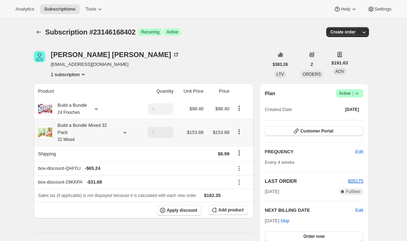
click at [125, 134] on icon at bounding box center [124, 132] width 7 height 7
